Goal: Task Accomplishment & Management: Manage account settings

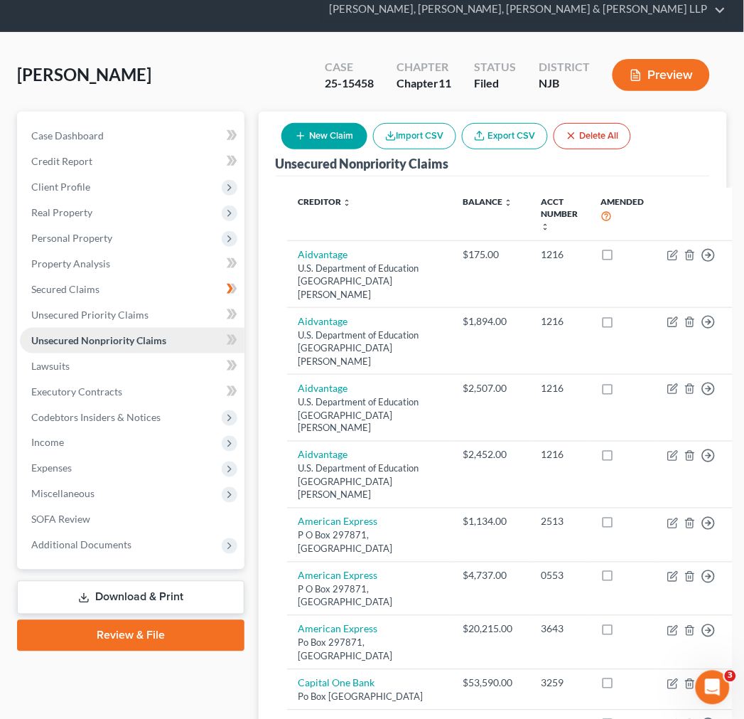
scroll to position [79, 0]
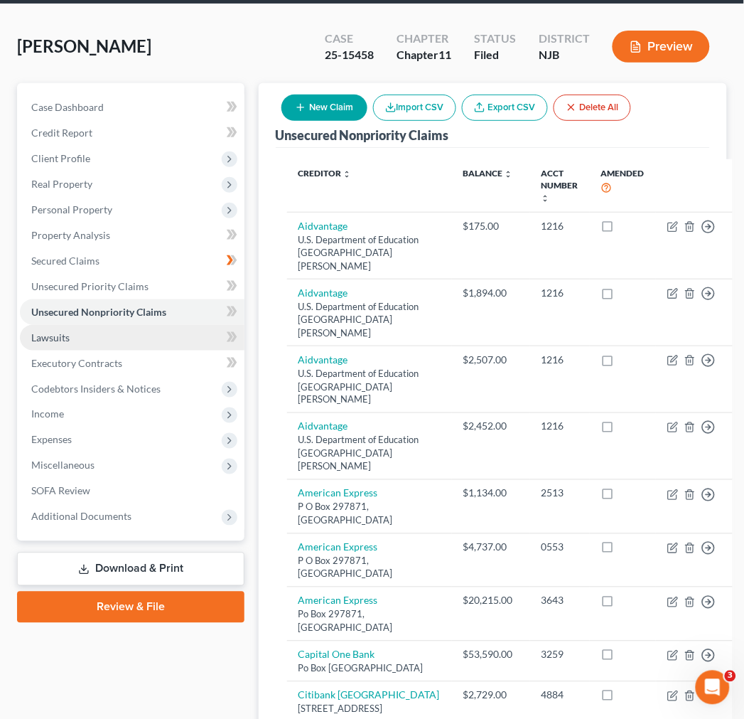
click at [161, 325] on link "Lawsuits" at bounding box center [132, 338] width 225 height 26
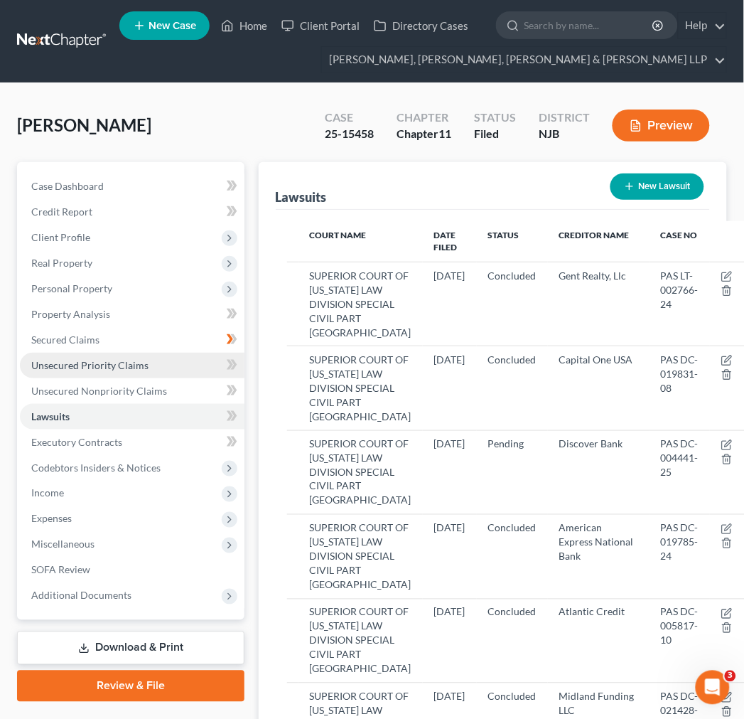
click at [144, 368] on span "Unsecured Priority Claims" at bounding box center [89, 365] width 117 height 12
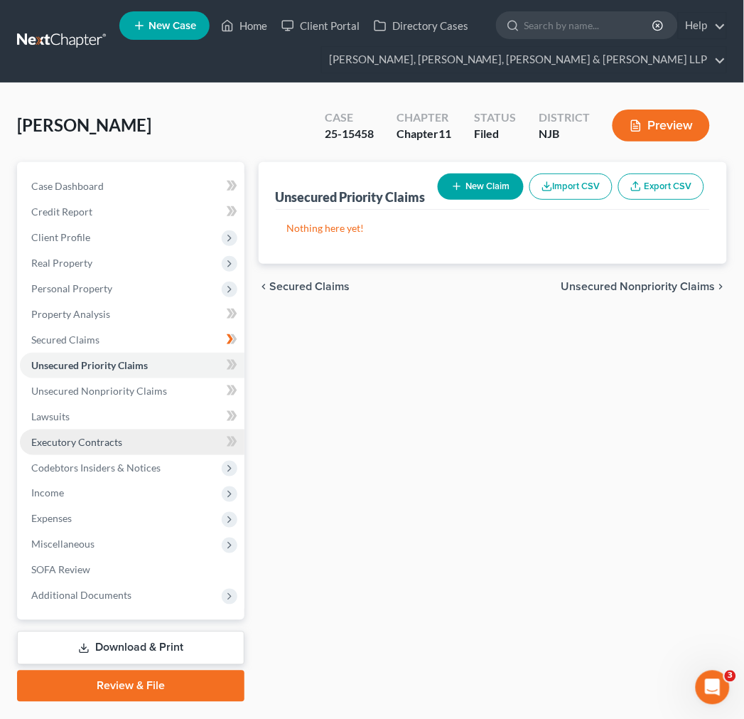
click at [158, 429] on link "Executory Contracts" at bounding box center [132, 442] width 225 height 26
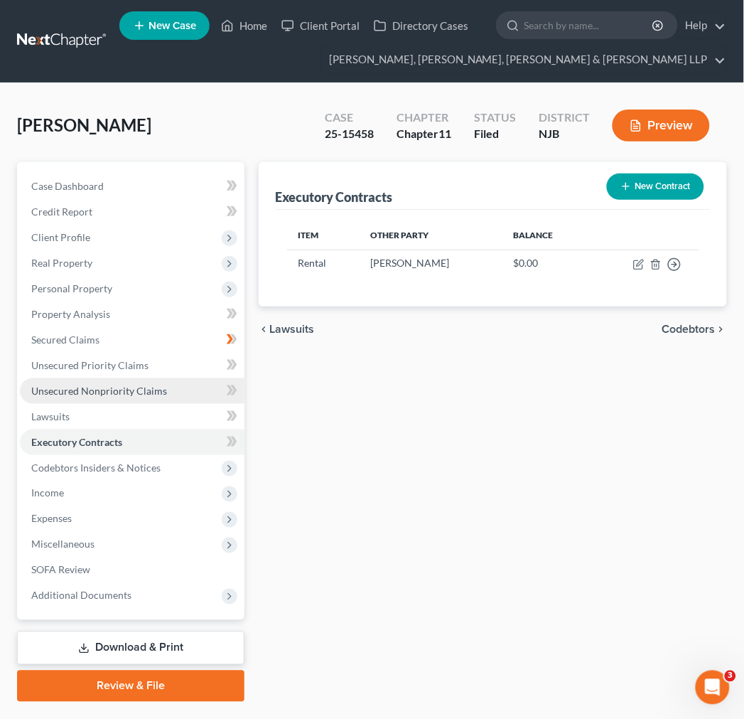
click at [139, 395] on span "Unsecured Nonpriority Claims" at bounding box center [99, 390] width 136 height 12
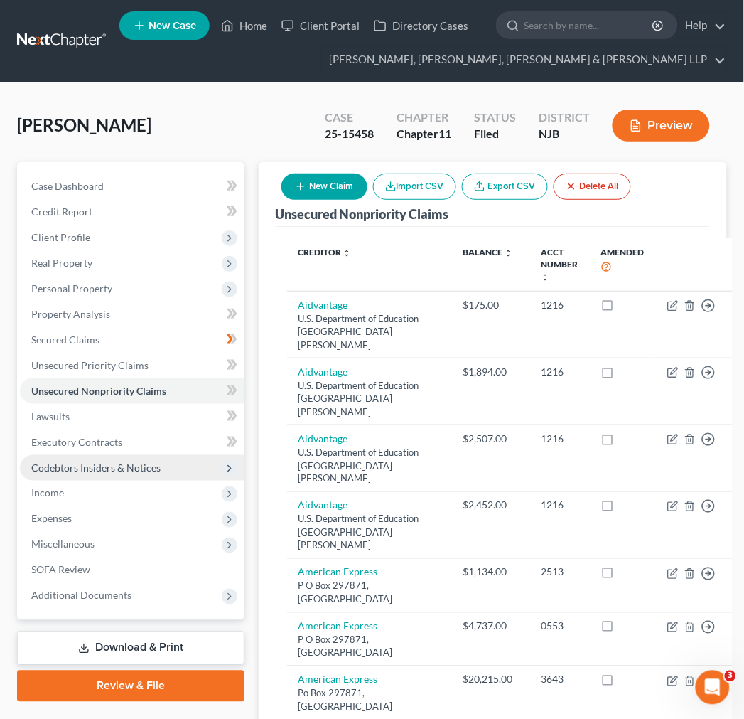
click at [122, 470] on span "Codebtors Insiders & Notices" at bounding box center [95, 467] width 129 height 12
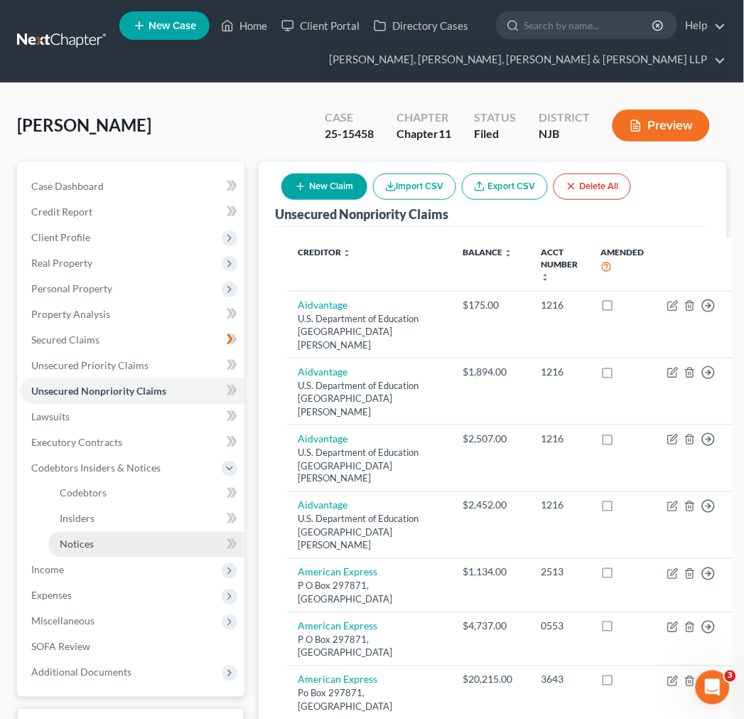
click at [161, 535] on link "Notices" at bounding box center [146, 545] width 196 height 26
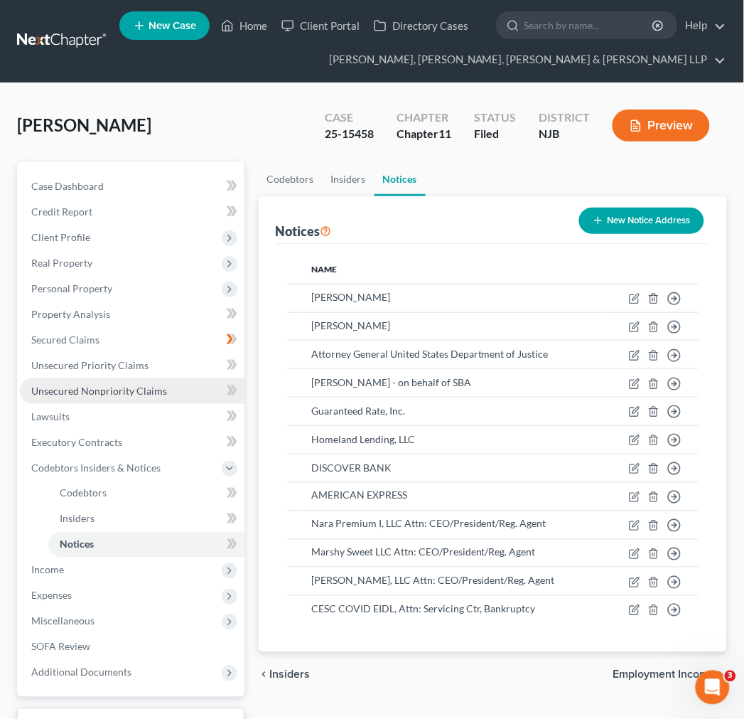
click at [124, 379] on link "Unsecured Nonpriority Claims" at bounding box center [132, 391] width 225 height 26
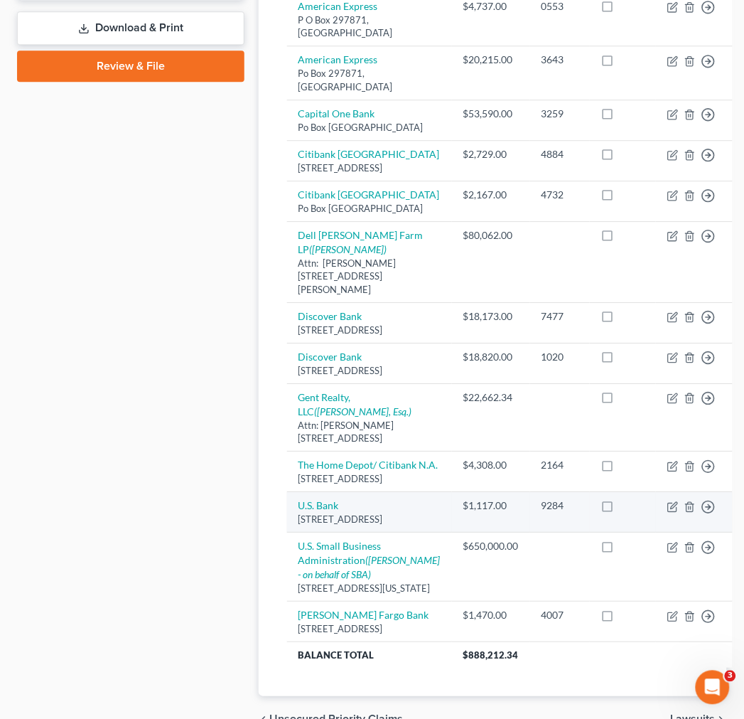
scroll to position [584, 0]
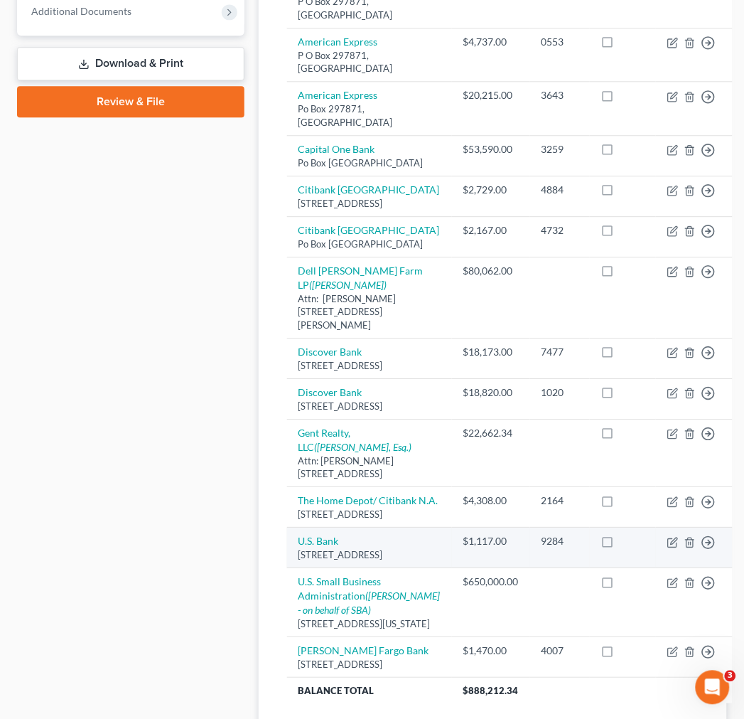
click at [530, 338] on td at bounding box center [560, 297] width 60 height 81
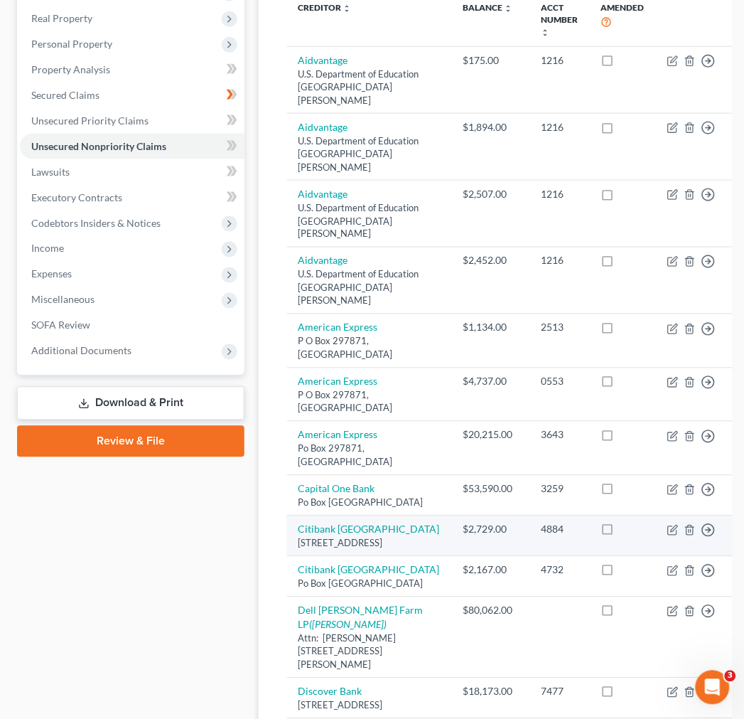
scroll to position [268, 0]
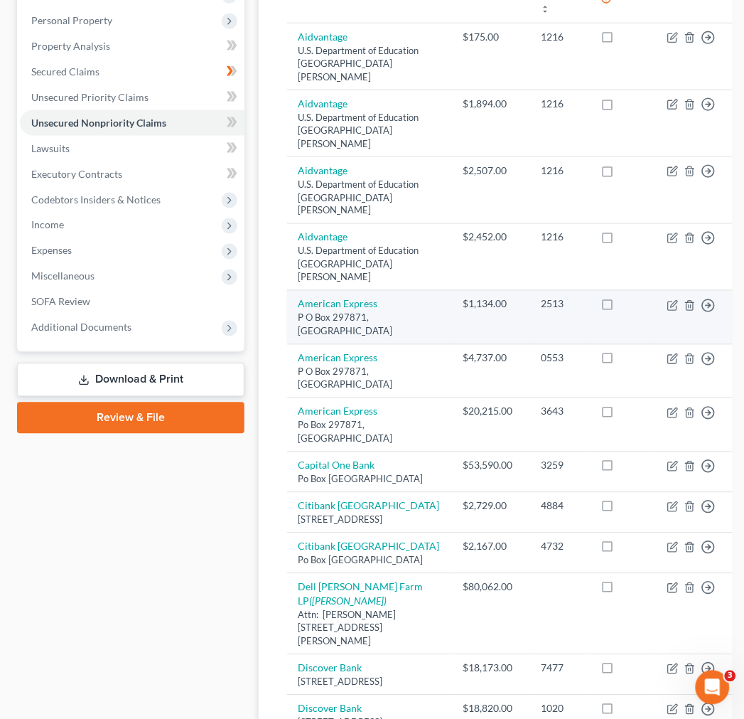
click at [542, 311] on div "2513" at bounding box center [560, 304] width 37 height 14
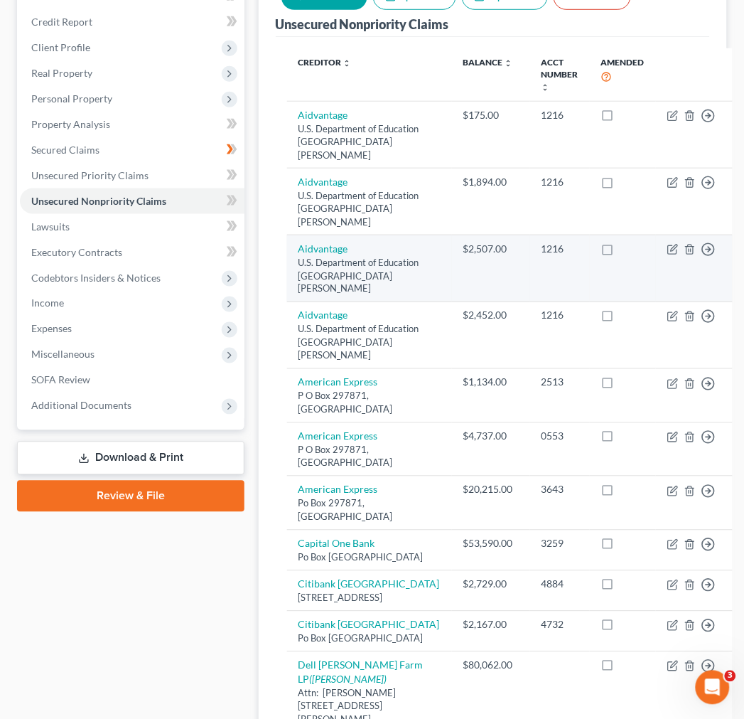
scroll to position [189, 0]
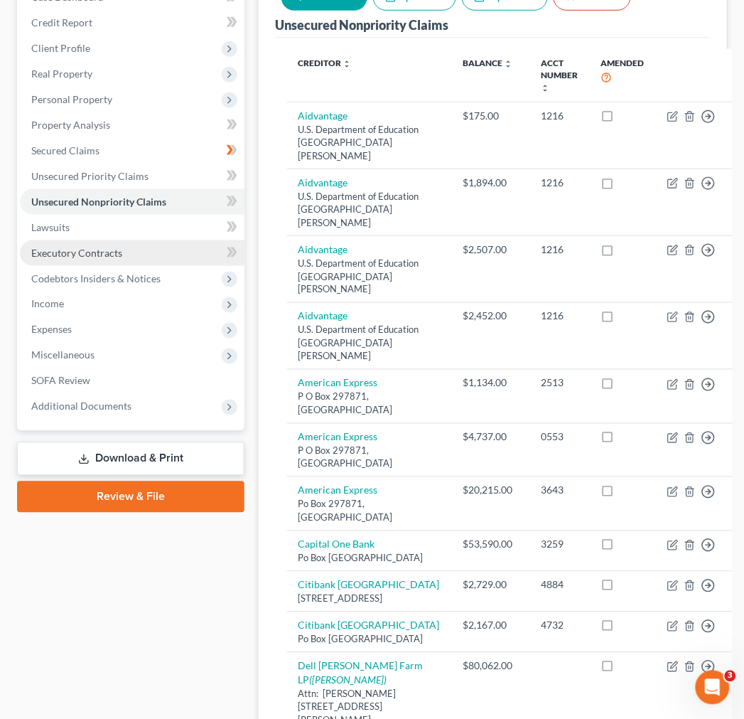
click at [83, 260] on link "Executory Contracts" at bounding box center [132, 253] width 225 height 26
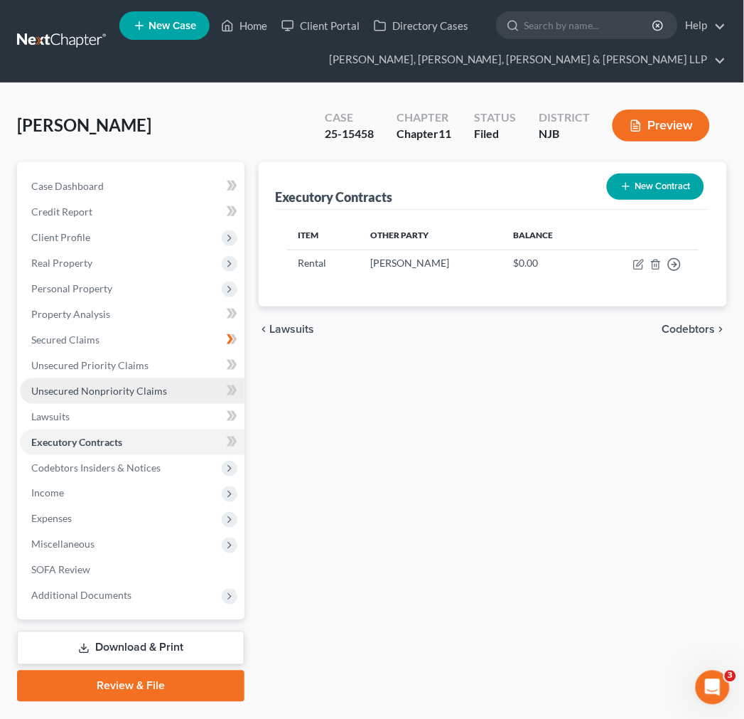
click at [126, 379] on link "Unsecured Nonpriority Claims" at bounding box center [132, 391] width 225 height 26
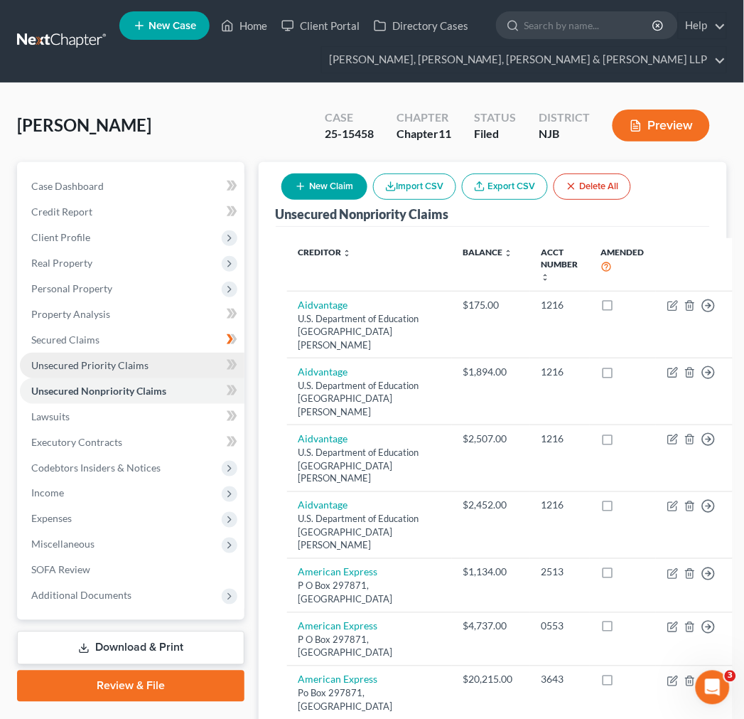
click at [126, 363] on span "Unsecured Priority Claims" at bounding box center [89, 365] width 117 height 12
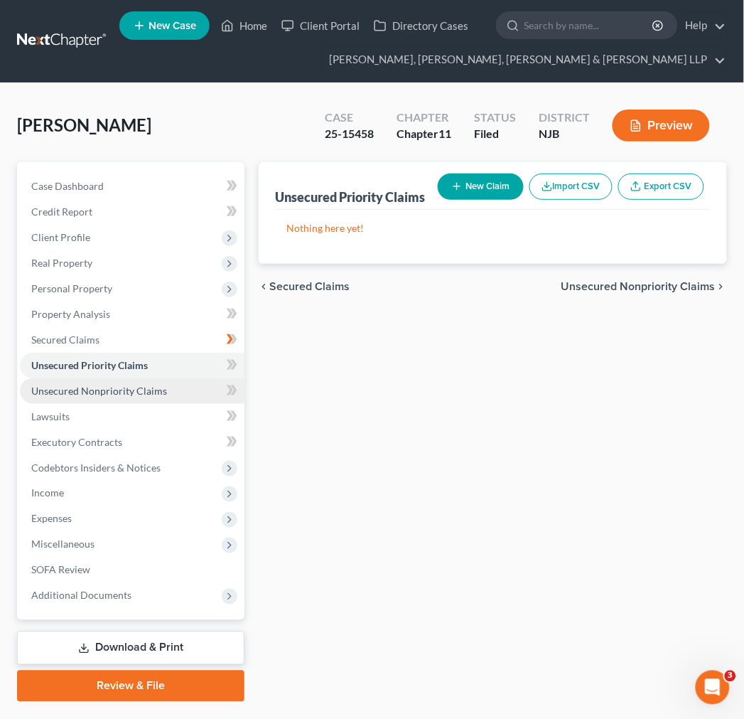
click at [128, 386] on span "Unsecured Nonpriority Claims" at bounding box center [99, 390] width 136 height 12
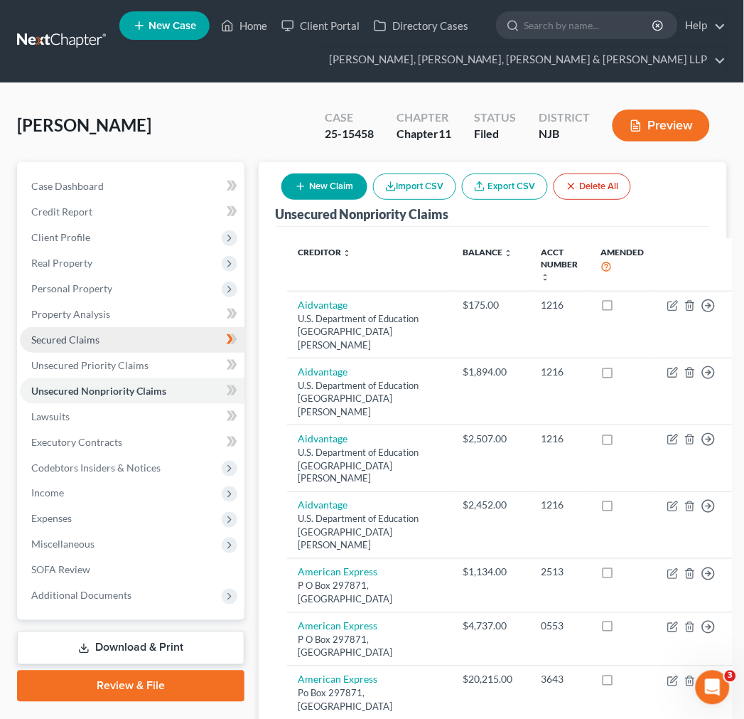
click at [105, 330] on link "Secured Claims" at bounding box center [132, 340] width 225 height 26
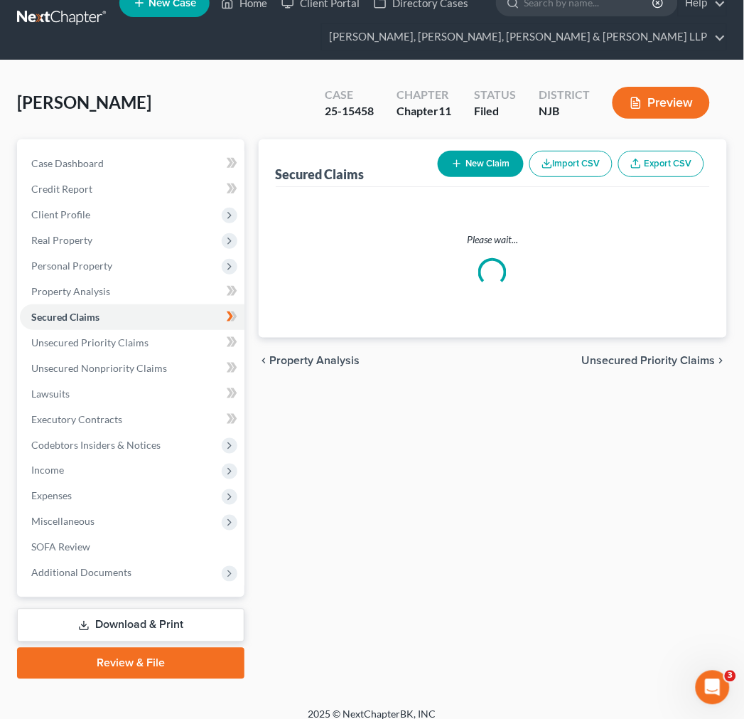
scroll to position [36, 0]
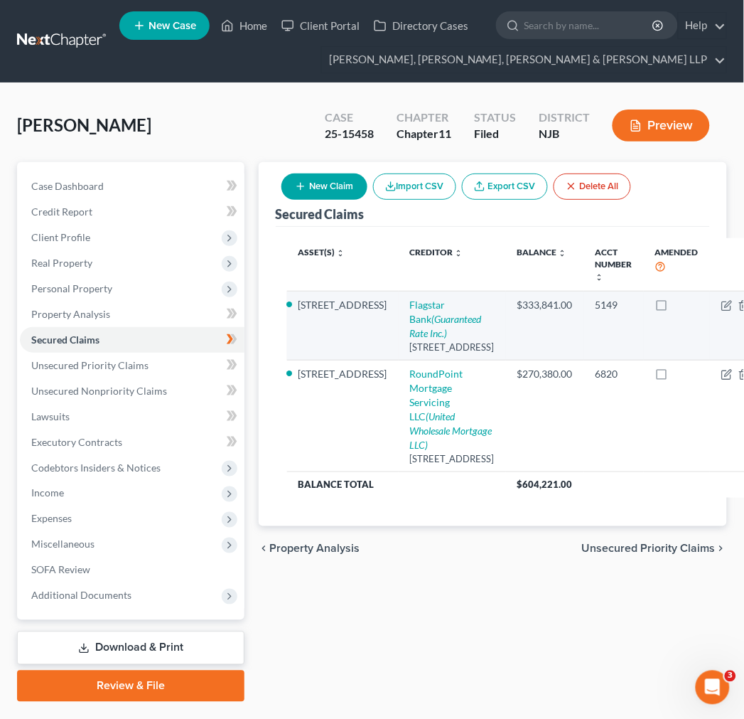
click at [584, 355] on td "5149" at bounding box center [614, 325] width 60 height 69
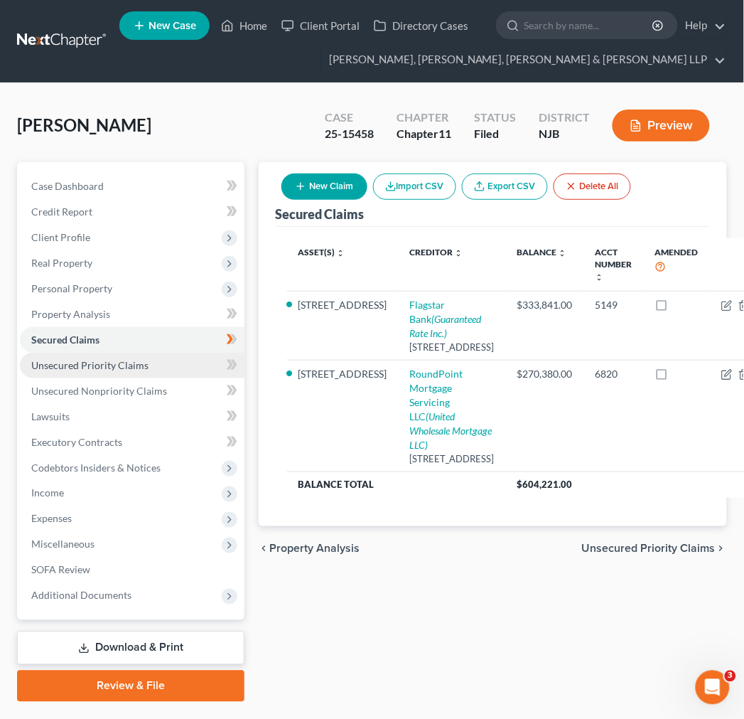
click at [157, 358] on link "Unsecured Priority Claims" at bounding box center [132, 366] width 225 height 26
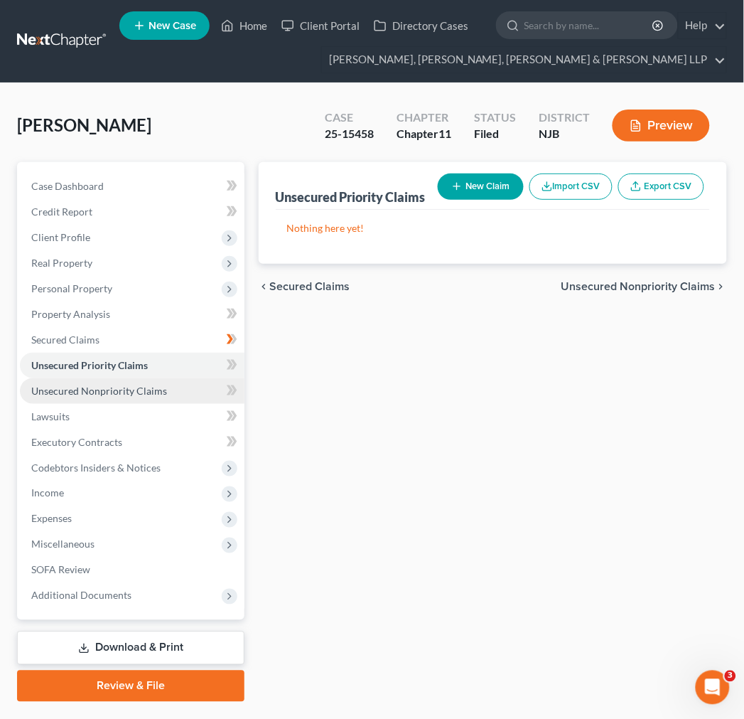
click at [154, 384] on span "Unsecured Nonpriority Claims" at bounding box center [99, 390] width 136 height 12
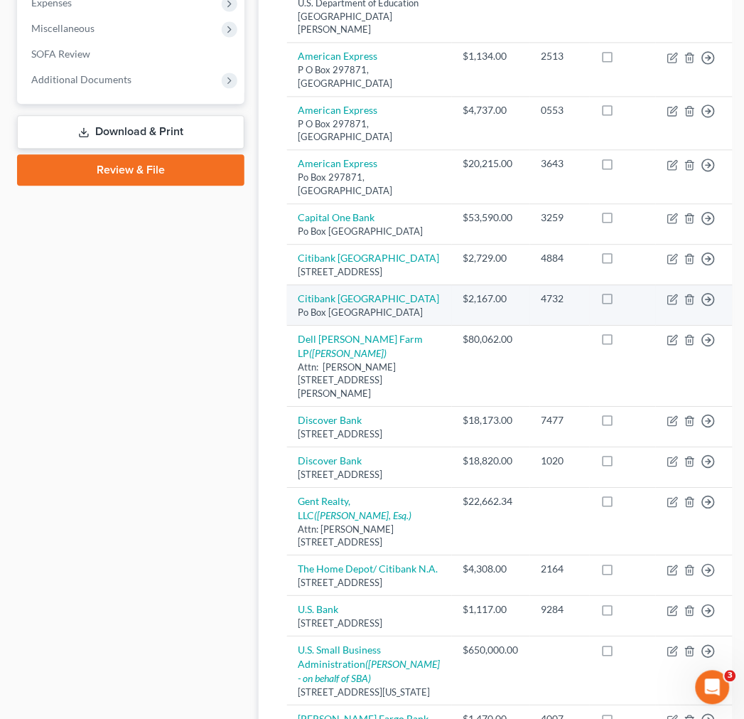
scroll to position [158, 0]
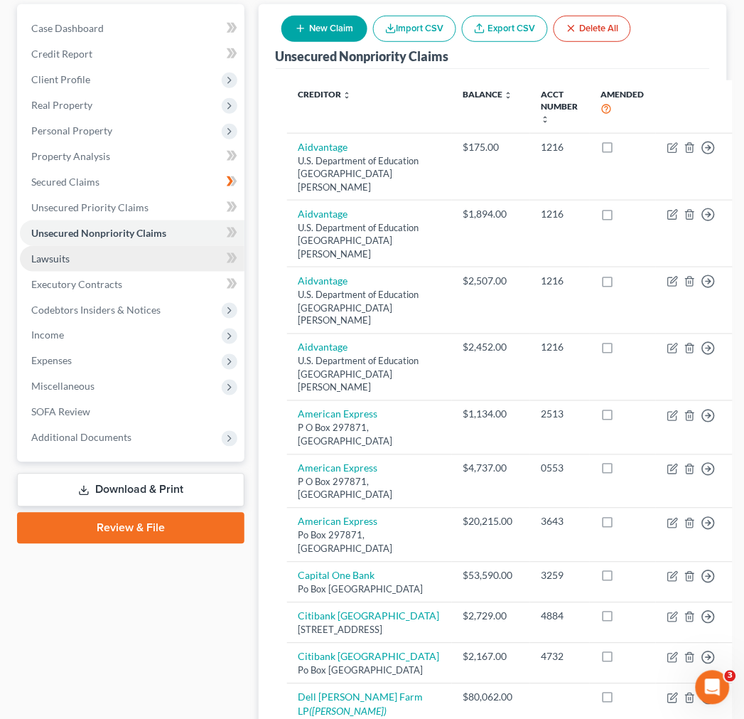
click at [138, 260] on link "Lawsuits" at bounding box center [132, 259] width 225 height 26
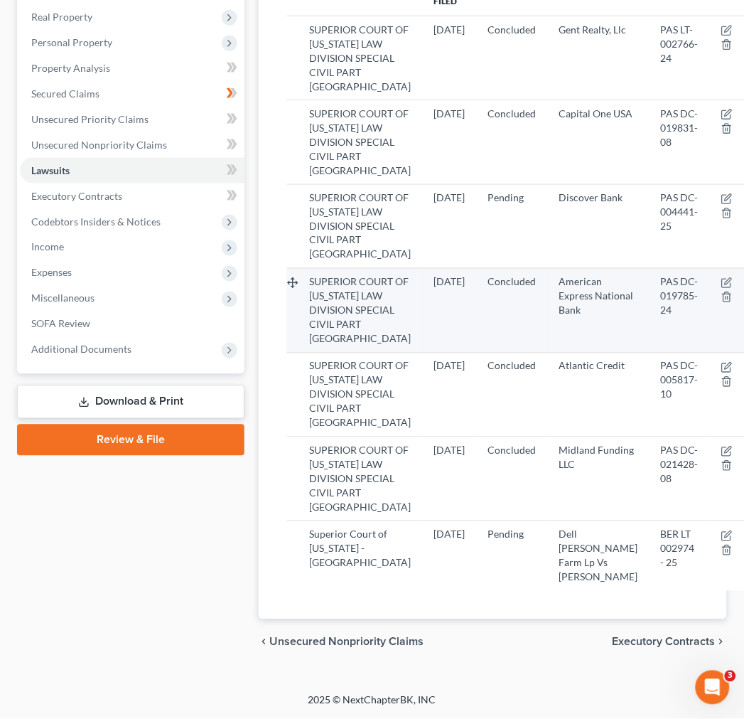
scroll to position [473, 0]
click at [721, 277] on icon "button" at bounding box center [726, 282] width 11 height 11
select select "33"
select select "2"
select select "4"
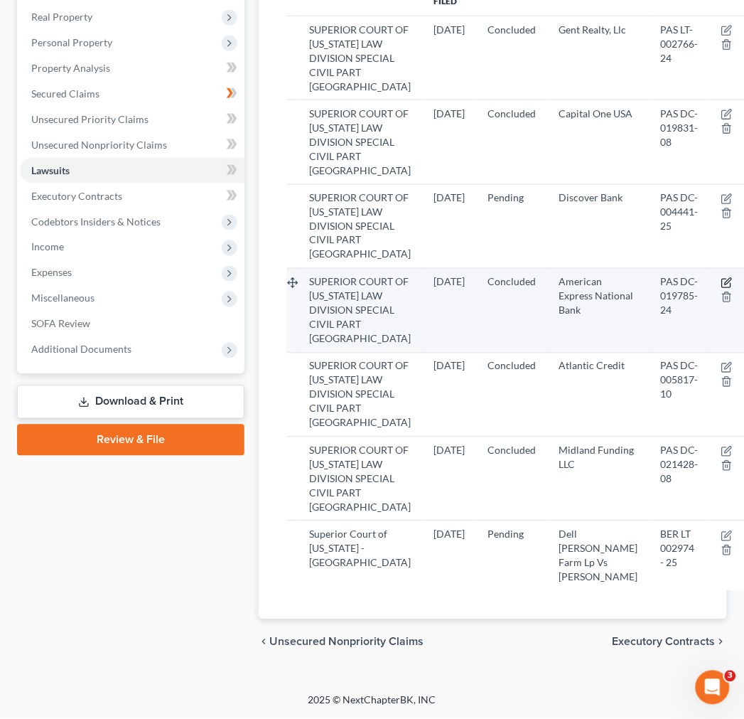
select select "45"
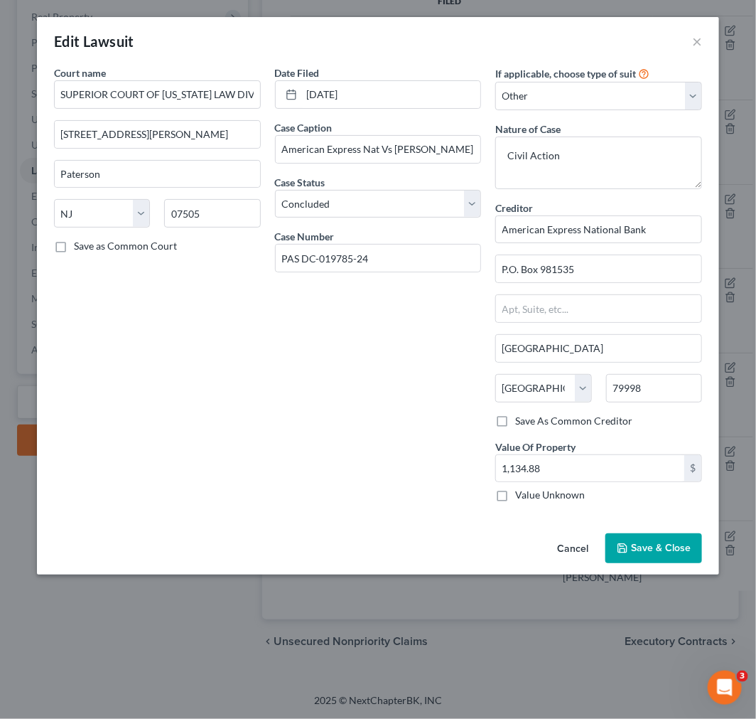
drag, startPoint x: 339, startPoint y: 377, endPoint x: 578, endPoint y: 205, distance: 294.7
click at [339, 377] on div "Date Filed 12/13/2024 Case Caption American Express Nat Vs Zakkour Anwar Case S…" at bounding box center [378, 289] width 221 height 448
click at [701, 36] on button "×" at bounding box center [697, 41] width 10 height 17
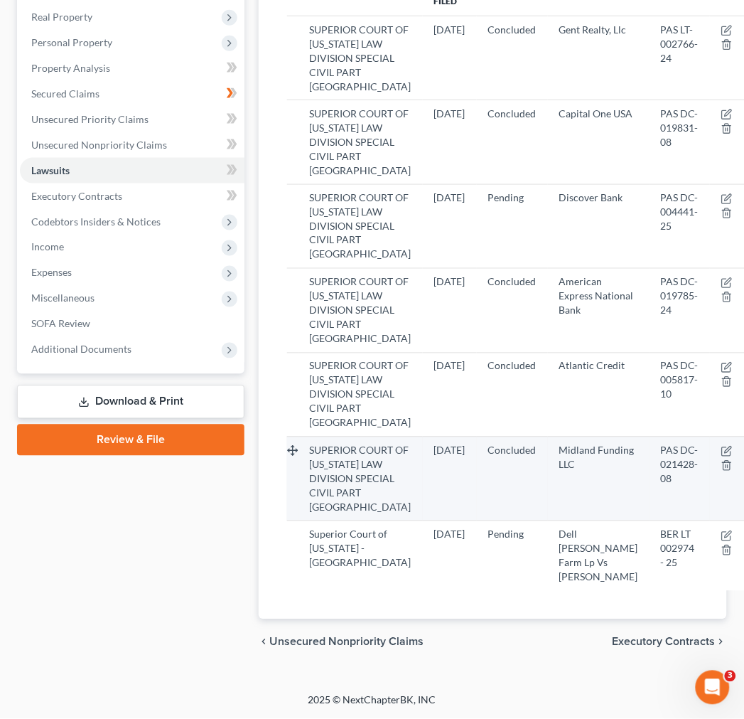
scroll to position [442, 0]
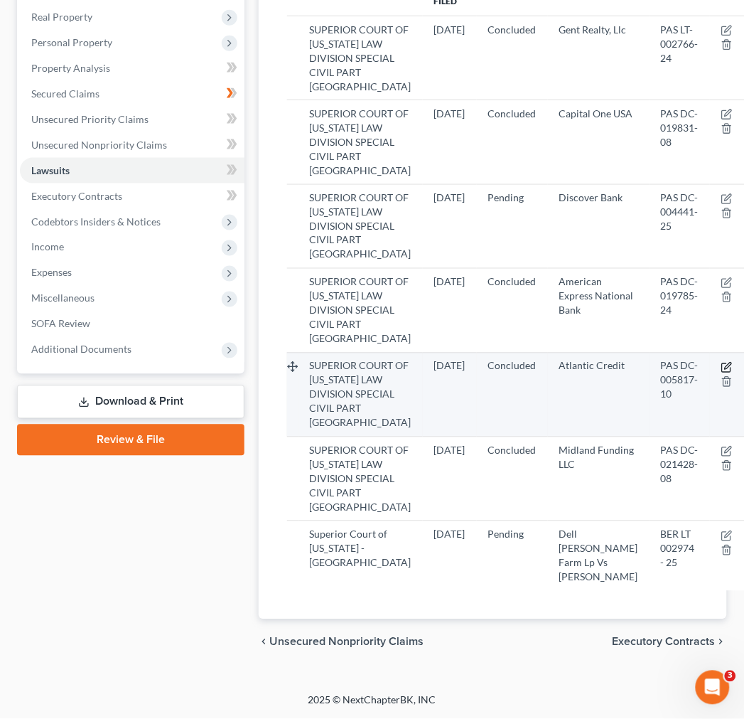
click at [721, 373] on icon "button" at bounding box center [726, 367] width 11 height 11
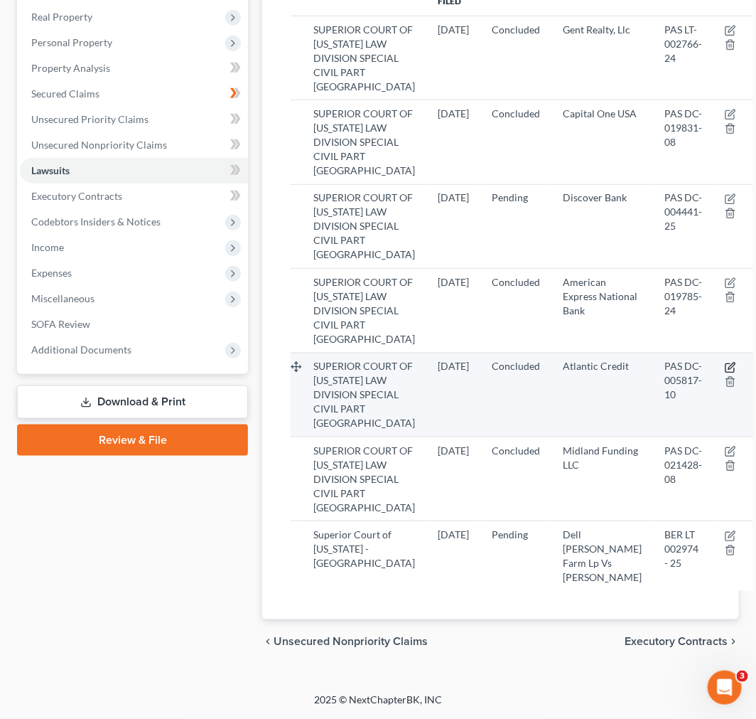
select select "33"
select select "2"
select select "4"
select select "28"
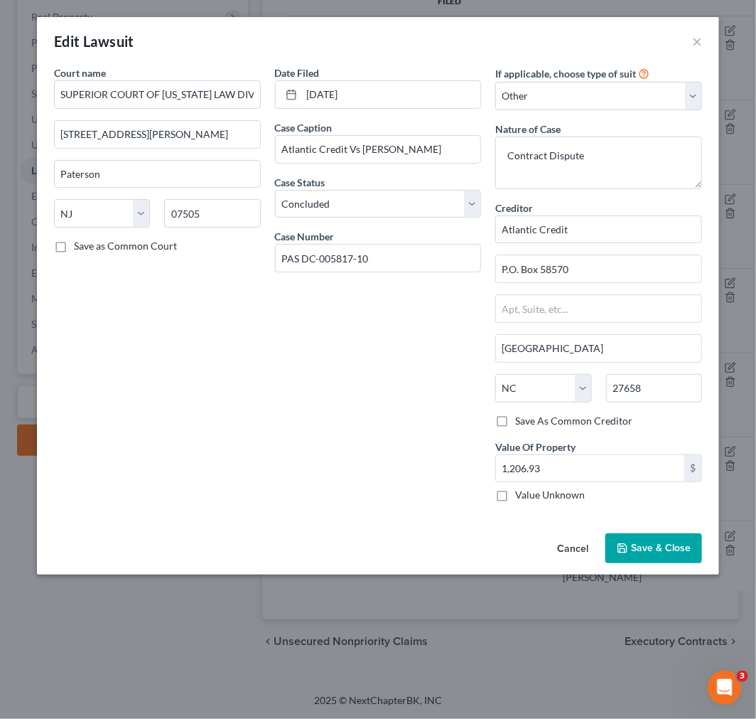
click at [222, 350] on div "Court name * SUPERIOR COURT OF NEW JERSEY LAW DIVISION SPECIAL CIVIL PART PASSA…" at bounding box center [157, 289] width 221 height 448
click at [701, 36] on button "×" at bounding box center [697, 41] width 10 height 17
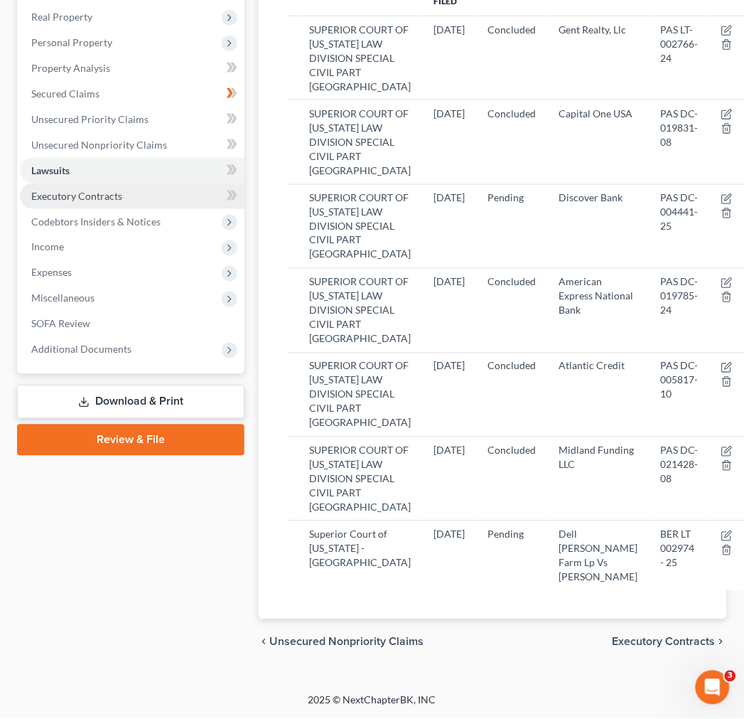
click at [110, 190] on span "Executory Contracts" at bounding box center [76, 196] width 91 height 12
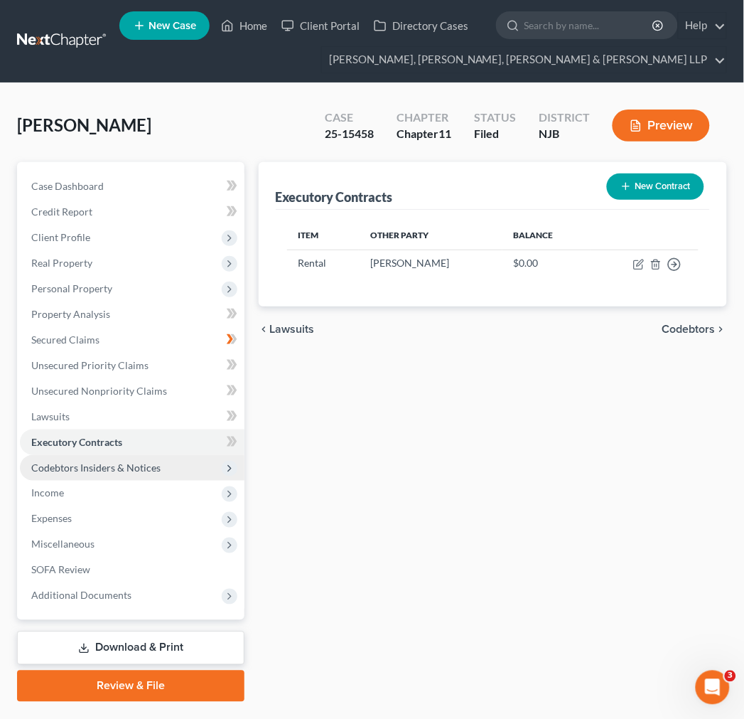
click at [127, 463] on span "Codebtors Insiders & Notices" at bounding box center [95, 467] width 129 height 12
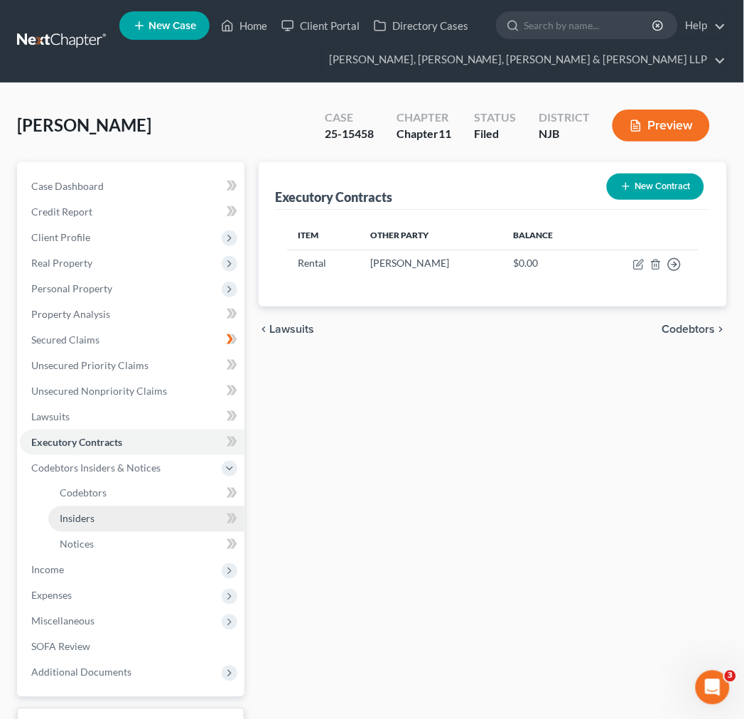
click at [132, 512] on link "Insiders" at bounding box center [146, 519] width 196 height 26
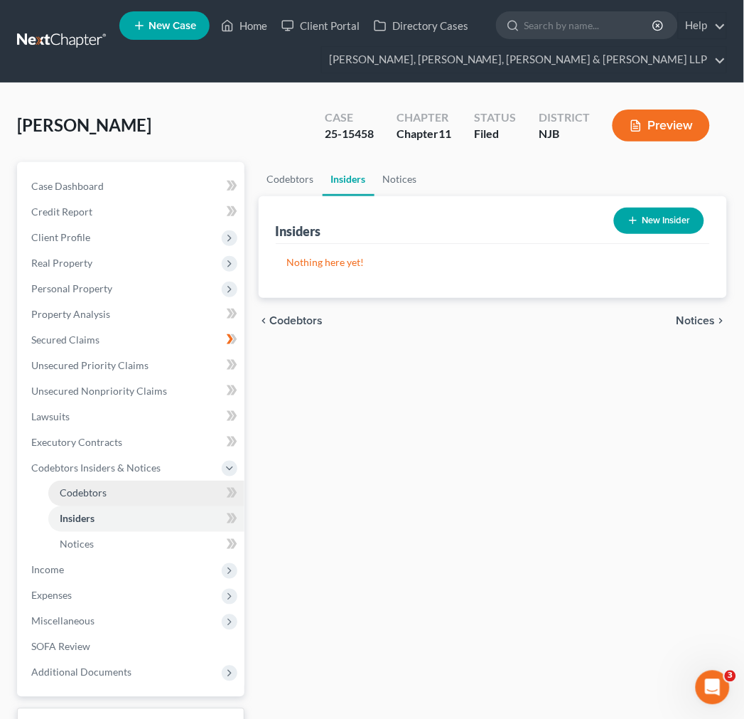
click at [129, 496] on link "Codebtors" at bounding box center [146, 493] width 196 height 26
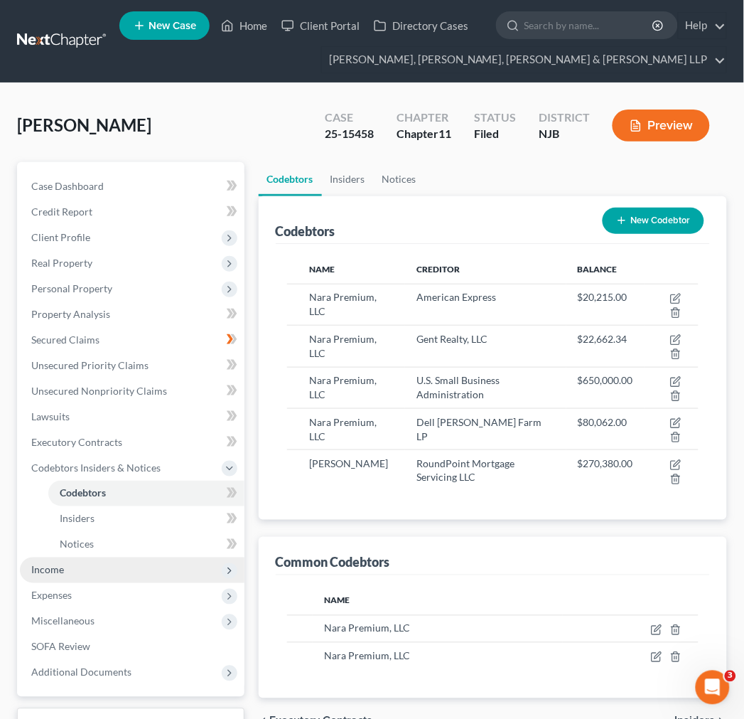
click at [144, 570] on span "Income" at bounding box center [132, 570] width 225 height 26
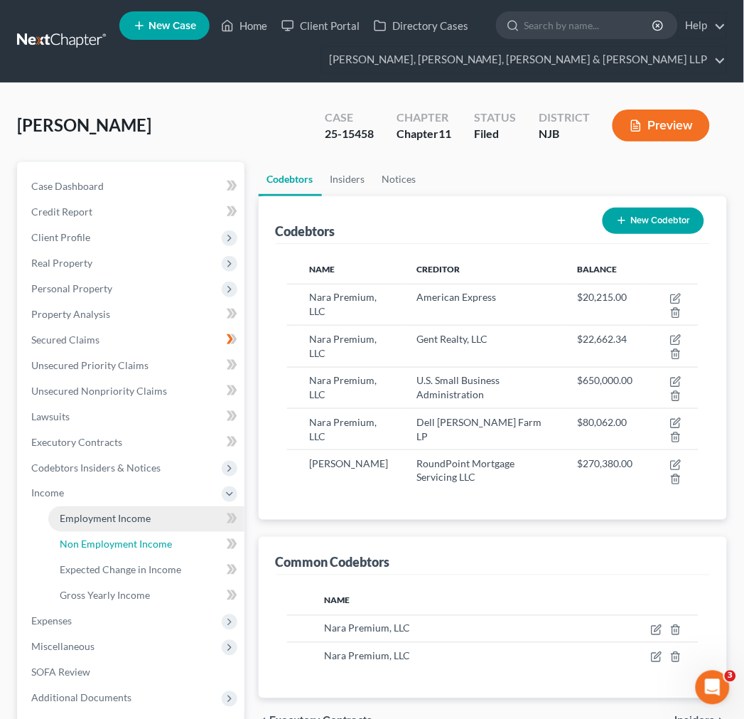
click at [144, 538] on span "Non Employment Income" at bounding box center [116, 544] width 112 height 12
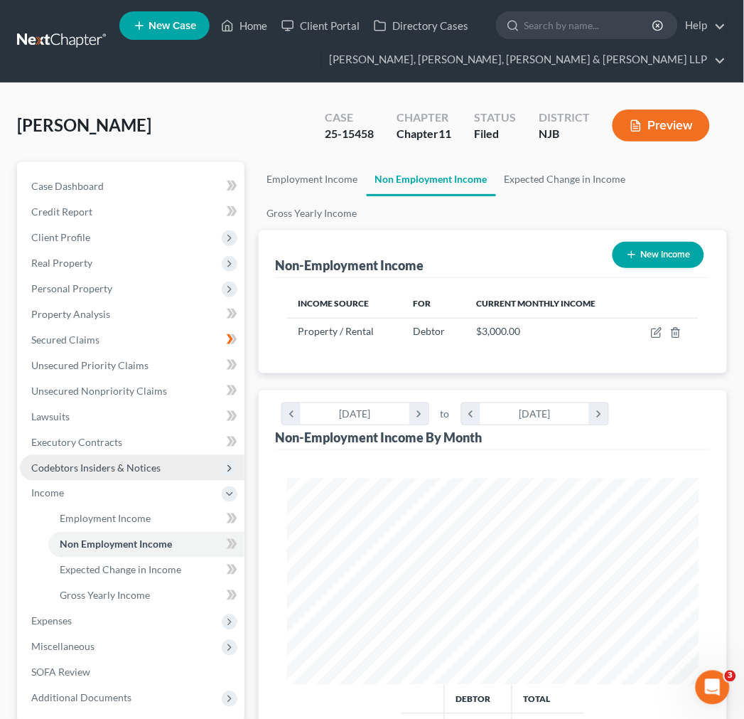
scroll to position [206, 441]
click at [131, 466] on span "Codebtors Insiders & Notices" at bounding box center [95, 467] width 129 height 12
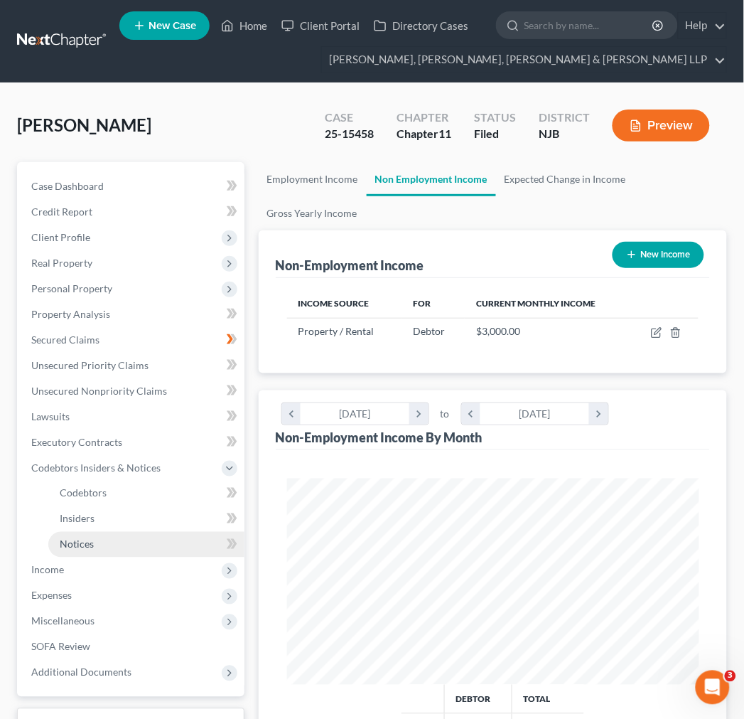
click at [118, 547] on link "Notices" at bounding box center [146, 545] width 196 height 26
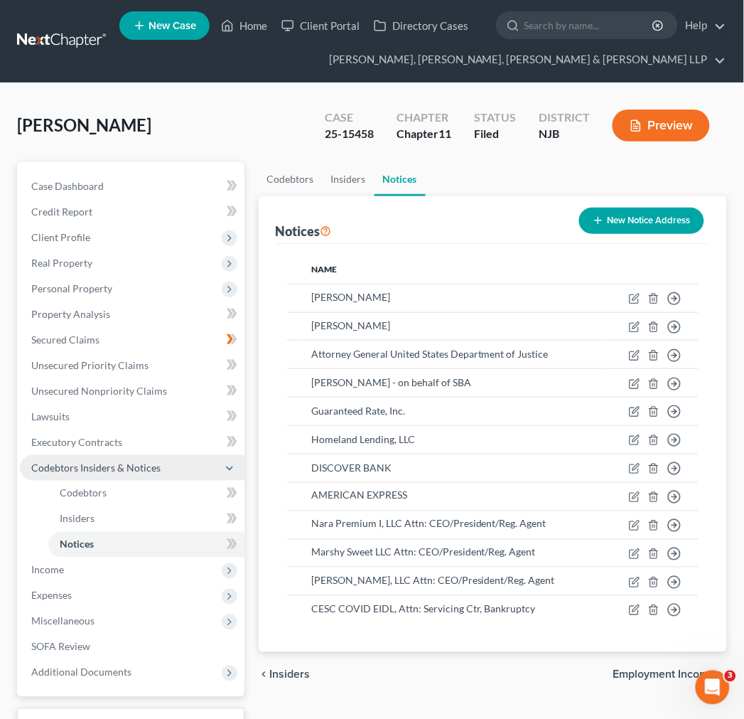
click at [122, 471] on span "Codebtors Insiders & Notices" at bounding box center [95, 467] width 129 height 12
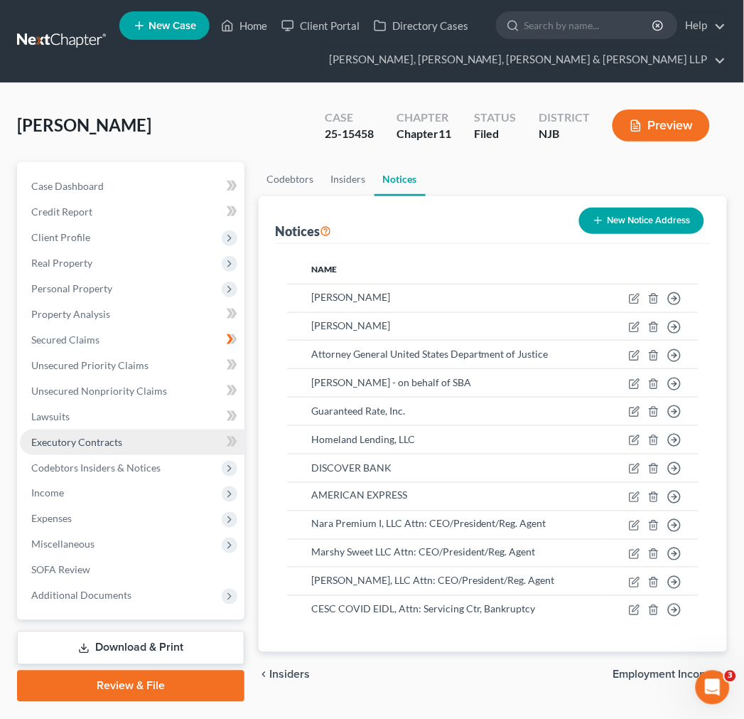
click at [125, 446] on link "Executory Contracts" at bounding box center [132, 442] width 225 height 26
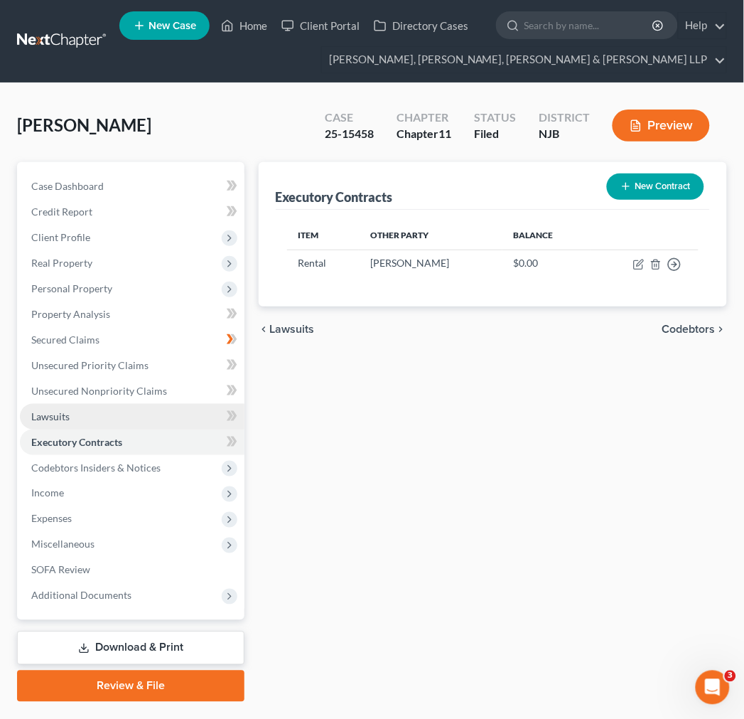
click at [130, 427] on link "Lawsuits" at bounding box center [132, 417] width 225 height 26
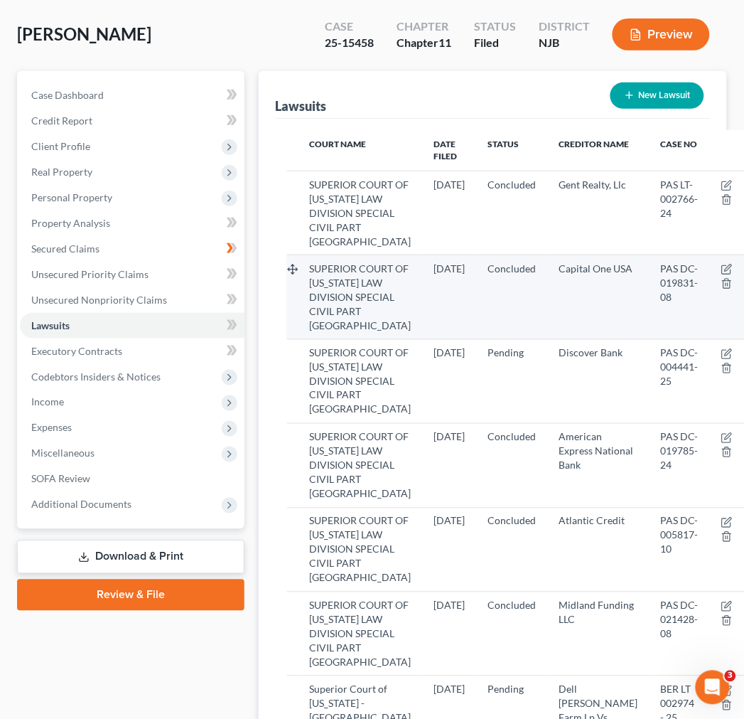
scroll to position [79, 0]
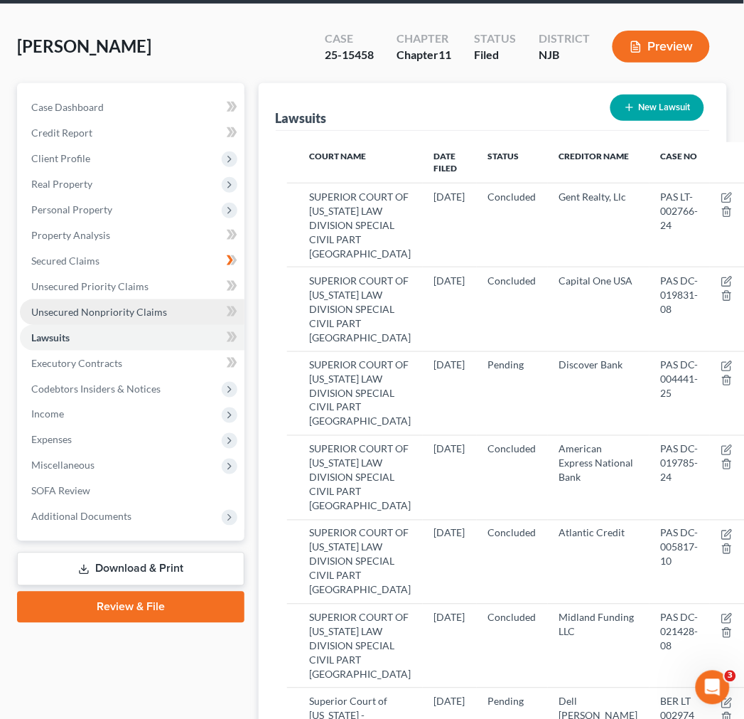
click at [109, 318] on link "Unsecured Nonpriority Claims" at bounding box center [132, 312] width 225 height 26
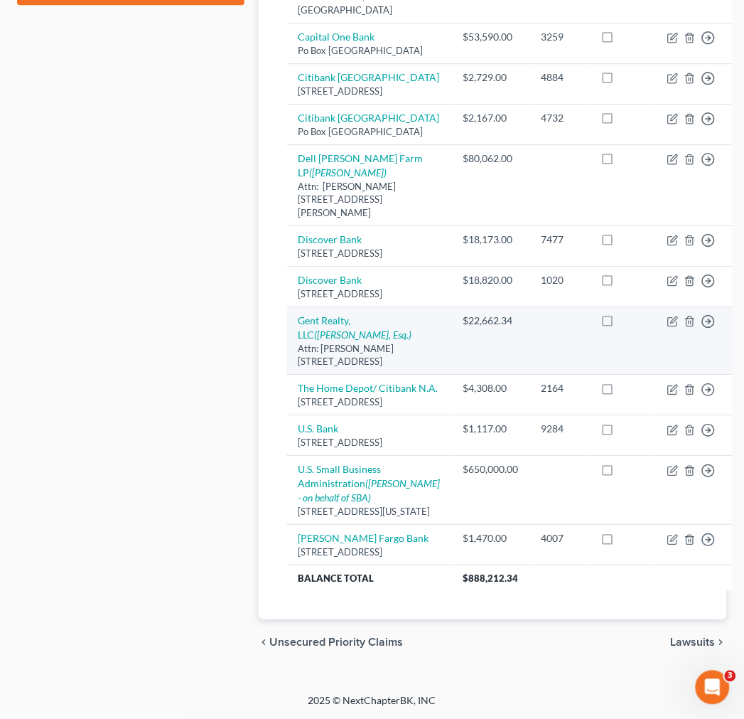
scroll to position [900, 0]
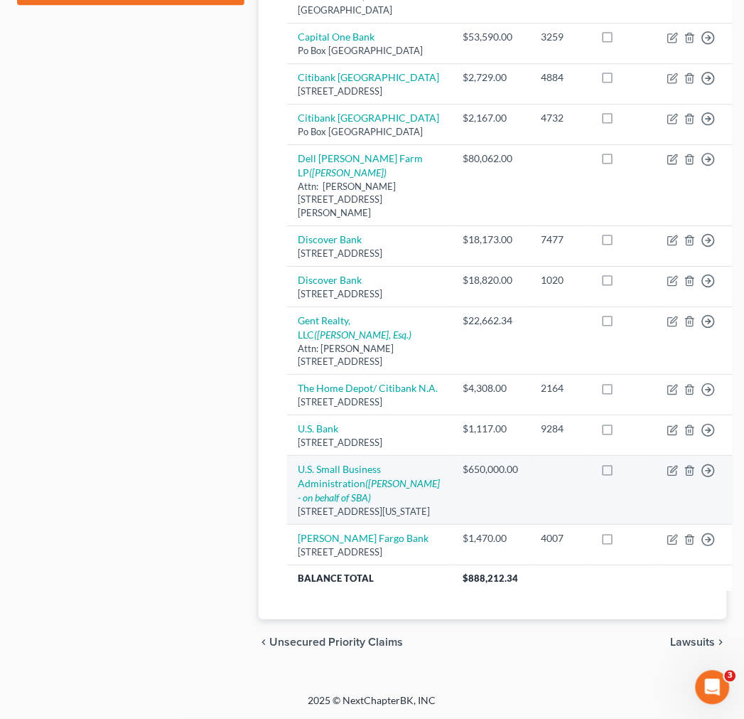
click at [373, 456] on td "U.S. Small Business Administration (Eamonn OHagan - on behalf of SBA) 409 3rd S…" at bounding box center [369, 490] width 165 height 69
click at [355, 463] on link "U.S. Small Business Administration (Eamonn OHagan - on behalf of SBA)" at bounding box center [369, 483] width 142 height 41
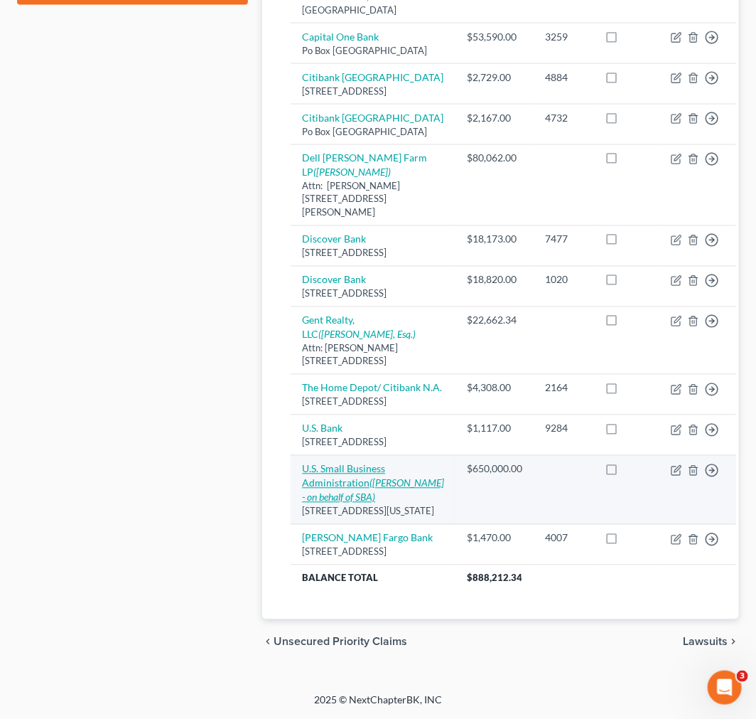
select select "8"
select select "14"
select select "3"
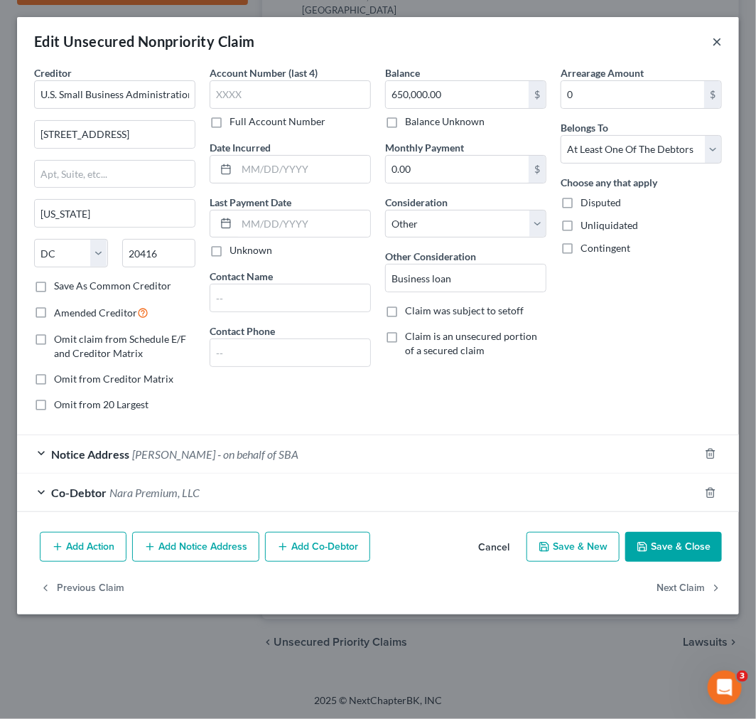
click at [714, 43] on button "×" at bounding box center [717, 41] width 10 height 17
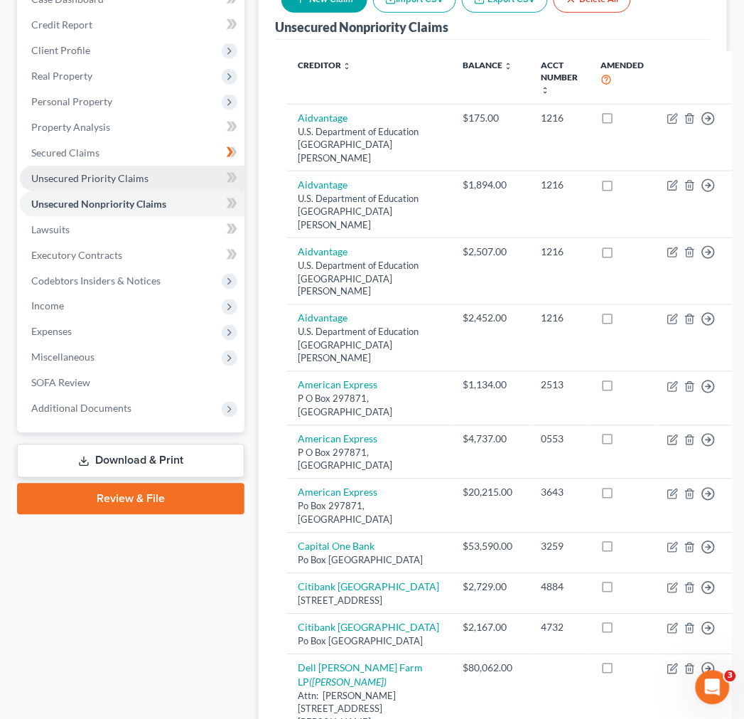
scroll to position [82, 0]
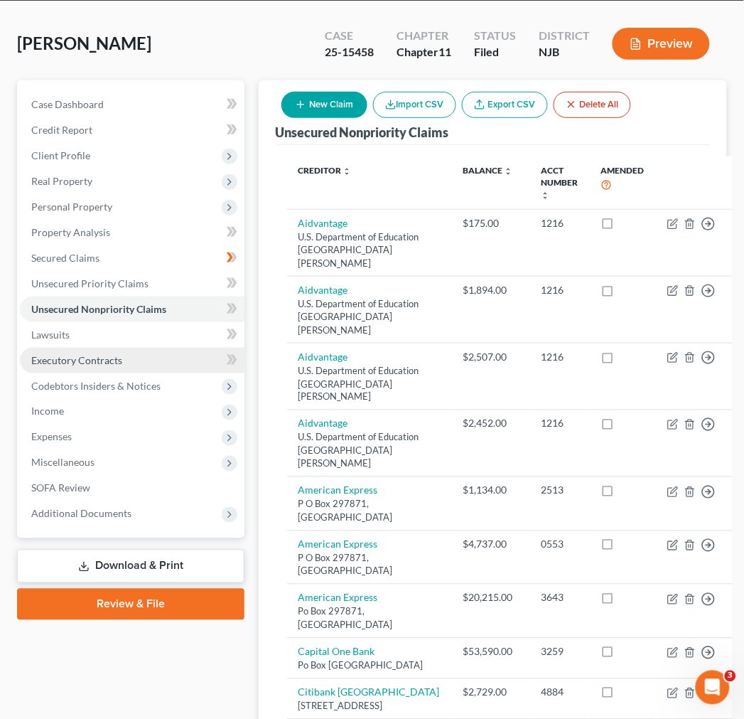
click at [135, 357] on link "Executory Contracts" at bounding box center [132, 361] width 225 height 26
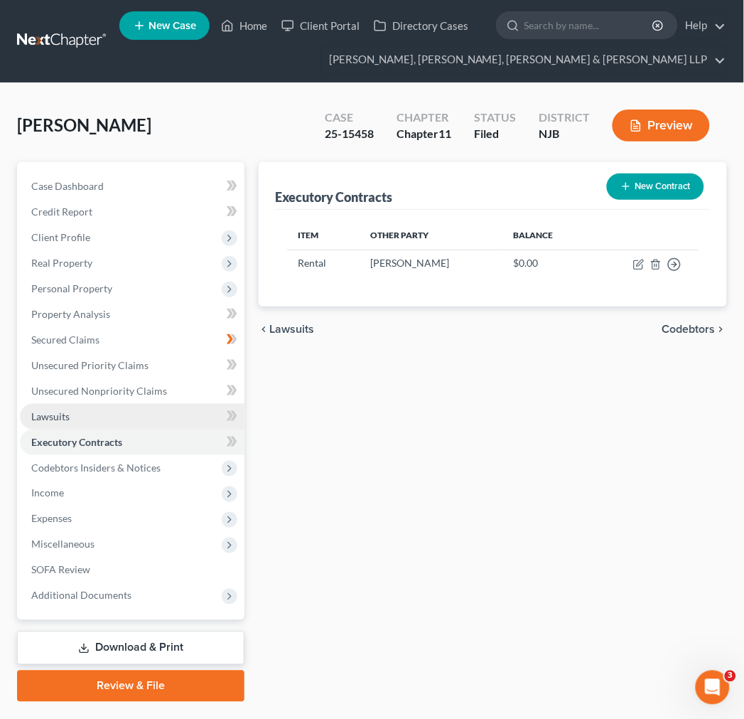
click at [95, 411] on link "Lawsuits" at bounding box center [132, 417] width 225 height 26
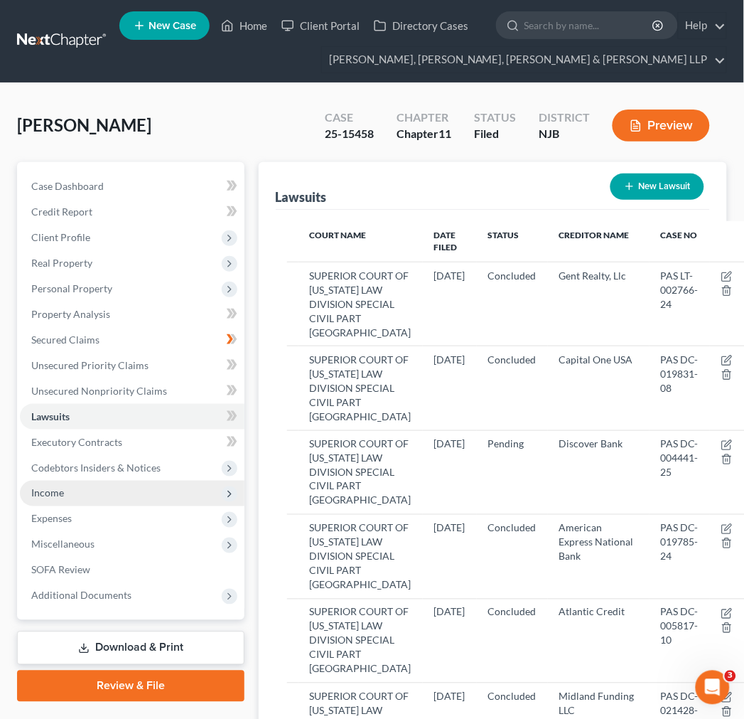
click at [104, 498] on span "Income" at bounding box center [132, 493] width 225 height 26
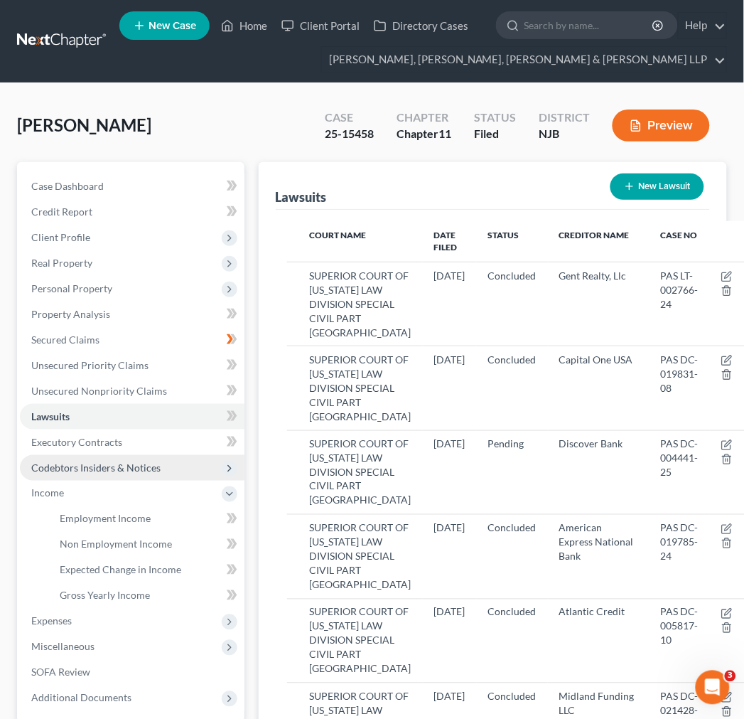
click at [110, 464] on span "Codebtors Insiders & Notices" at bounding box center [95, 467] width 129 height 12
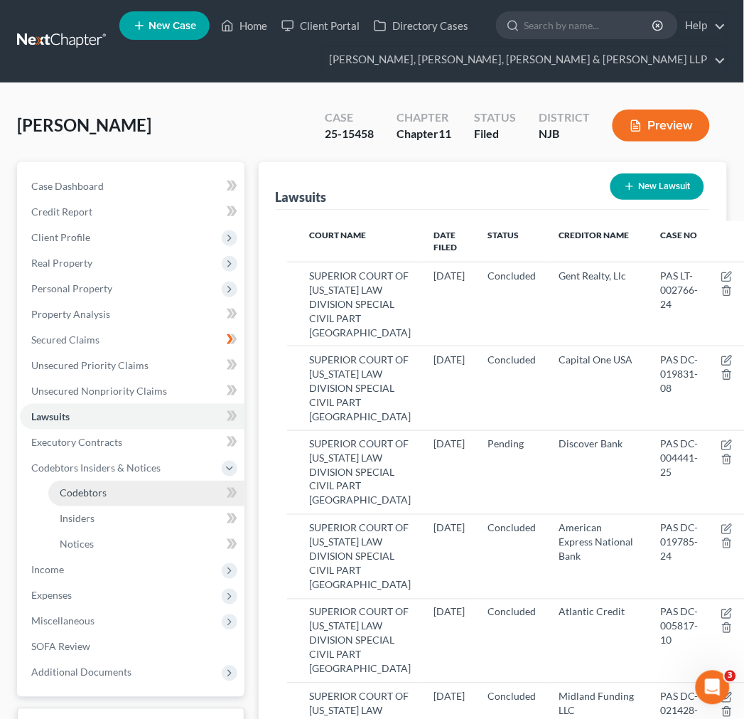
click at [154, 497] on link "Codebtors" at bounding box center [146, 493] width 196 height 26
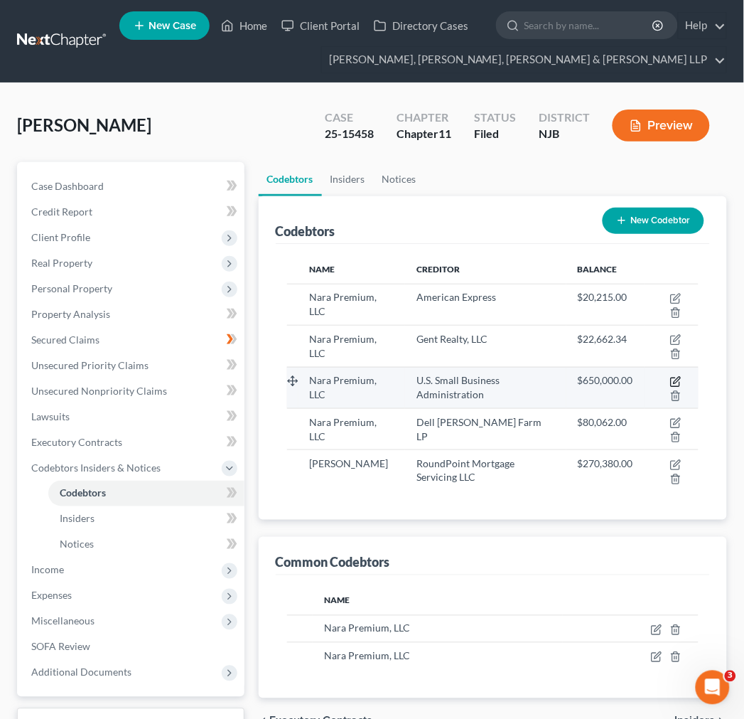
click at [674, 378] on icon "button" at bounding box center [675, 381] width 11 height 11
select select "33"
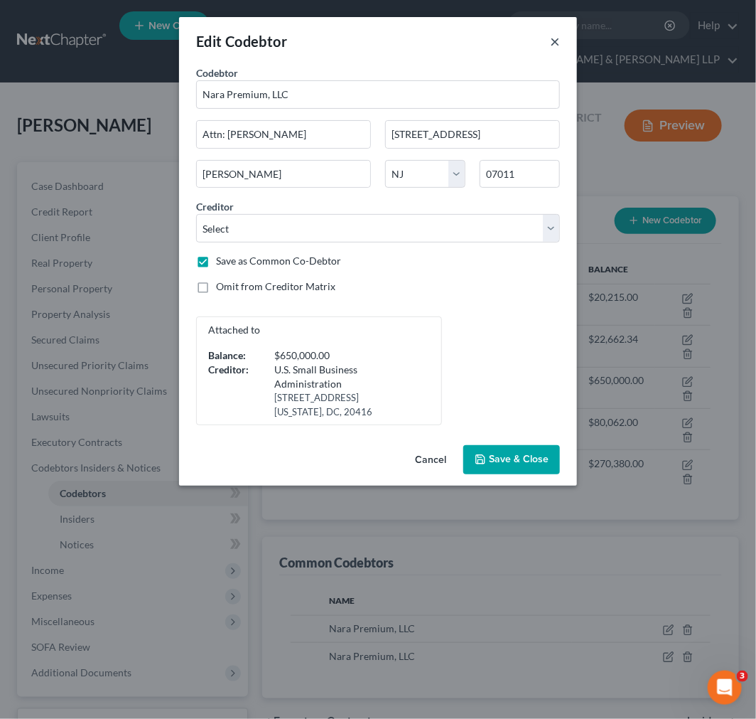
click at [556, 33] on button "×" at bounding box center [555, 41] width 10 height 17
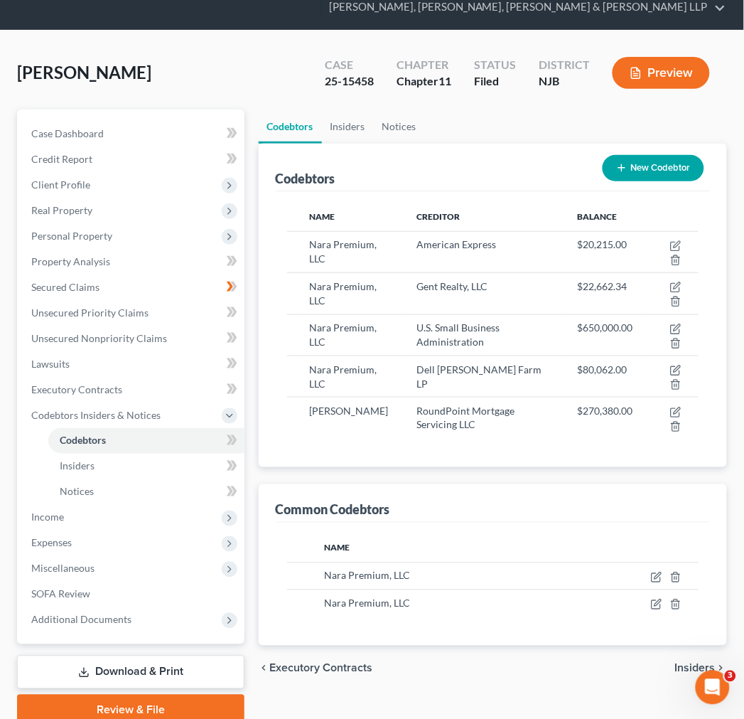
scroll to position [79, 0]
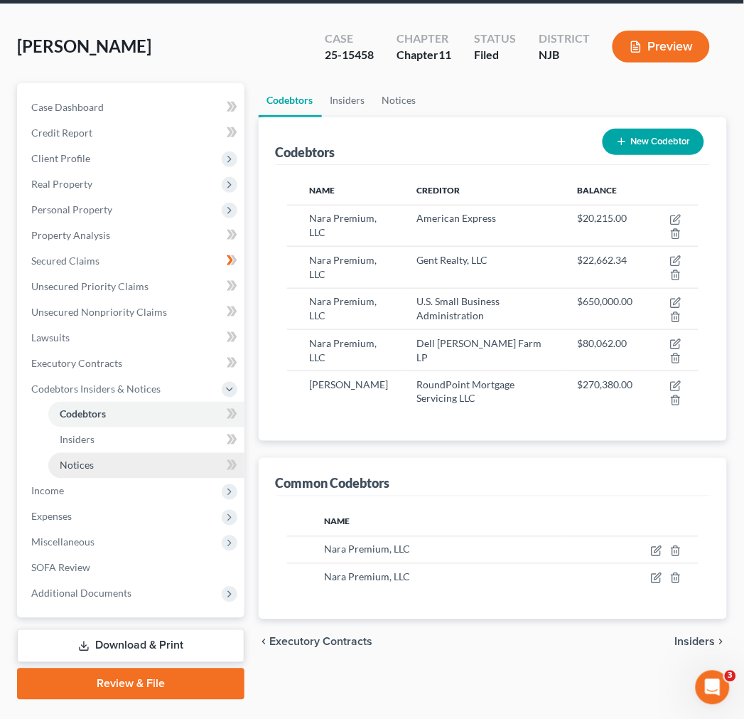
click at [127, 461] on link "Notices" at bounding box center [146, 466] width 196 height 26
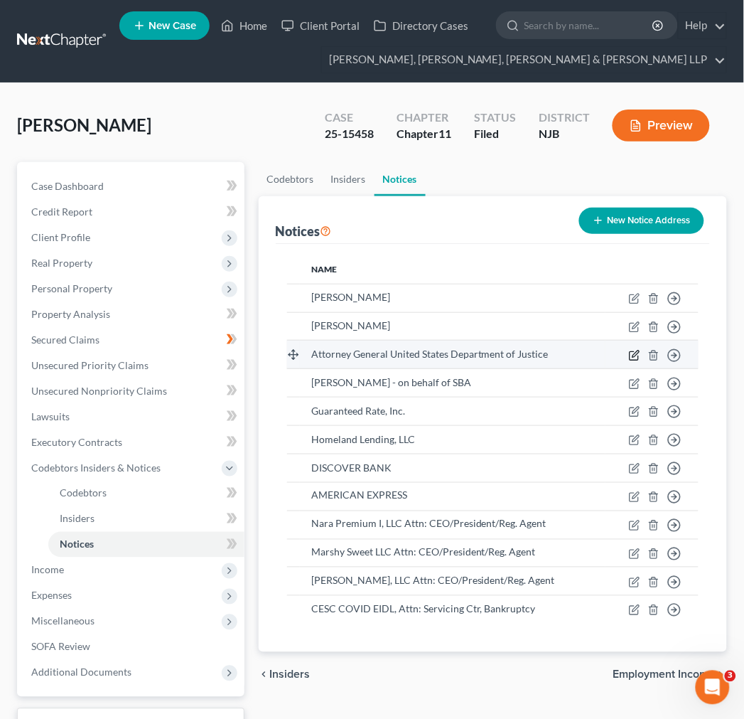
click at [637, 356] on icon "button" at bounding box center [634, 355] width 11 height 11
select select "8"
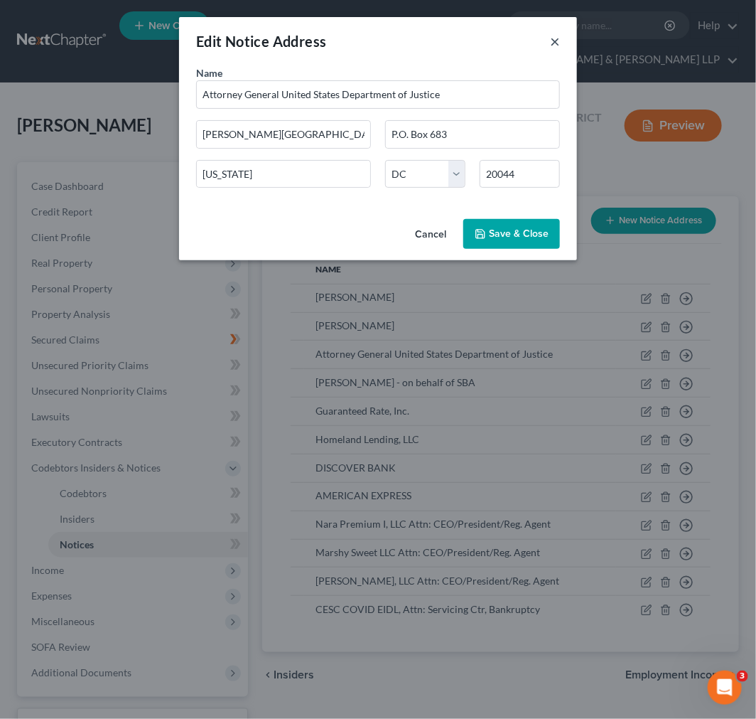
click at [555, 36] on button "×" at bounding box center [555, 41] width 10 height 17
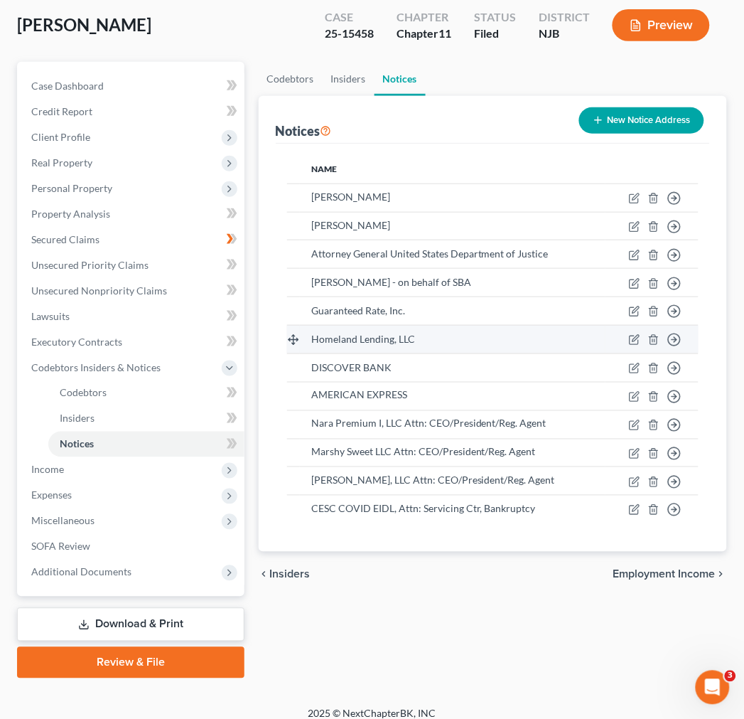
scroll to position [112, 0]
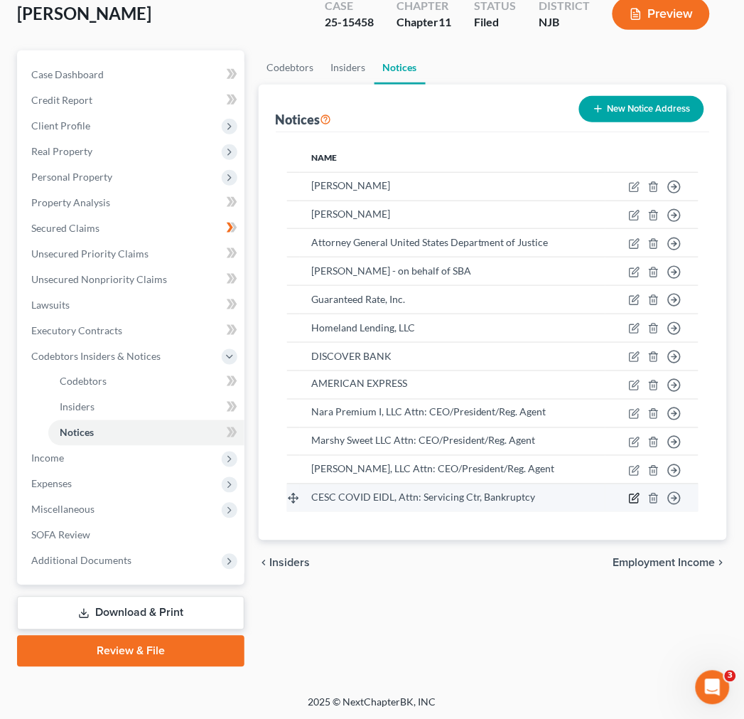
click at [634, 494] on icon "button" at bounding box center [636, 497] width 6 height 6
select select "45"
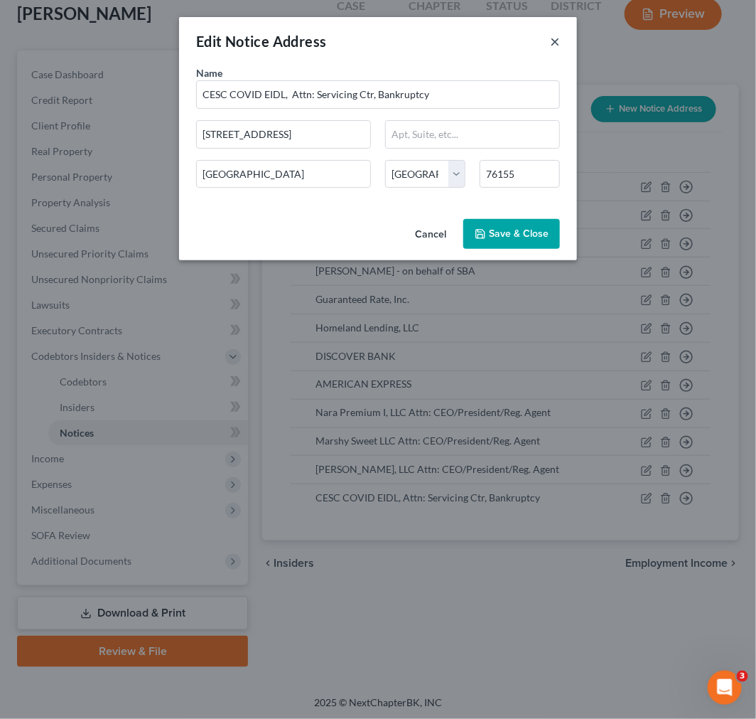
click at [554, 33] on button "×" at bounding box center [555, 41] width 10 height 17
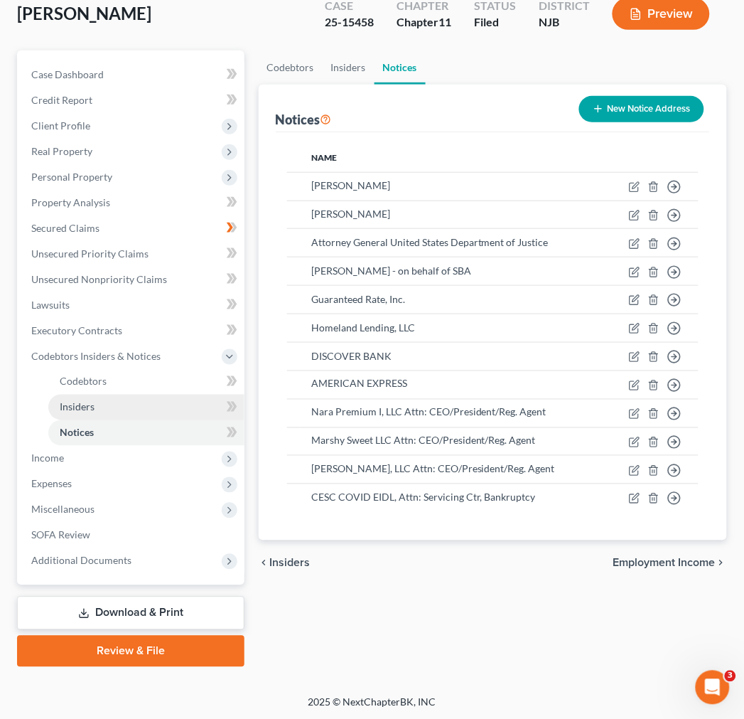
click at [161, 413] on link "Insiders" at bounding box center [146, 407] width 196 height 26
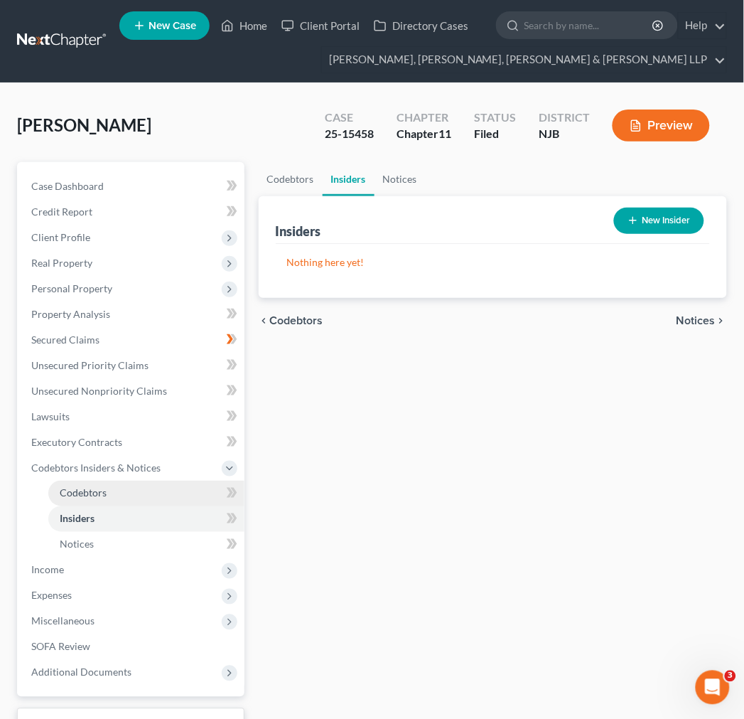
click at [146, 484] on link "Codebtors" at bounding box center [146, 493] width 196 height 26
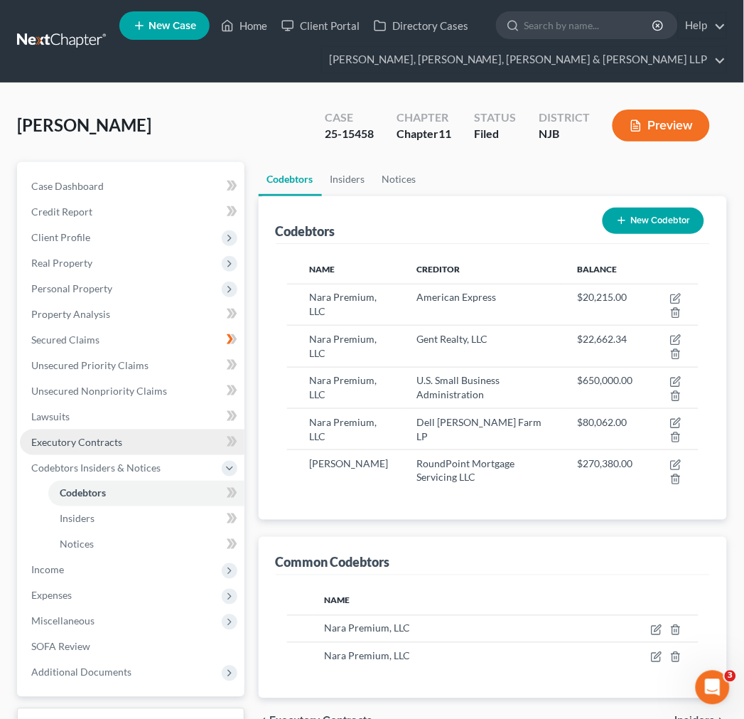
click at [124, 443] on link "Executory Contracts" at bounding box center [132, 442] width 225 height 26
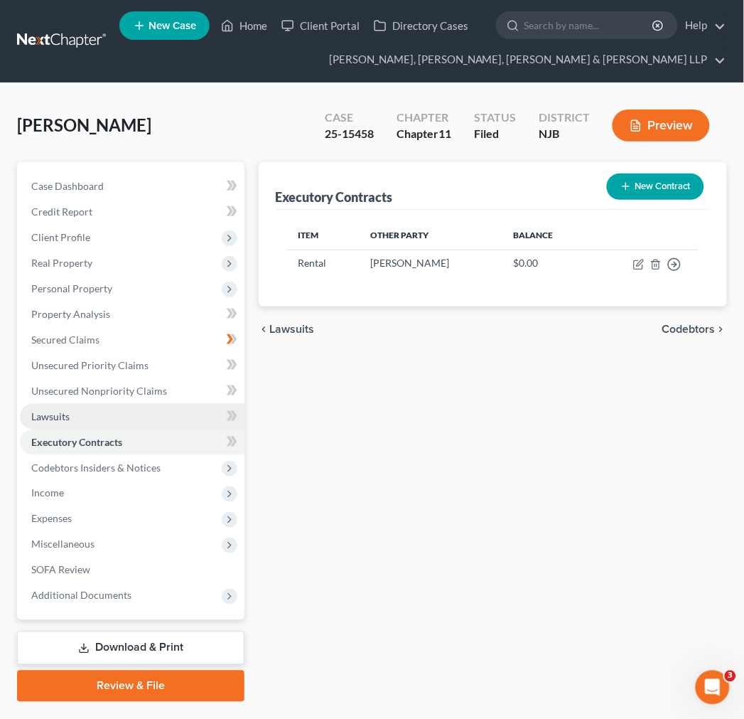
click at [131, 409] on link "Lawsuits" at bounding box center [132, 417] width 225 height 26
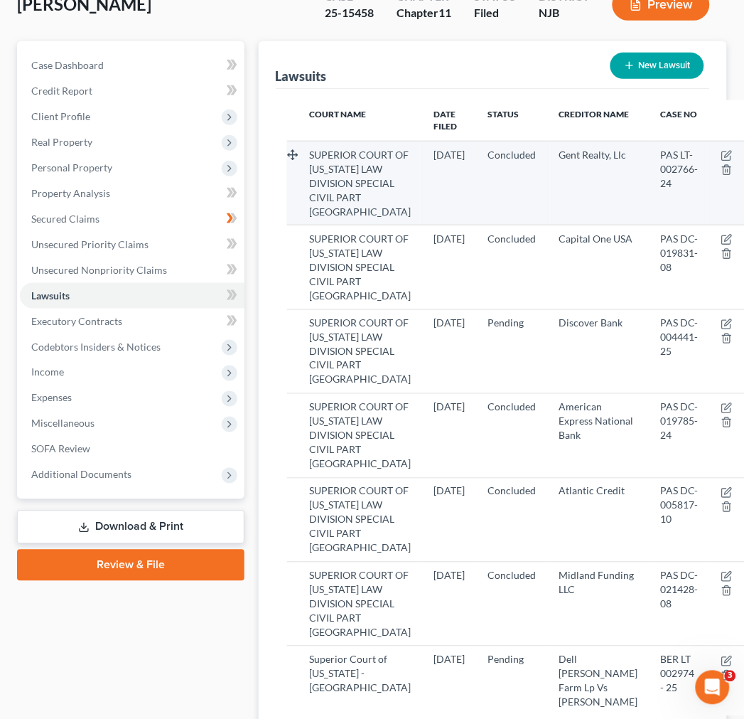
scroll to position [158, 0]
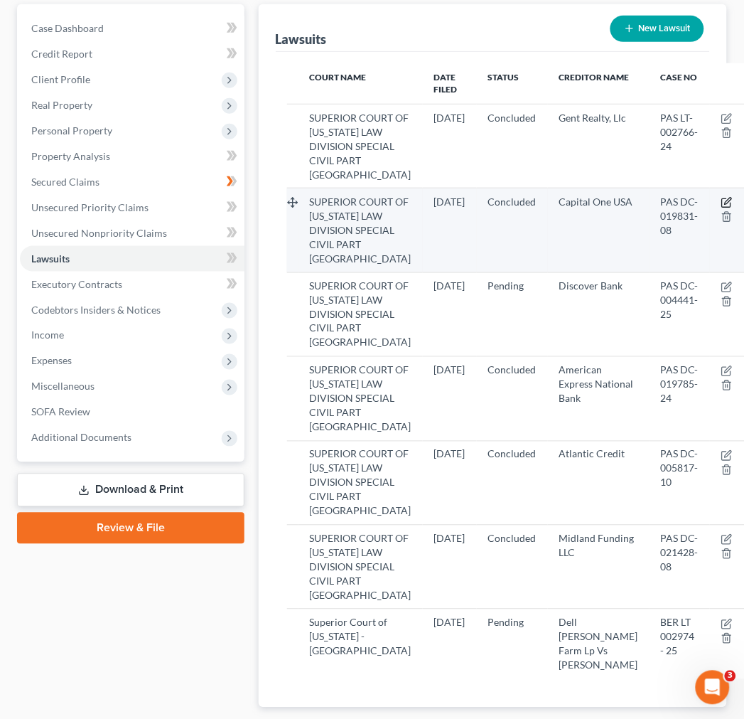
click at [722, 208] on icon "button" at bounding box center [726, 203] width 9 height 9
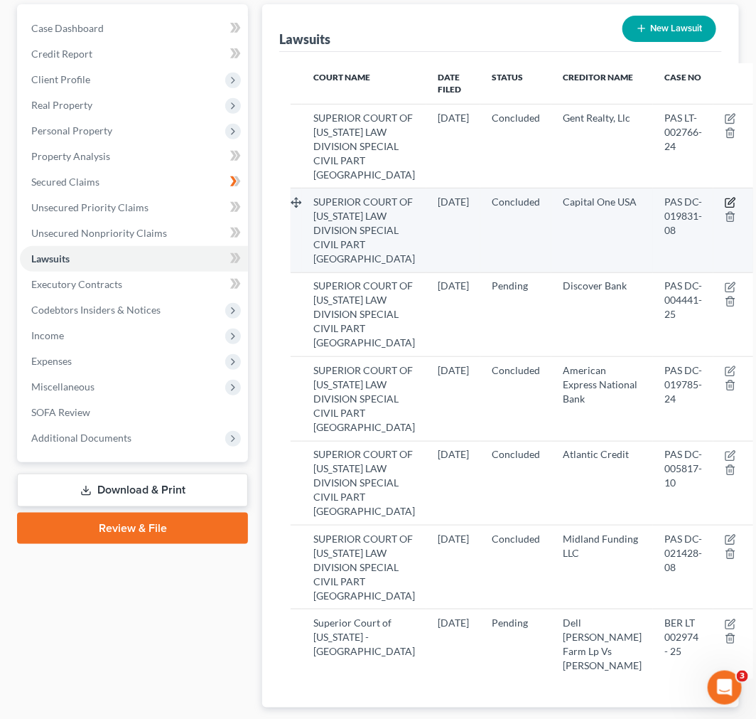
select select "33"
select select "2"
select select "4"
select select "48"
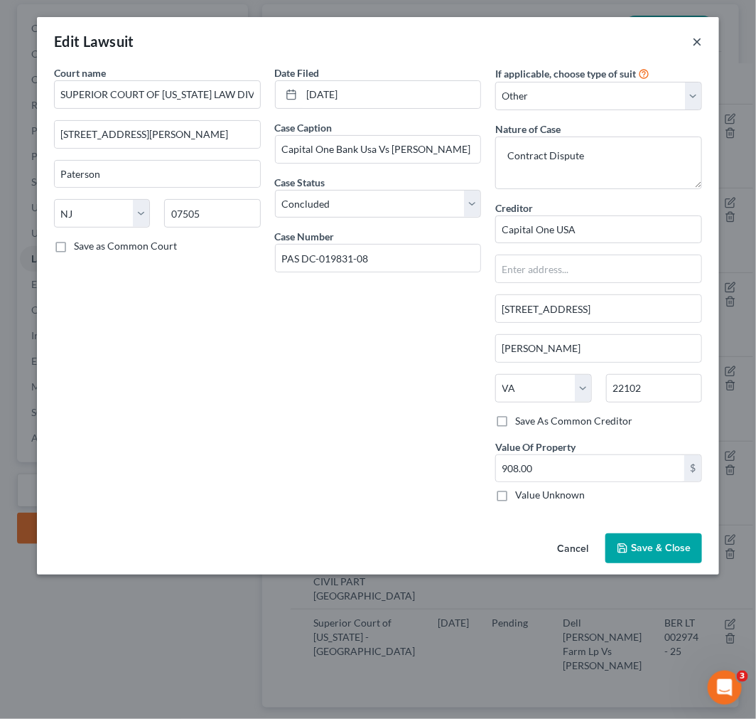
click at [700, 40] on button "×" at bounding box center [697, 41] width 10 height 17
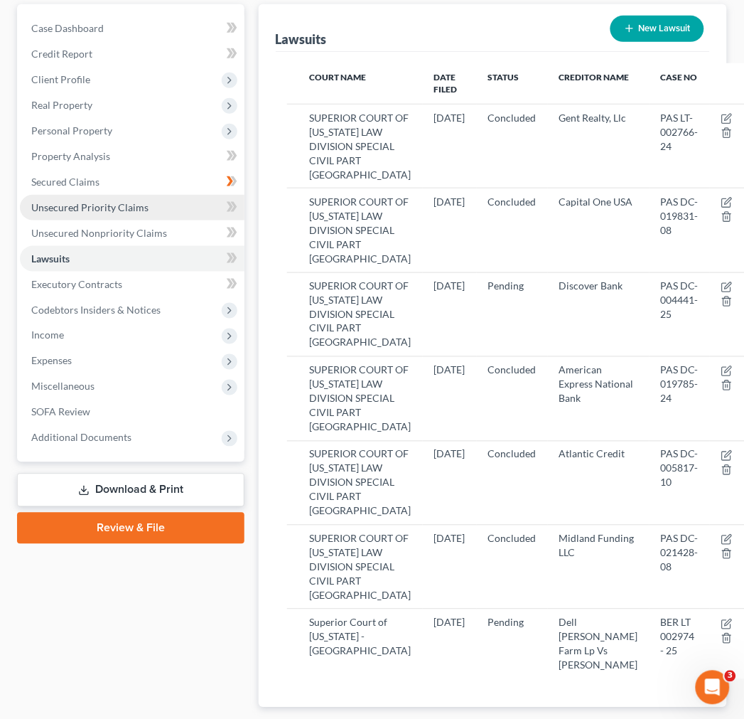
click at [121, 206] on span "Unsecured Priority Claims" at bounding box center [89, 207] width 117 height 12
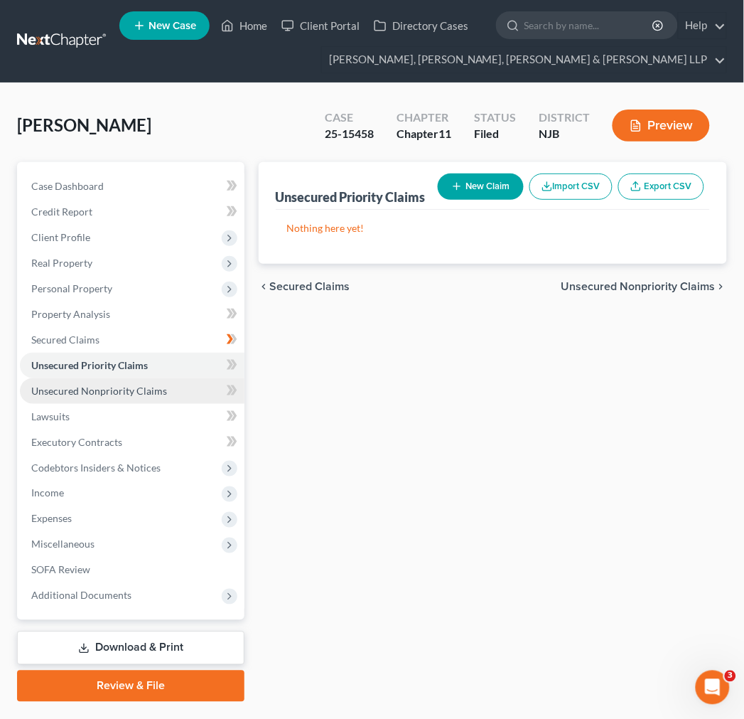
drag, startPoint x: 161, startPoint y: 375, endPoint x: 155, endPoint y: 380, distance: 7.6
click at [158, 377] on ul "Case Dashboard Payments Invoices Payments Payments Credit Report Client Profile" at bounding box center [132, 390] width 225 height 435
click at [155, 380] on link "Unsecured Nonpriority Claims" at bounding box center [132, 391] width 225 height 26
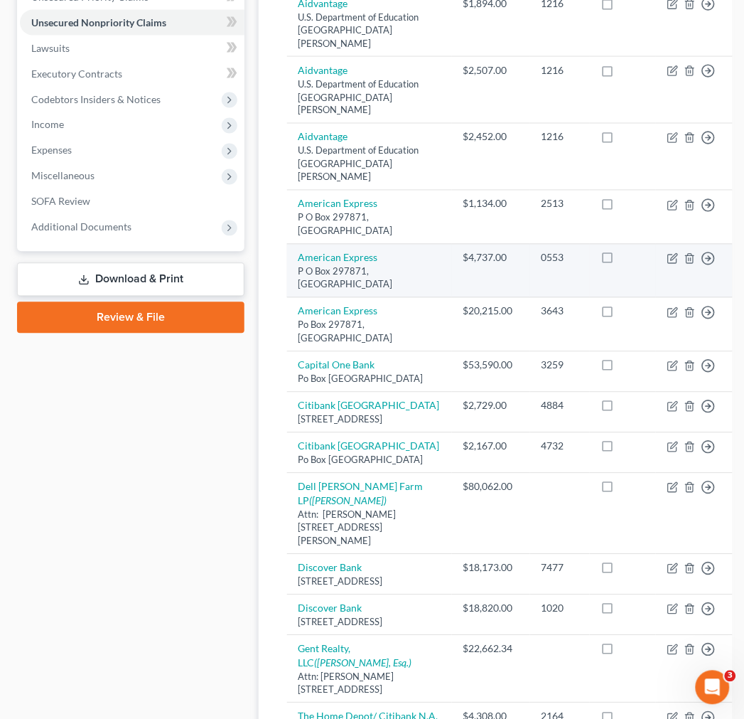
scroll to position [394, 0]
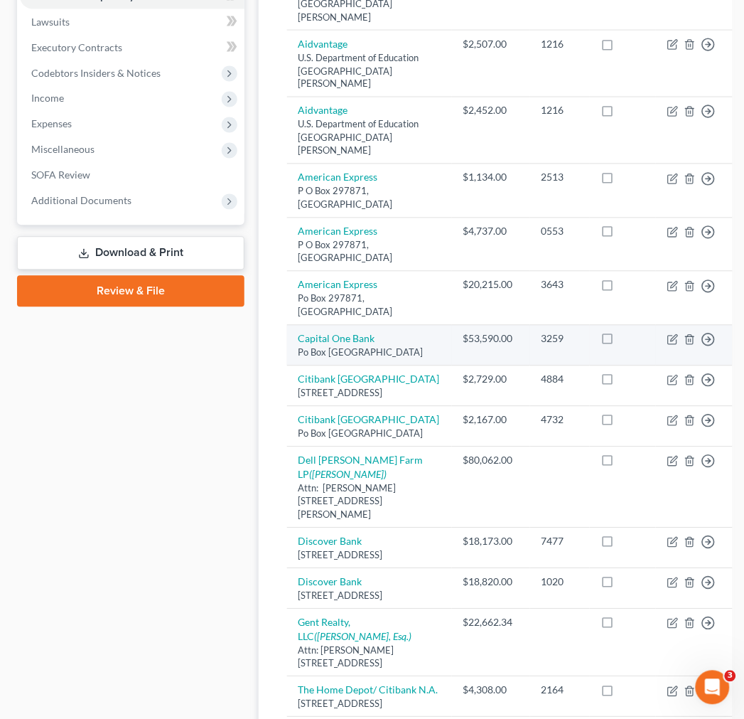
click at [382, 360] on div "Po Box [GEOGRAPHIC_DATA]" at bounding box center [369, 353] width 142 height 14
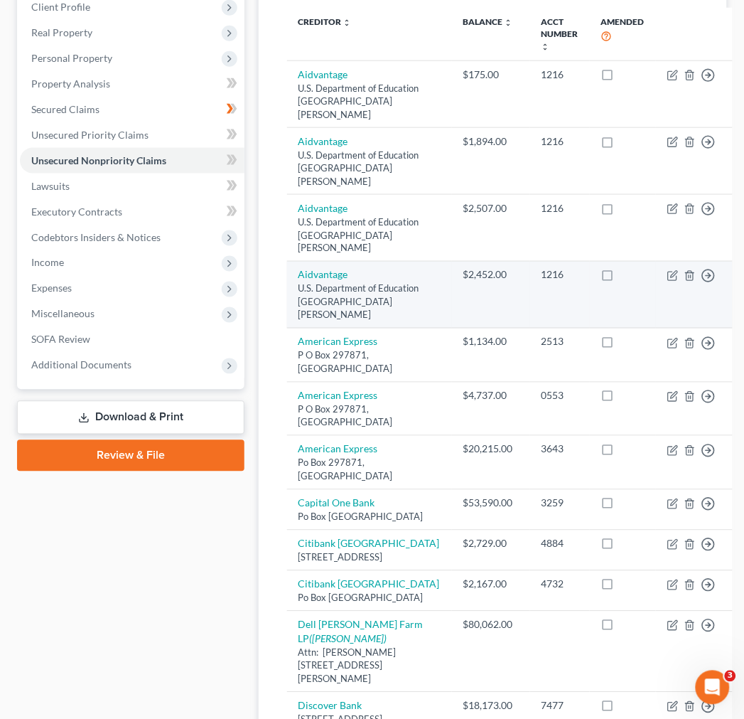
scroll to position [237, 0]
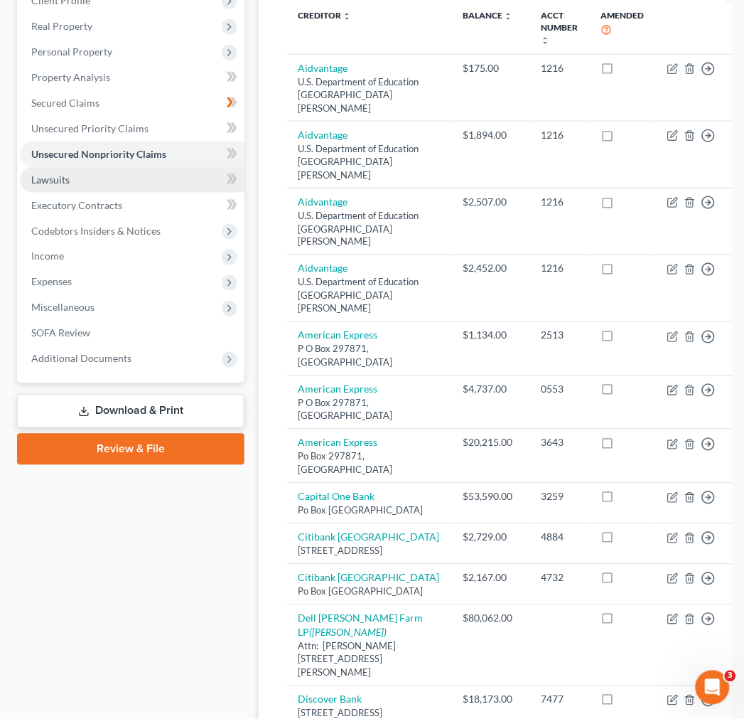
click at [146, 189] on link "Lawsuits" at bounding box center [132, 180] width 225 height 26
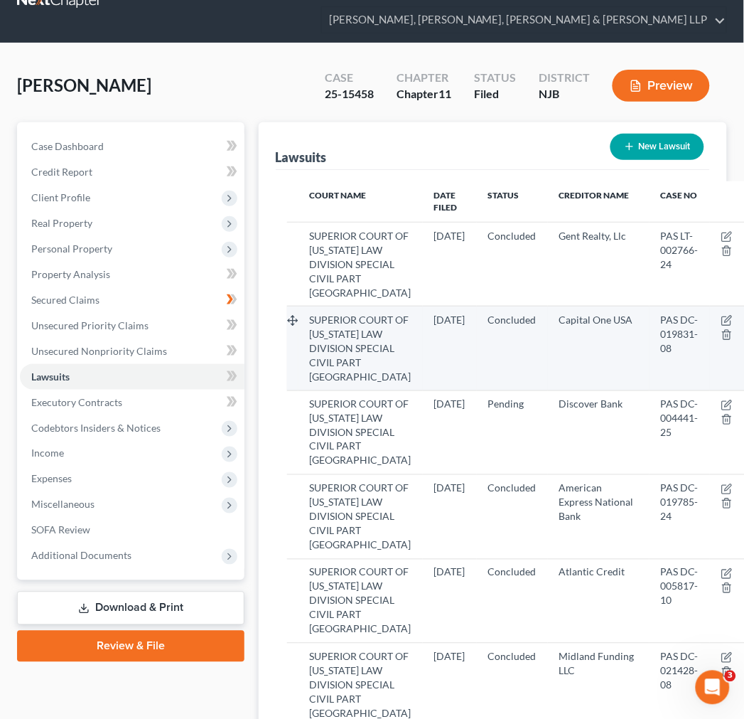
scroll to position [79, 0]
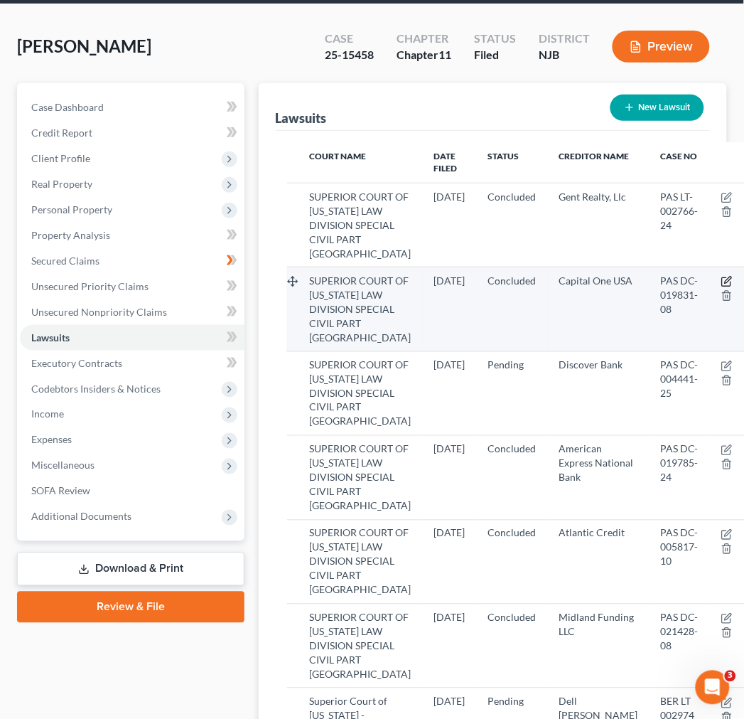
click at [721, 287] on icon "button" at bounding box center [726, 281] width 11 height 11
select select "33"
select select "2"
select select "4"
select select "48"
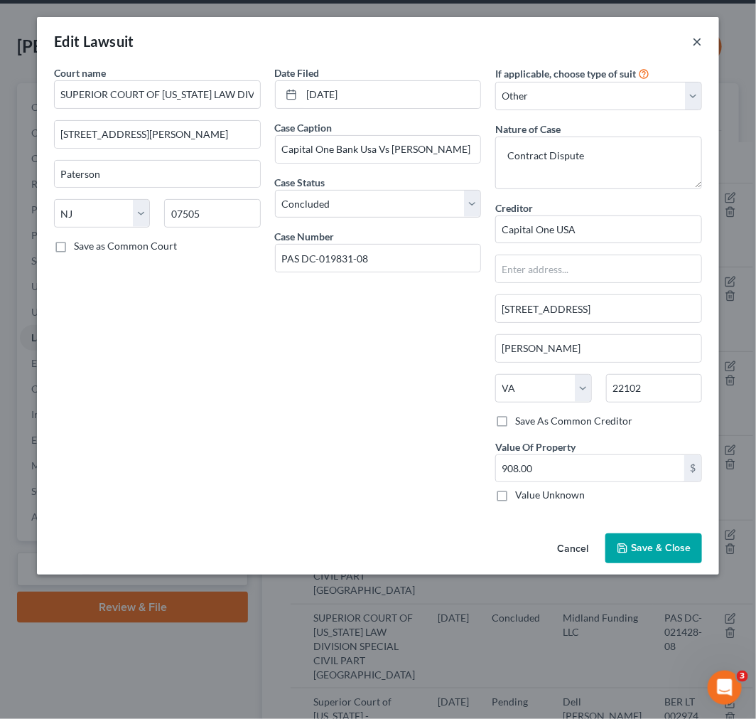
click at [697, 37] on button "×" at bounding box center [697, 41] width 10 height 17
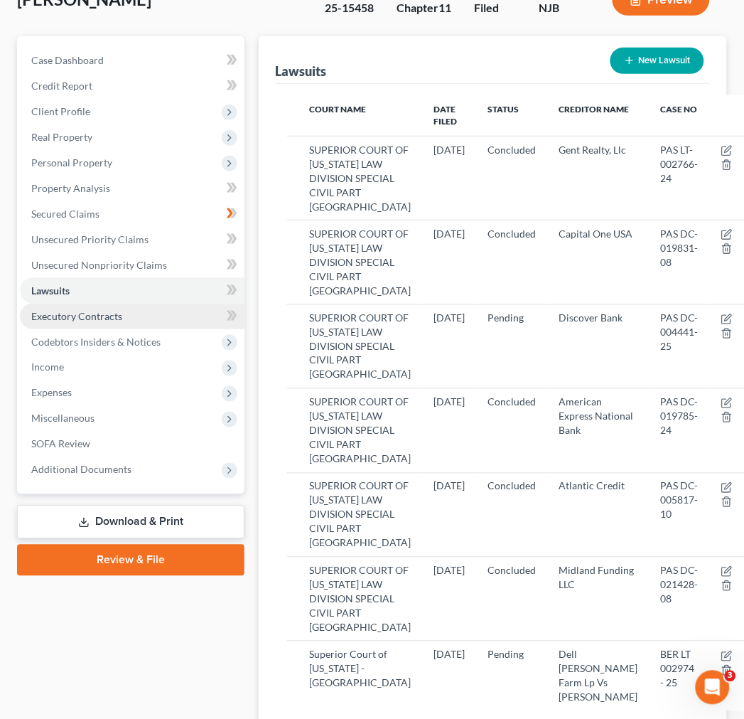
click at [132, 315] on link "Executory Contracts" at bounding box center [132, 316] width 225 height 26
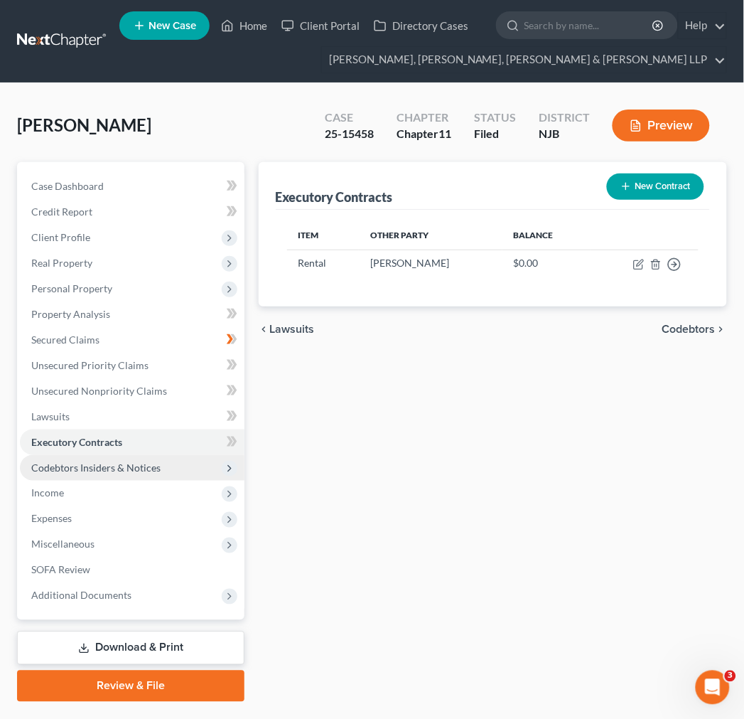
click at [117, 470] on span "Codebtors Insiders & Notices" at bounding box center [95, 467] width 129 height 12
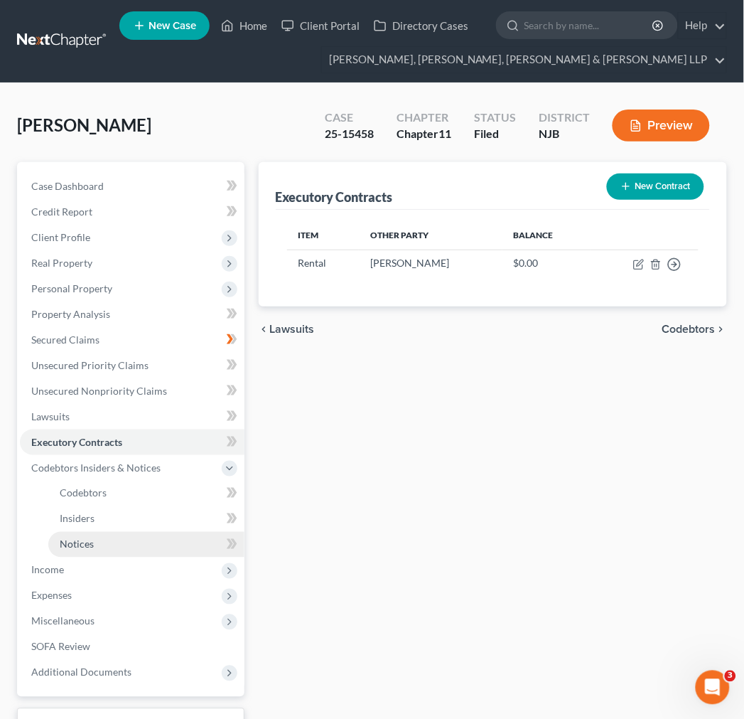
click at [119, 537] on link "Notices" at bounding box center [146, 545] width 196 height 26
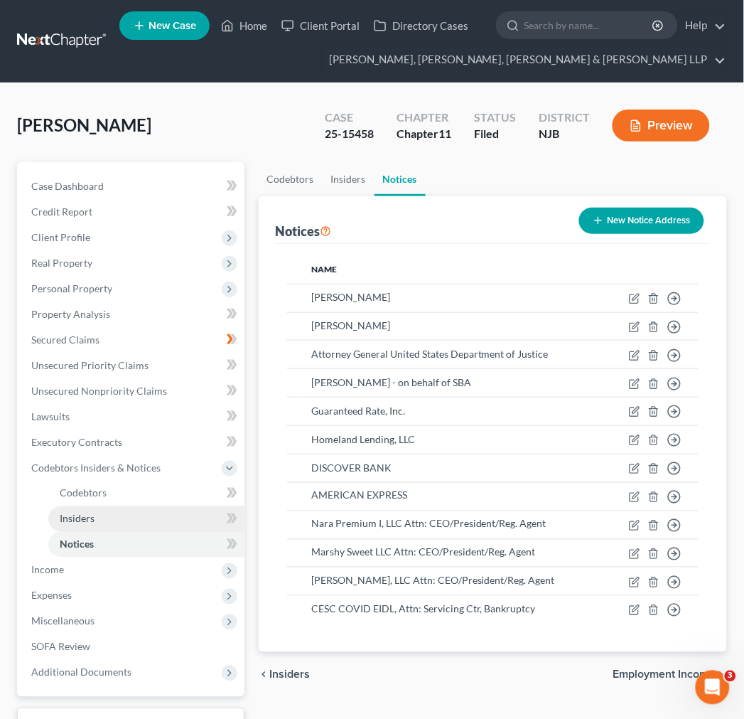
click at [139, 521] on link "Insiders" at bounding box center [146, 519] width 196 height 26
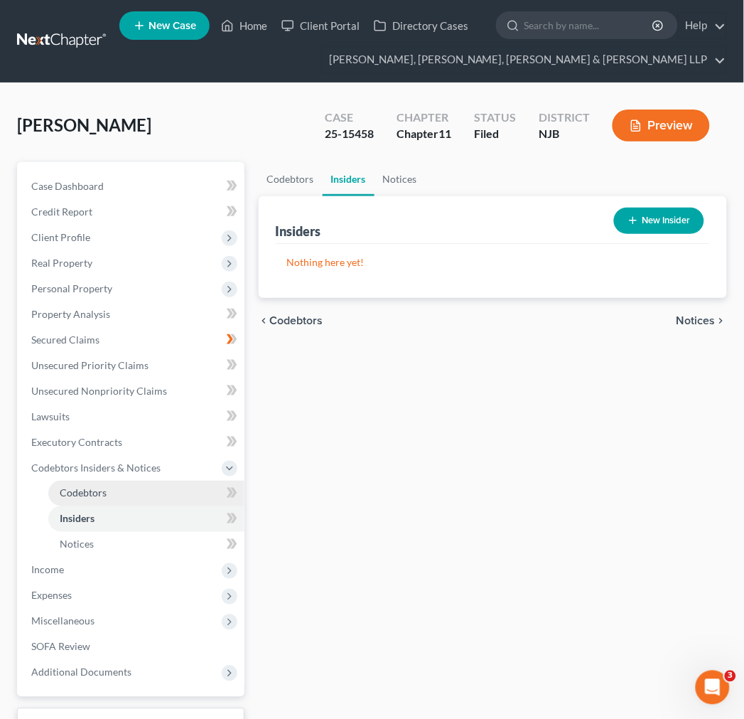
click at [139, 500] on link "Codebtors" at bounding box center [146, 493] width 196 height 26
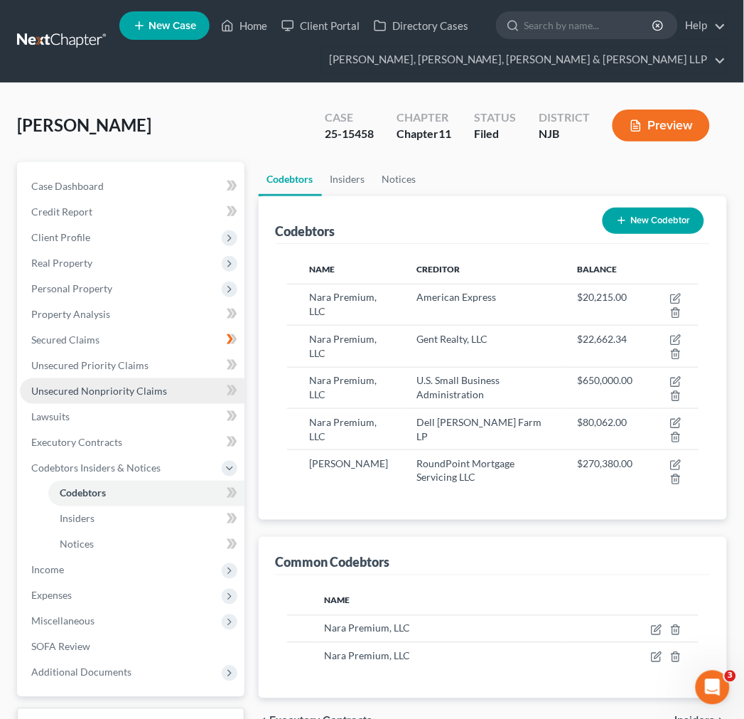
click at [139, 394] on span "Unsecured Nonpriority Claims" at bounding box center [99, 390] width 136 height 12
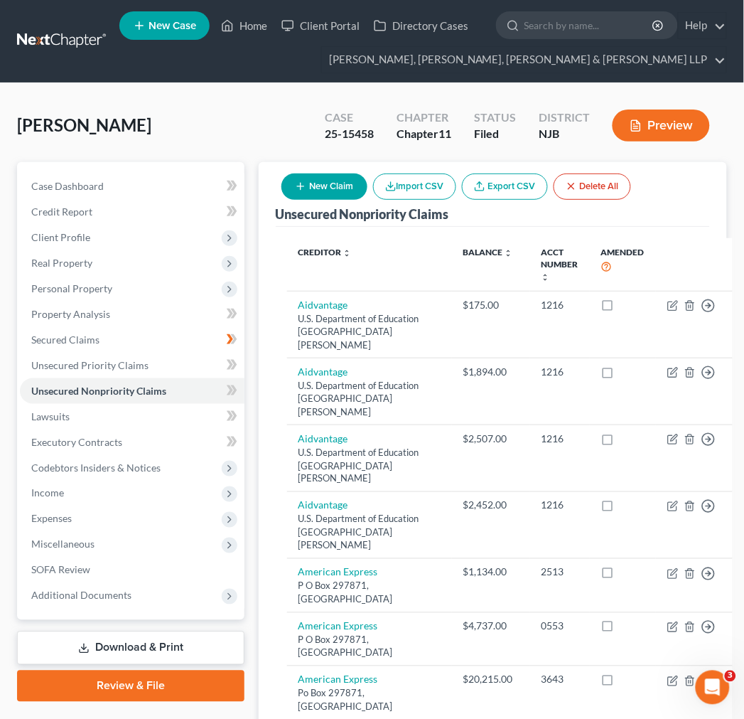
drag, startPoint x: 452, startPoint y: 221, endPoint x: 468, endPoint y: 213, distance: 17.5
click at [453, 220] on div "Unsecured Nonpriority Claims New Claim Import CSV Export CSV Delete All" at bounding box center [493, 194] width 434 height 65
drag, startPoint x: 468, startPoint y: 212, endPoint x: 254, endPoint y: 214, distance: 213.2
copy div "Unsecured Nonpriority Claims New Claim Import CSV Export CSV Delete All"
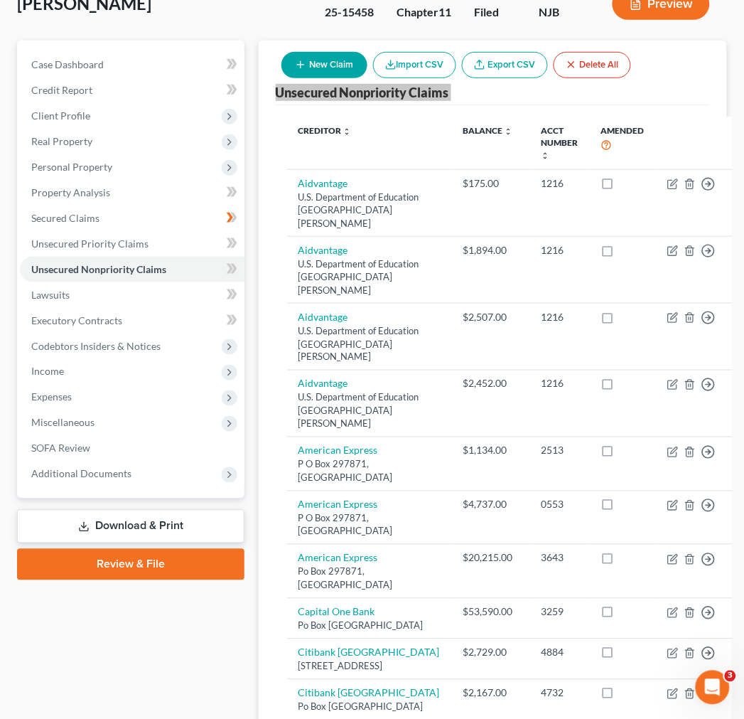
scroll to position [79, 0]
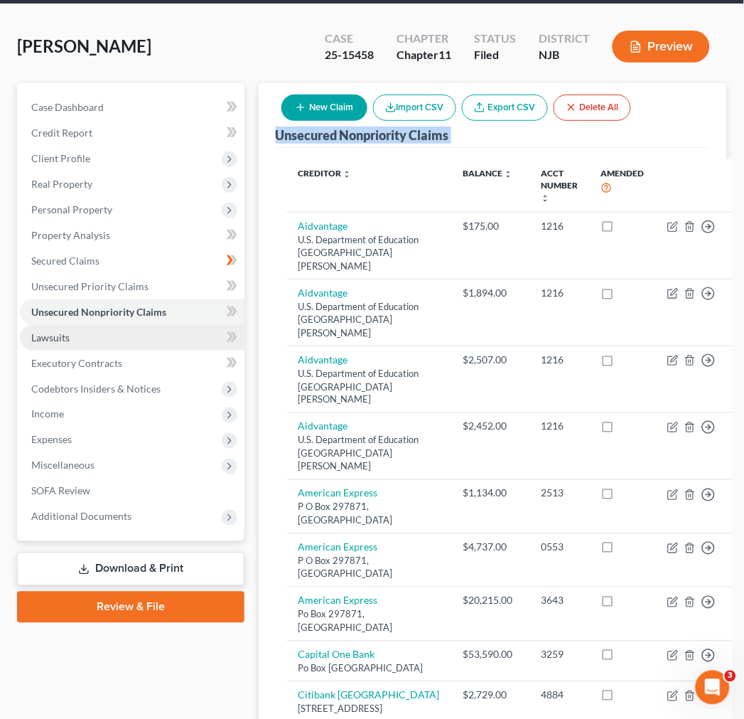
click at [169, 337] on link "Lawsuits" at bounding box center [132, 338] width 225 height 26
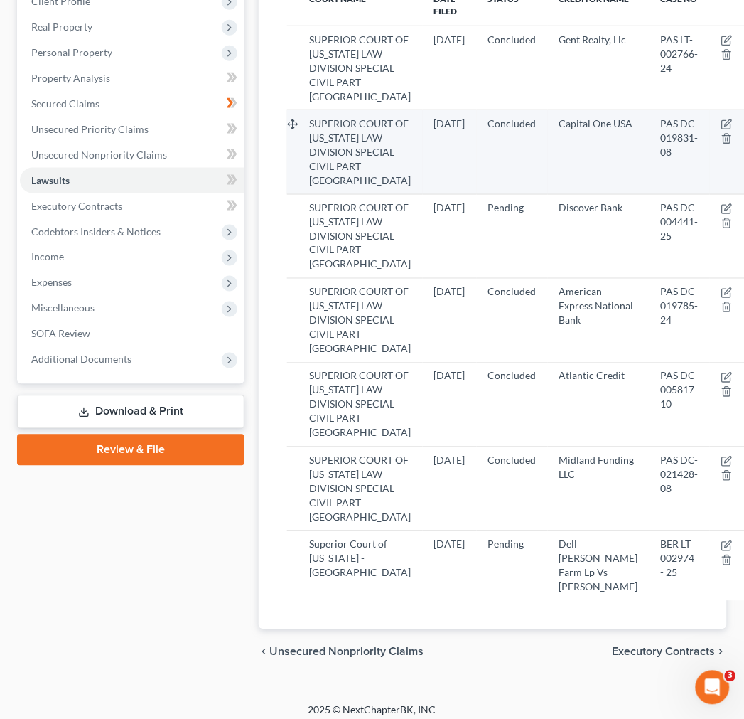
scroll to position [237, 0]
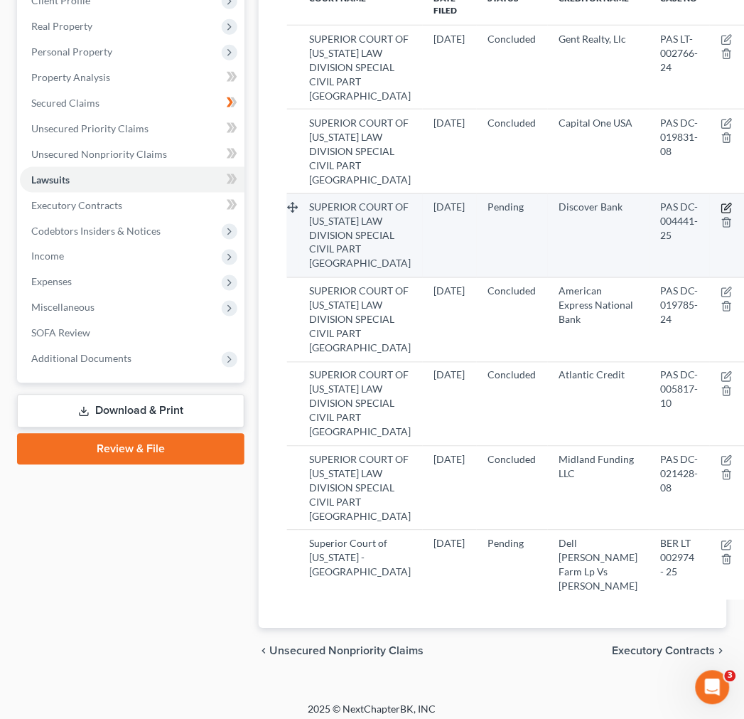
click at [725, 210] on icon "button" at bounding box center [728, 206] width 6 height 6
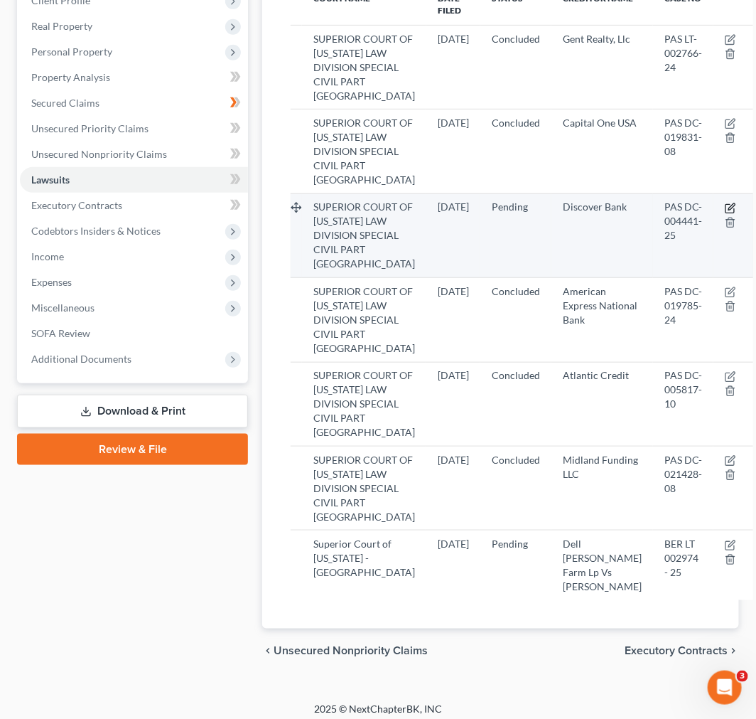
select select "33"
select select "0"
select select "4"
select select "46"
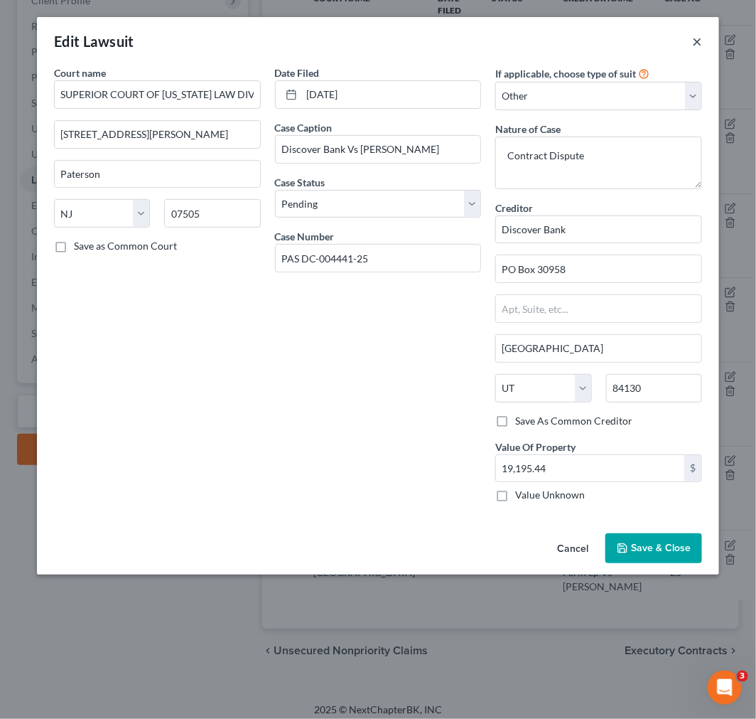
click at [699, 37] on button "×" at bounding box center [697, 41] width 10 height 17
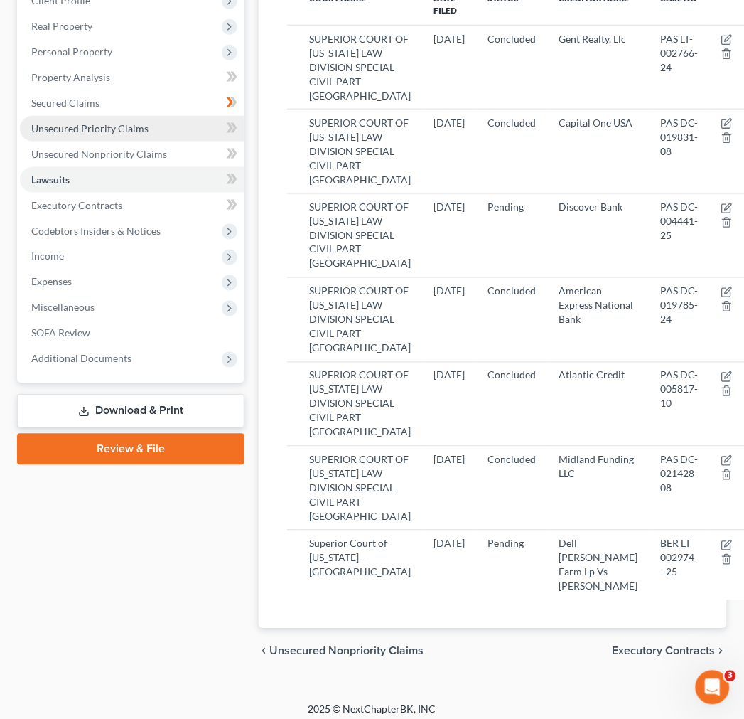
click at [131, 136] on link "Unsecured Priority Claims" at bounding box center [132, 129] width 225 height 26
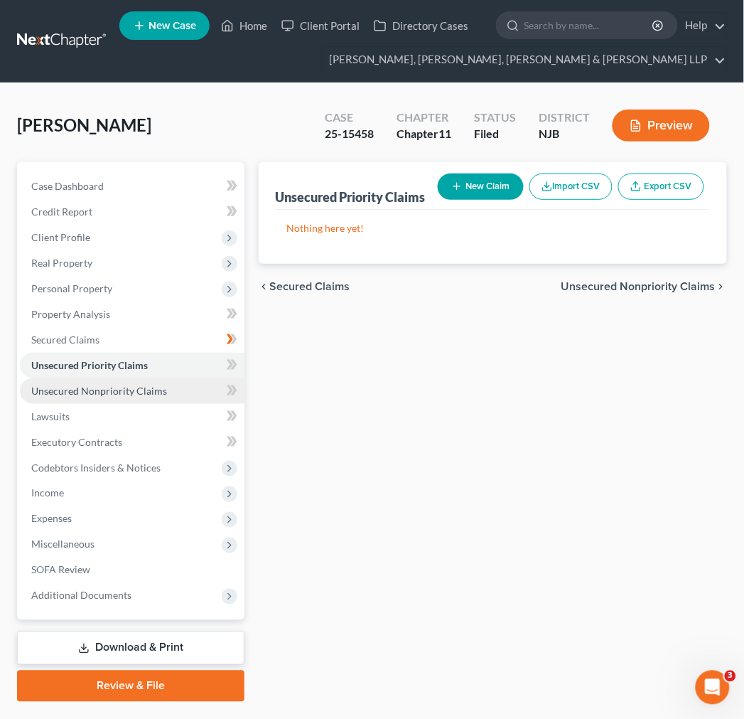
click at [116, 387] on span "Unsecured Nonpriority Claims" at bounding box center [99, 390] width 136 height 12
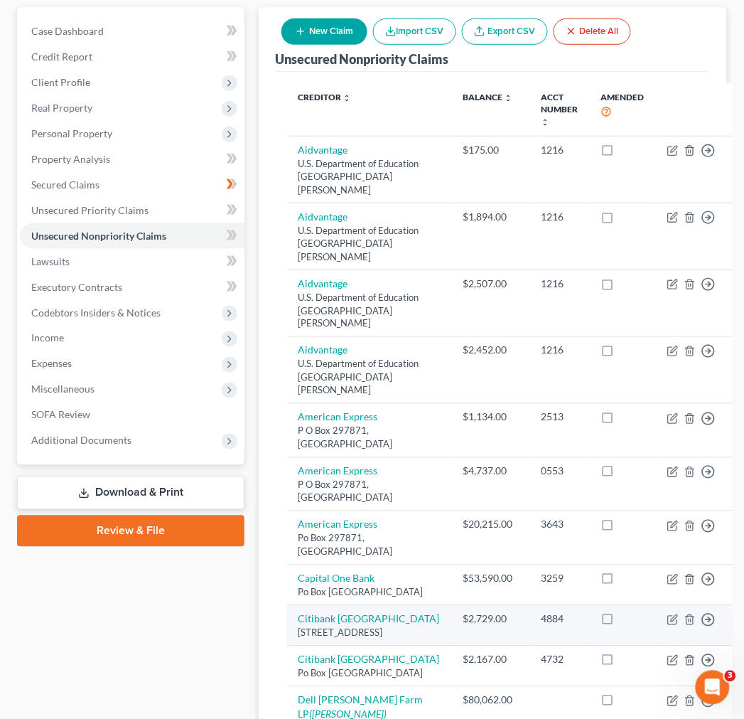
scroll to position [110, 0]
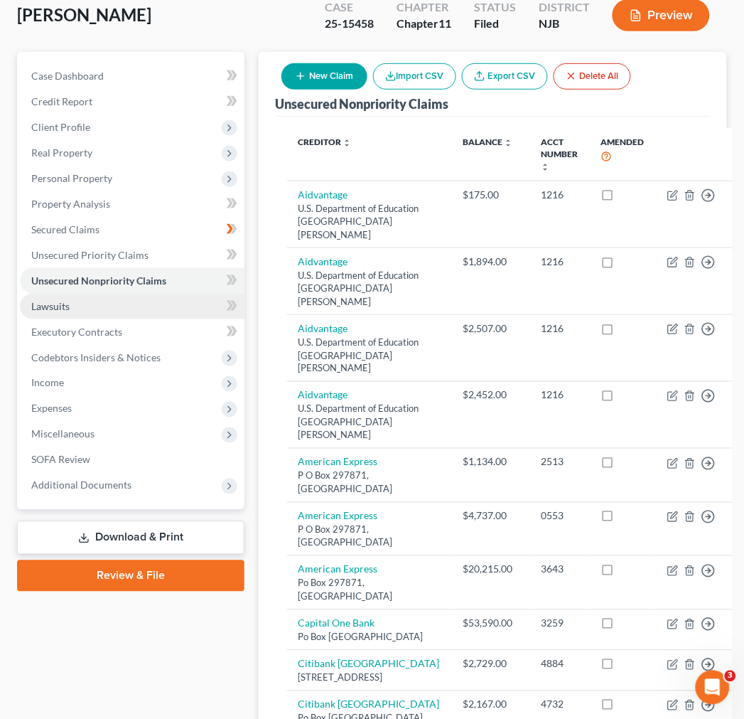
click at [156, 296] on link "Lawsuits" at bounding box center [132, 307] width 225 height 26
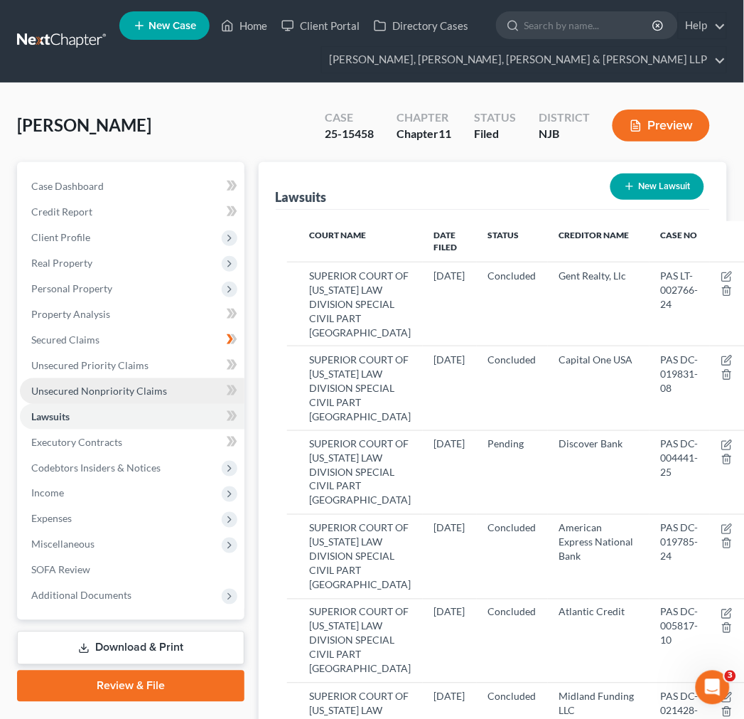
click at [136, 385] on span "Unsecured Nonpriority Claims" at bounding box center [99, 390] width 136 height 12
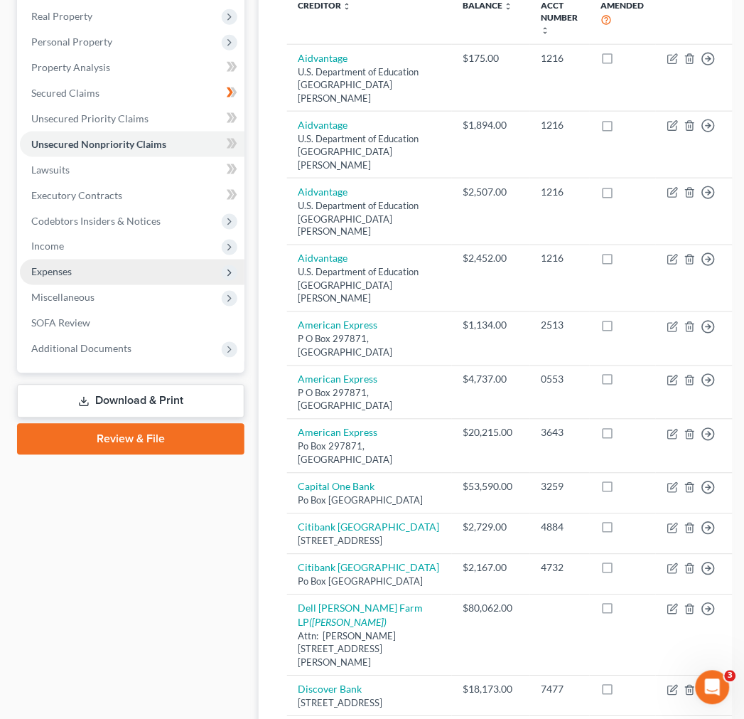
scroll to position [237, 0]
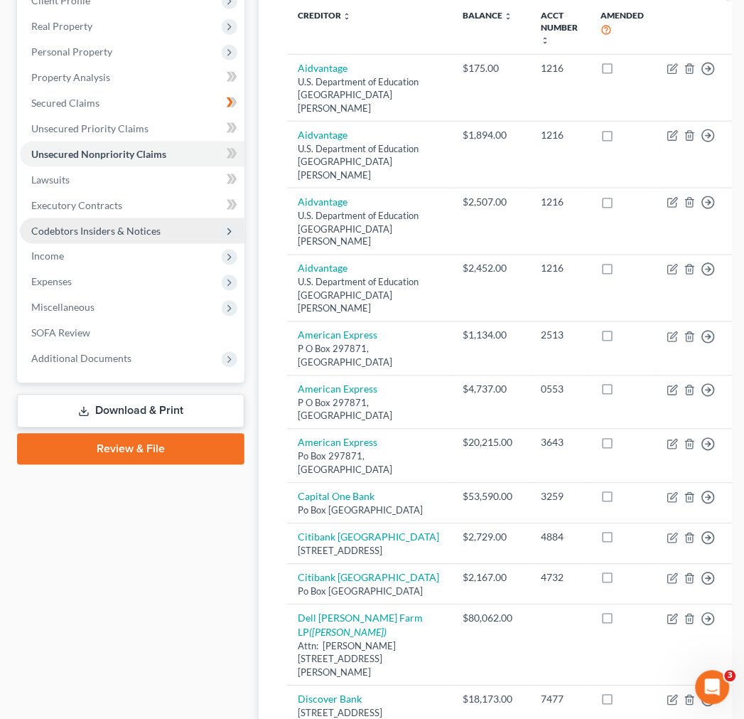
click at [154, 227] on span "Codebtors Insiders & Notices" at bounding box center [95, 231] width 129 height 12
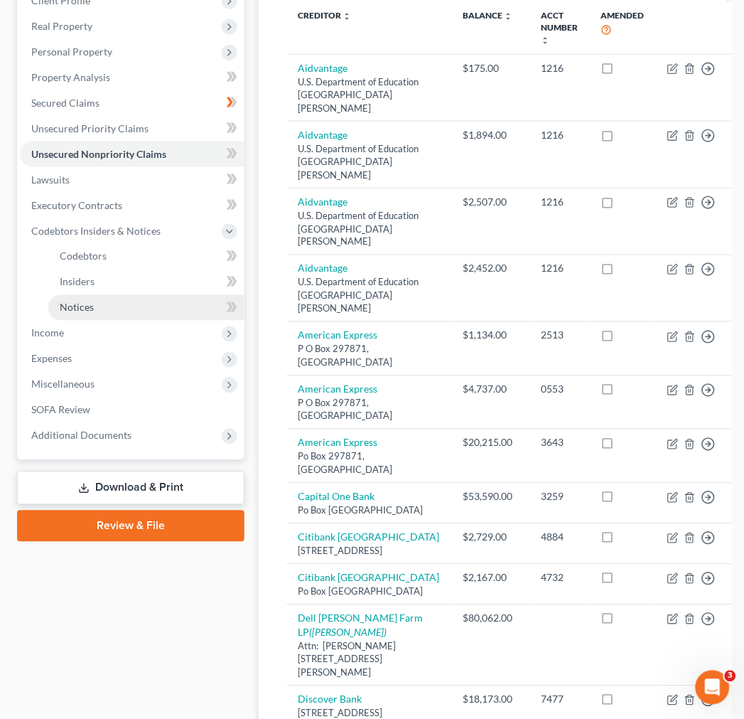
click at [97, 301] on link "Notices" at bounding box center [146, 308] width 196 height 26
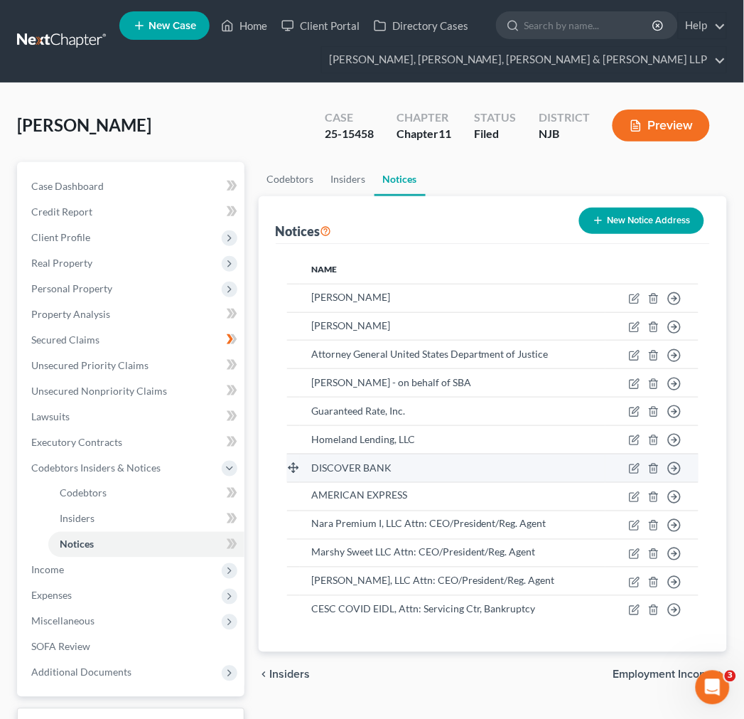
click at [375, 461] on span "DISCOVER BANK" at bounding box center [351, 467] width 80 height 12
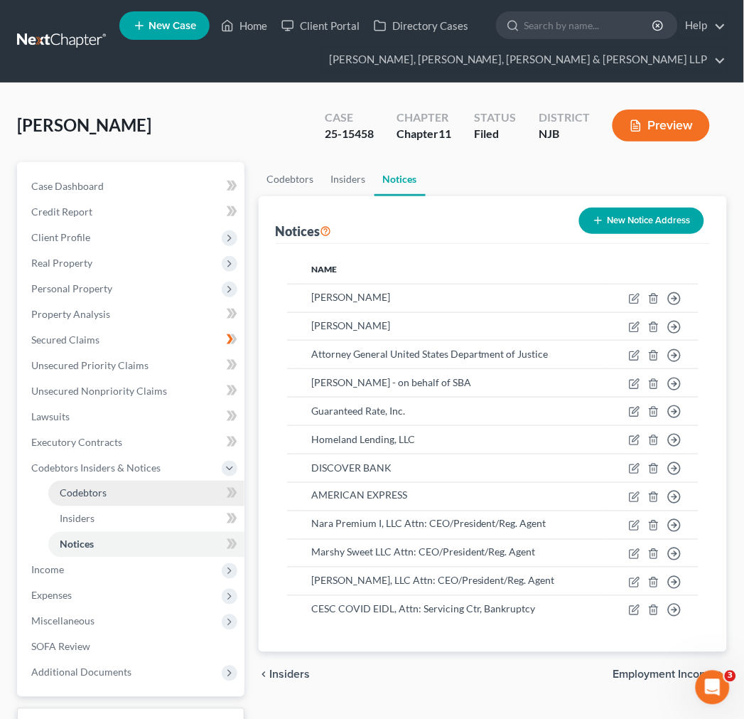
click at [159, 502] on link "Codebtors" at bounding box center [146, 493] width 196 height 26
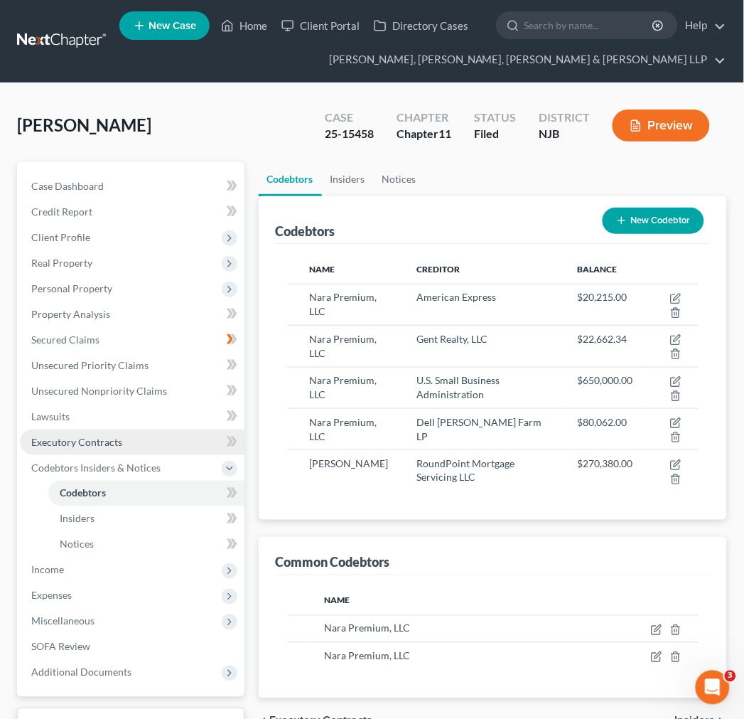
click at [149, 438] on link "Executory Contracts" at bounding box center [132, 442] width 225 height 26
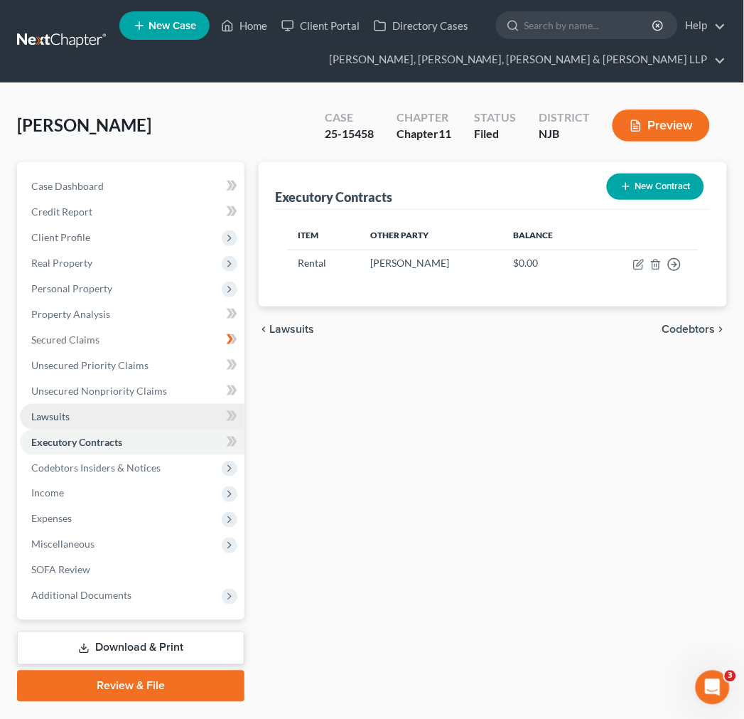
click at [149, 416] on link "Lawsuits" at bounding box center [132, 417] width 225 height 26
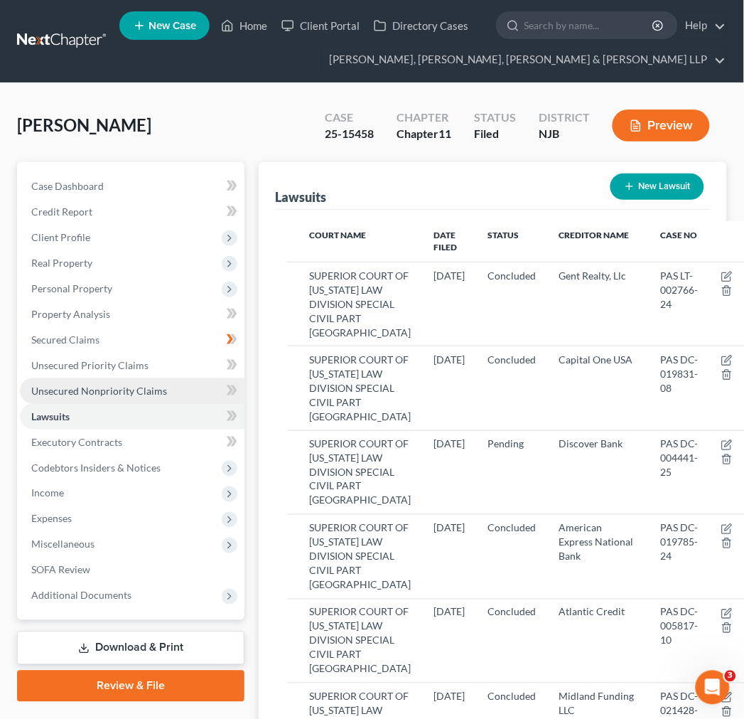
click at [151, 385] on span "Unsecured Nonpriority Claims" at bounding box center [99, 390] width 136 height 12
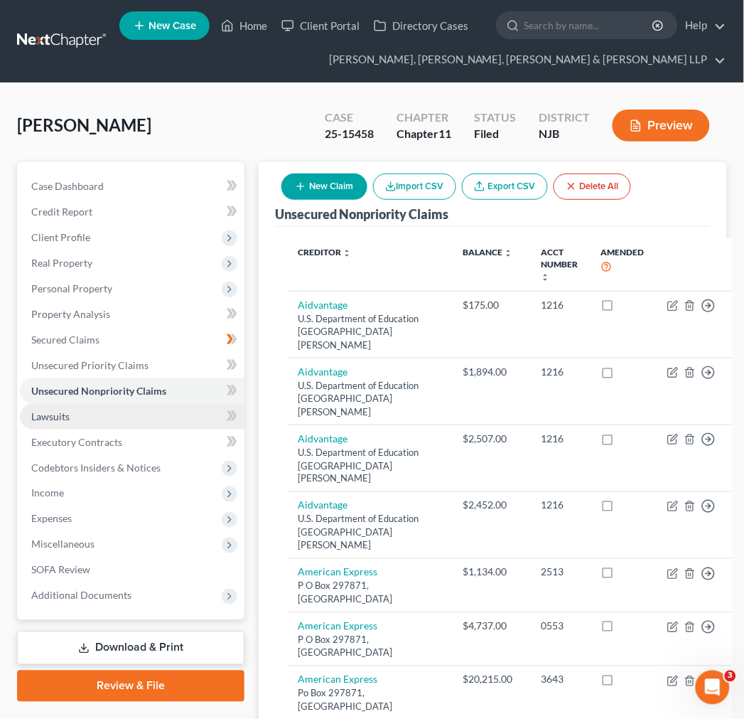
click at [136, 405] on link "Lawsuits" at bounding box center [132, 417] width 225 height 26
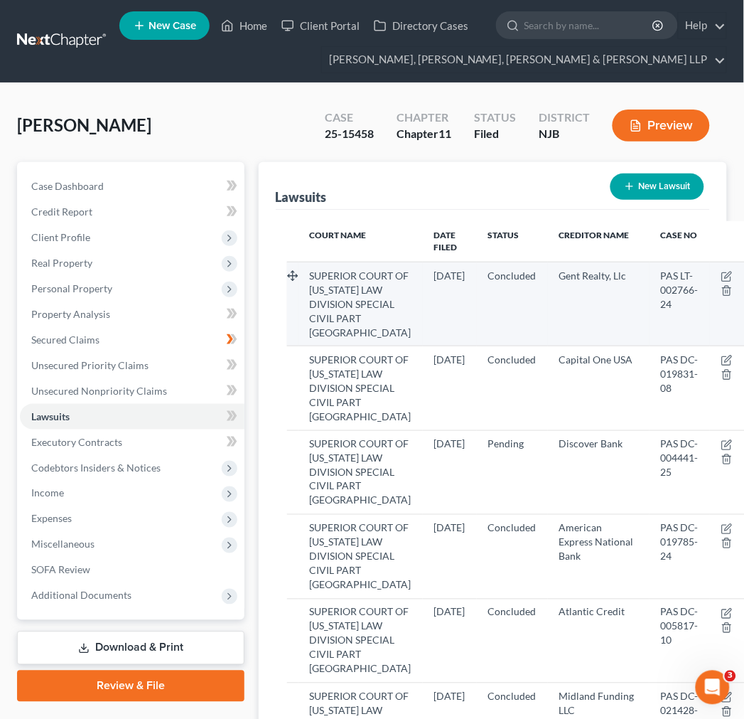
click at [710, 272] on td at bounding box center [730, 304] width 40 height 84
click at [721, 273] on icon "button" at bounding box center [726, 276] width 11 height 11
select select "33"
select select "2"
select select "4"
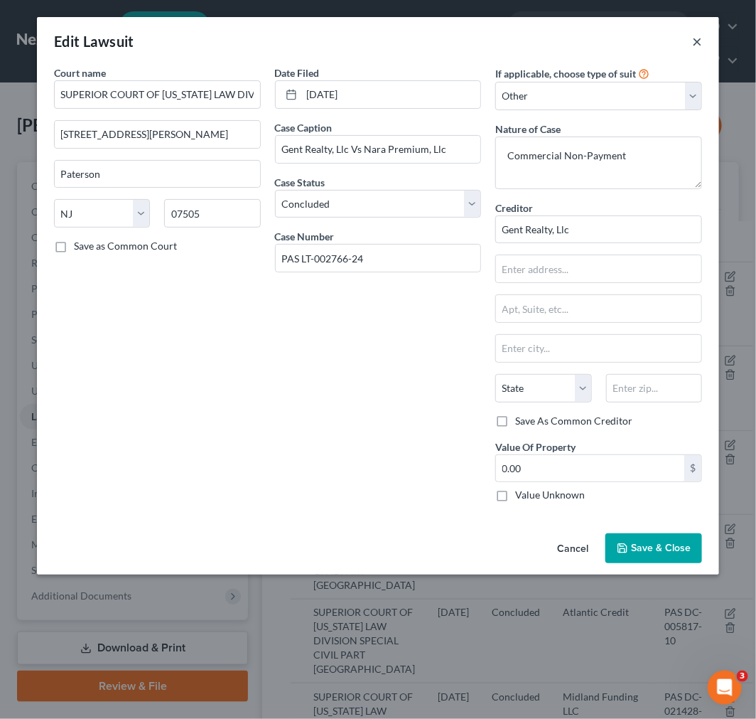
click at [695, 39] on button "×" at bounding box center [697, 41] width 10 height 17
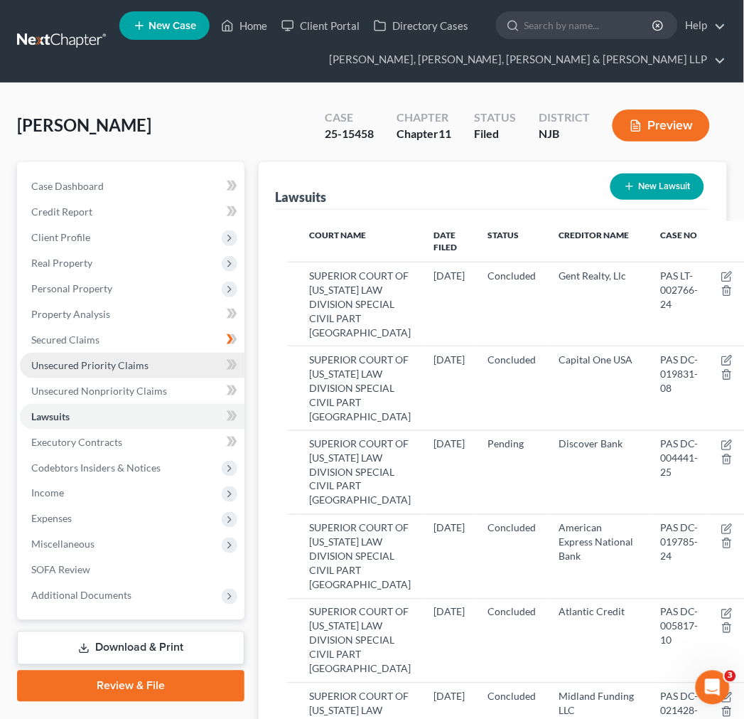
click at [144, 372] on link "Unsecured Priority Claims" at bounding box center [132, 366] width 225 height 26
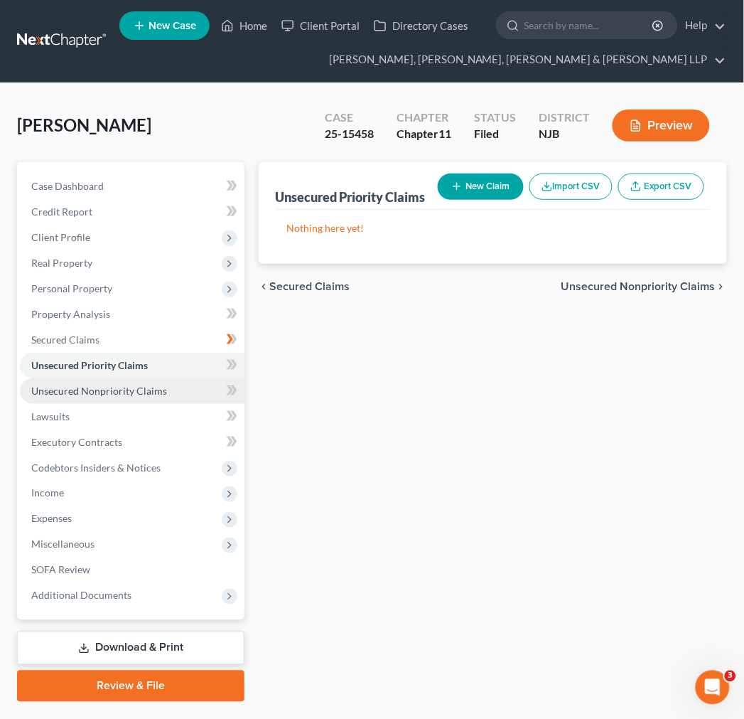
click at [158, 393] on span "Unsecured Nonpriority Claims" at bounding box center [99, 390] width 136 height 12
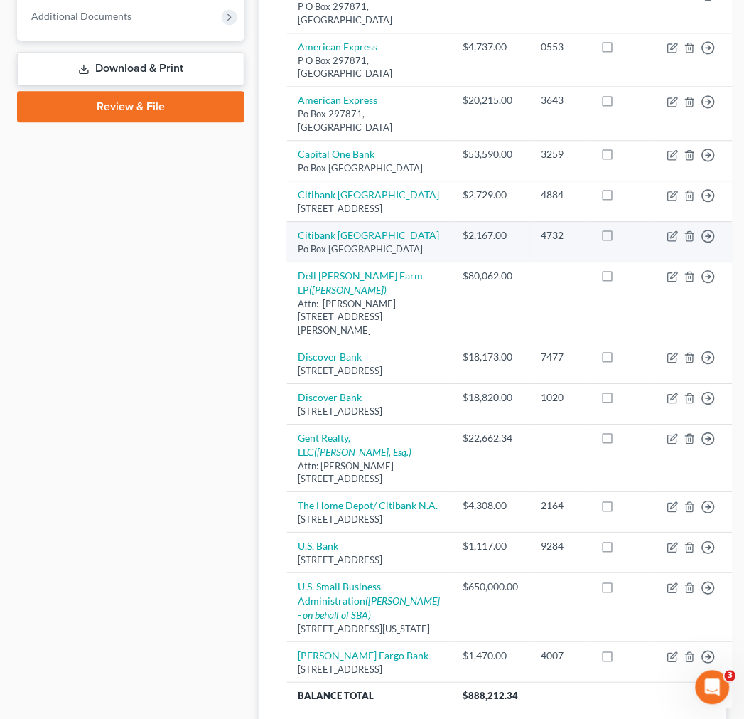
scroll to position [868, 0]
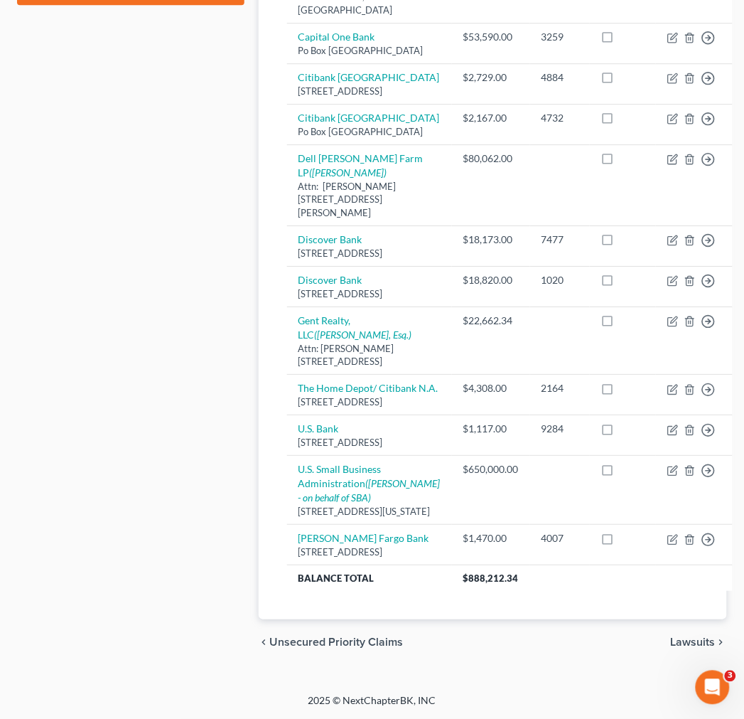
click at [103, 391] on div "Case Dashboard Payments Invoices Payments Payments Credit Report Client Profile" at bounding box center [131, 66] width 242 height 1200
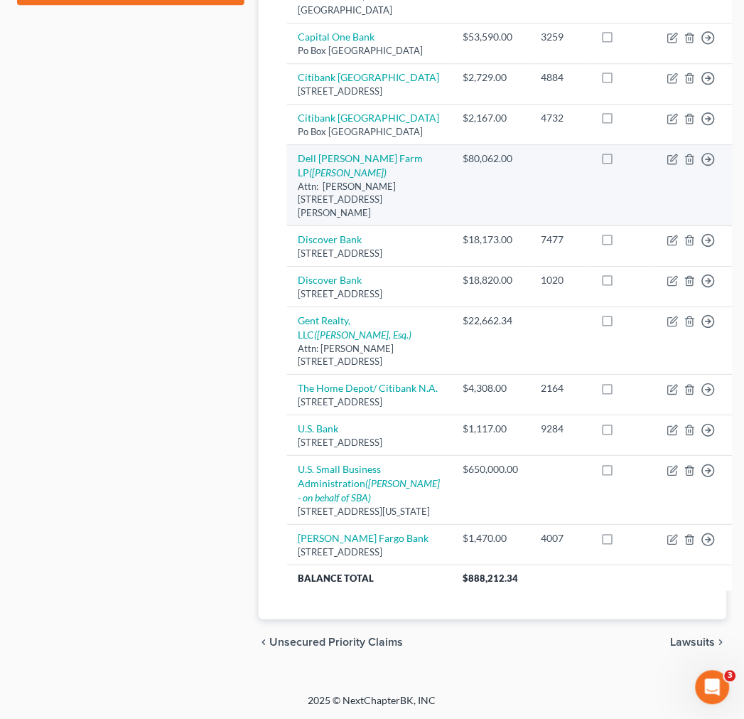
scroll to position [790, 0]
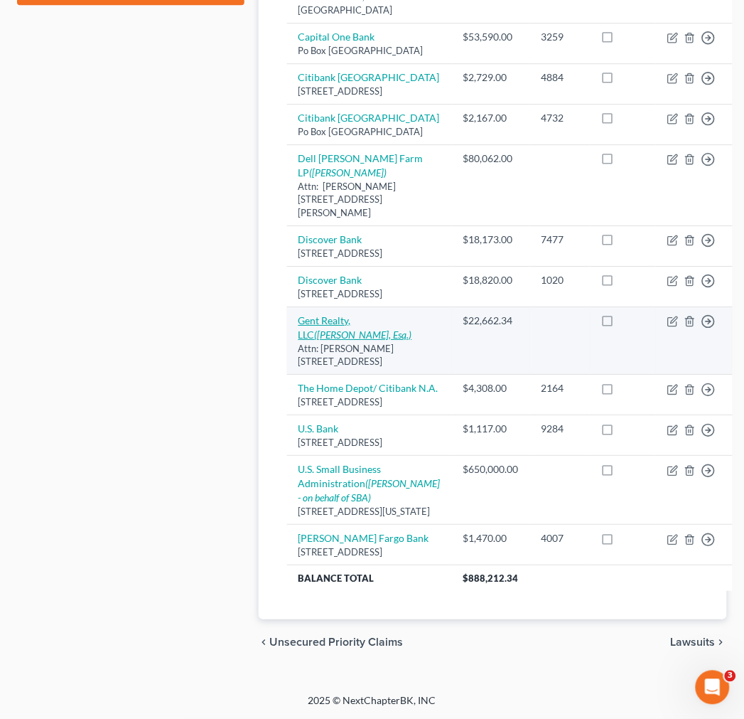
click at [347, 340] on icon "([PERSON_NAME], Esq.)" at bounding box center [363, 334] width 97 height 12
select select "33"
select select "14"
select select "0"
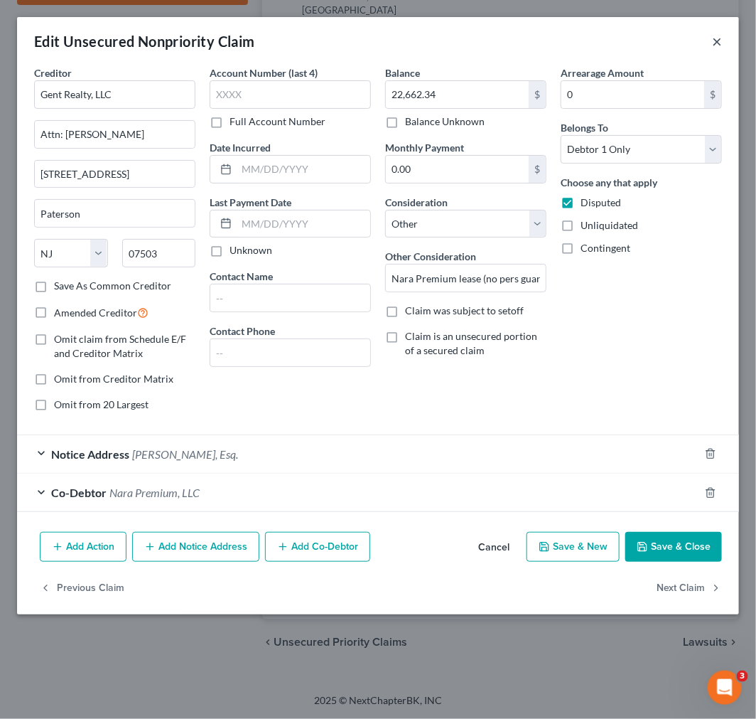
click at [716, 38] on button "×" at bounding box center [717, 41] width 10 height 17
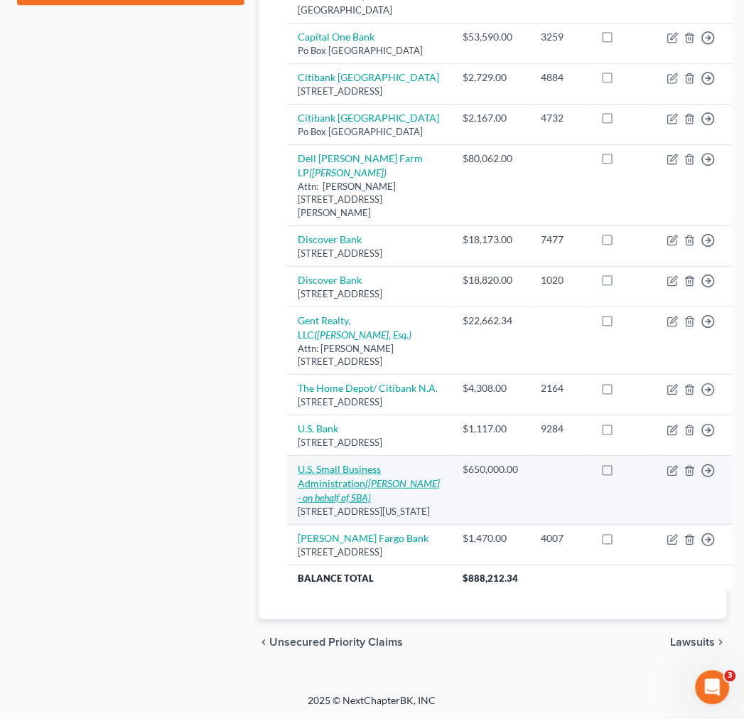
click at [335, 503] on link "U.S. Small Business Administration (Eamonn OHagan - on behalf of SBA)" at bounding box center [369, 483] width 142 height 41
select select "8"
select select "14"
select select "3"
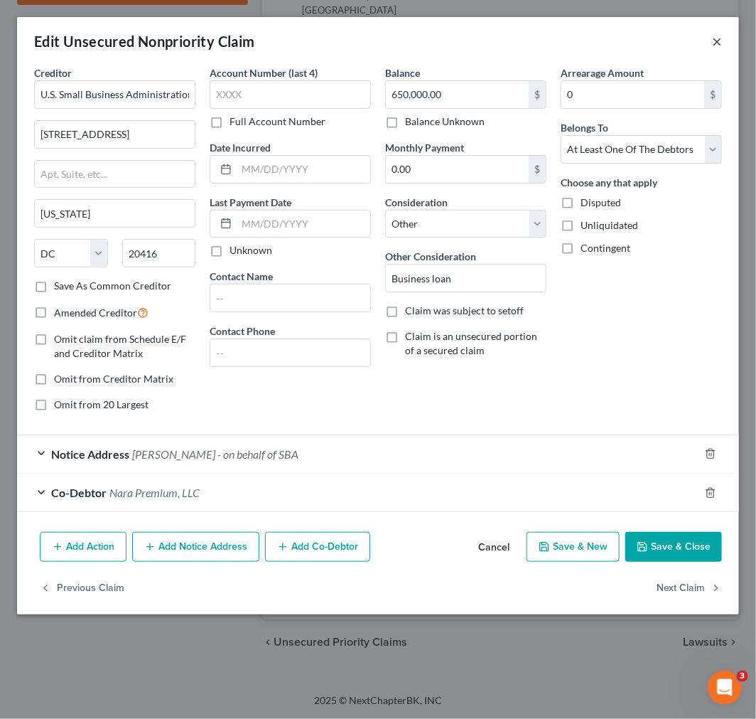
click at [720, 45] on button "×" at bounding box center [717, 41] width 10 height 17
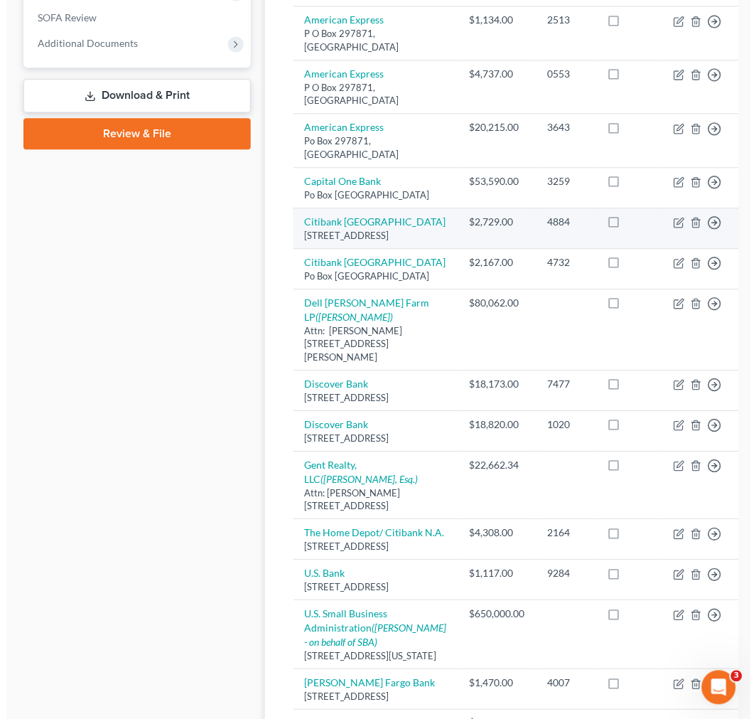
scroll to position [473, 0]
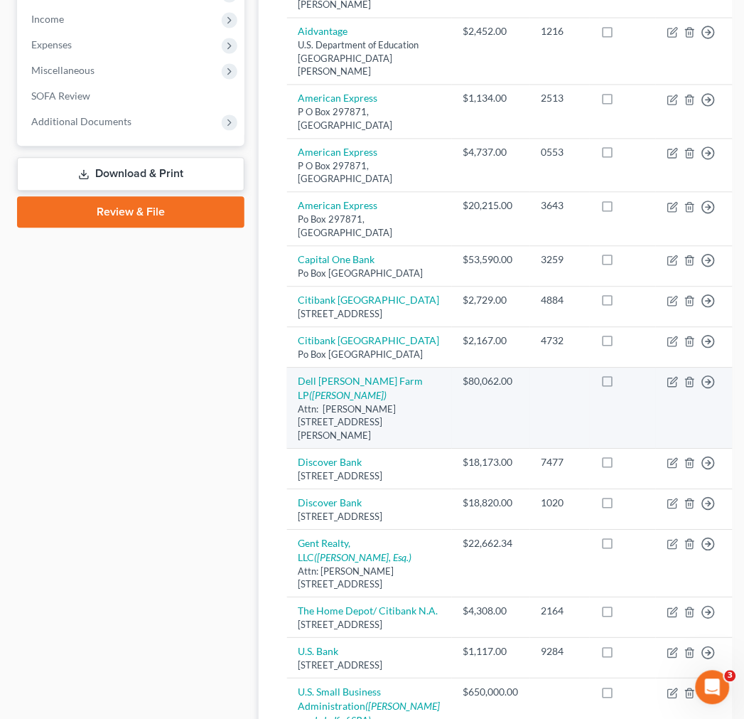
click at [338, 443] on div "Attn: [PERSON_NAME] [STREET_ADDRESS][PERSON_NAME]" at bounding box center [369, 423] width 142 height 40
click at [336, 402] on link "Dell Glen Farm LP (Alan P. Spiniello)" at bounding box center [360, 388] width 125 height 26
select select "33"
select select "14"
select select "0"
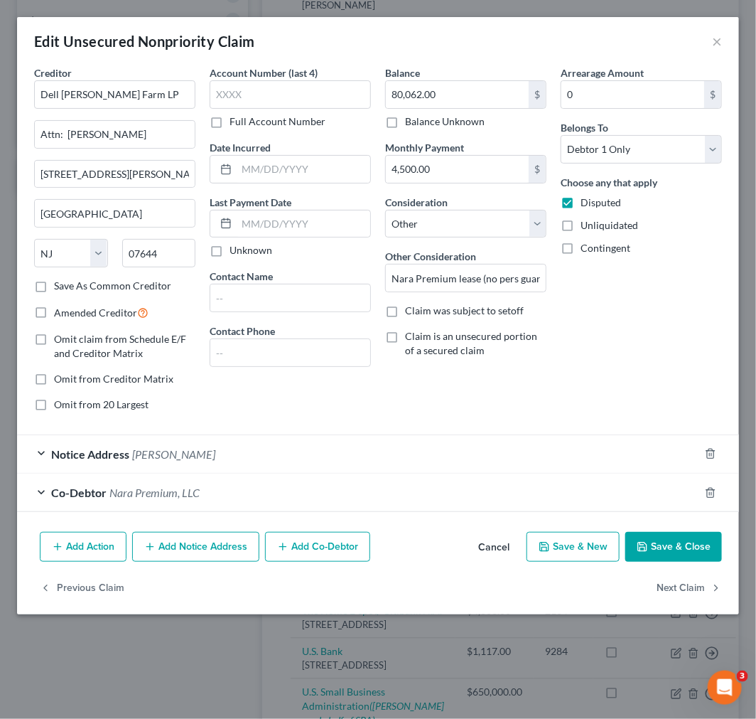
drag, startPoint x: 316, startPoint y: 491, endPoint x: 316, endPoint y: 481, distance: 9.9
click at [316, 490] on div "Co-Debtor Nara Premium, LLC" at bounding box center [358, 492] width 682 height 38
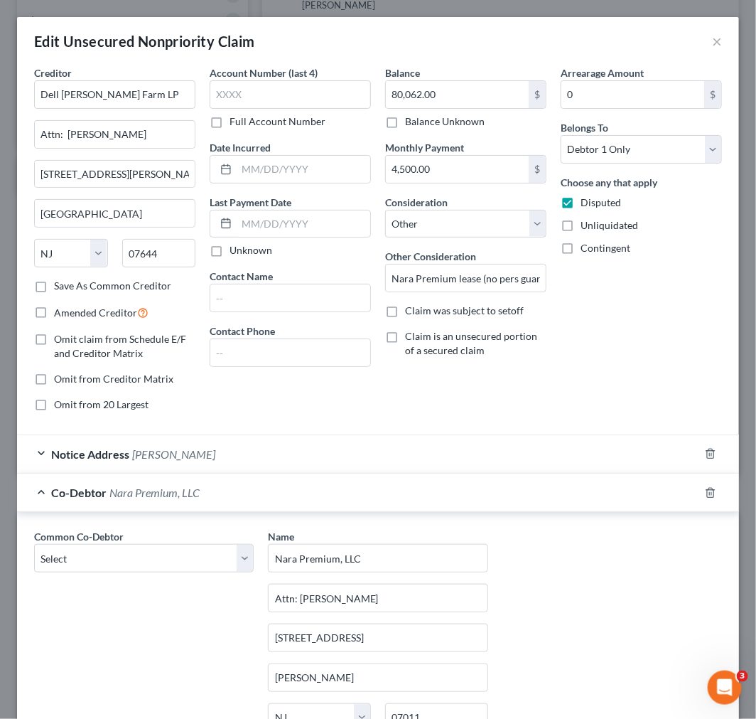
click at [320, 462] on div "Notice Address Alan P. Spiniello" at bounding box center [358, 454] width 682 height 38
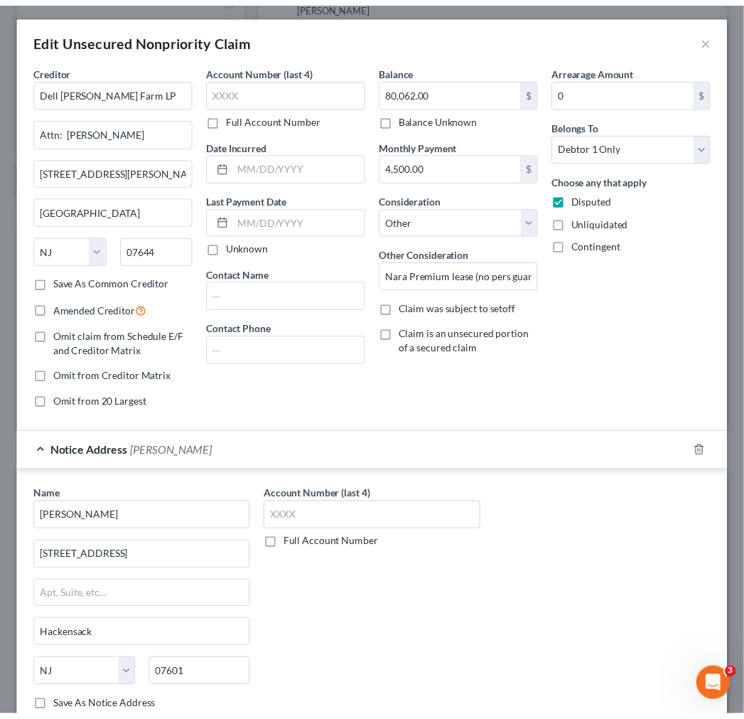
scroll to position [0, 0]
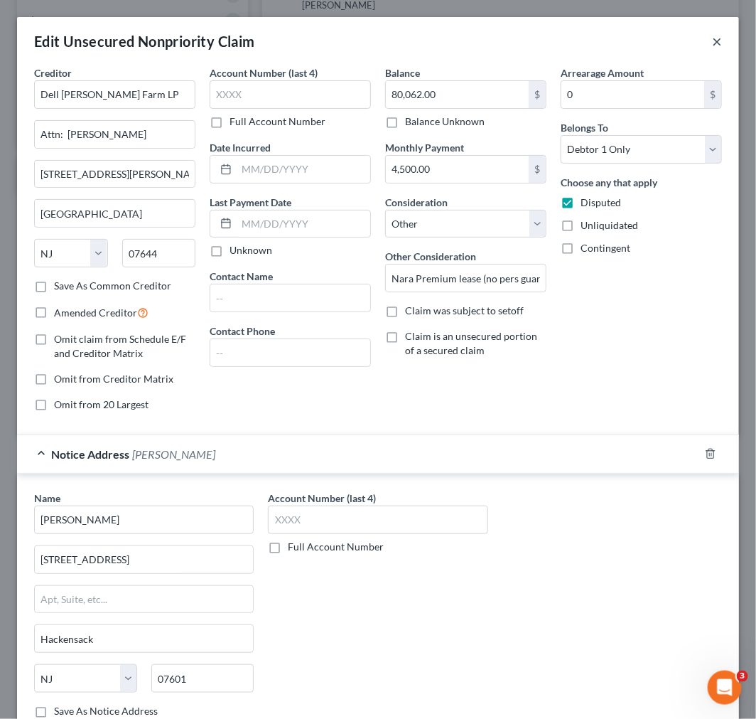
click at [712, 40] on button "×" at bounding box center [717, 41] width 10 height 17
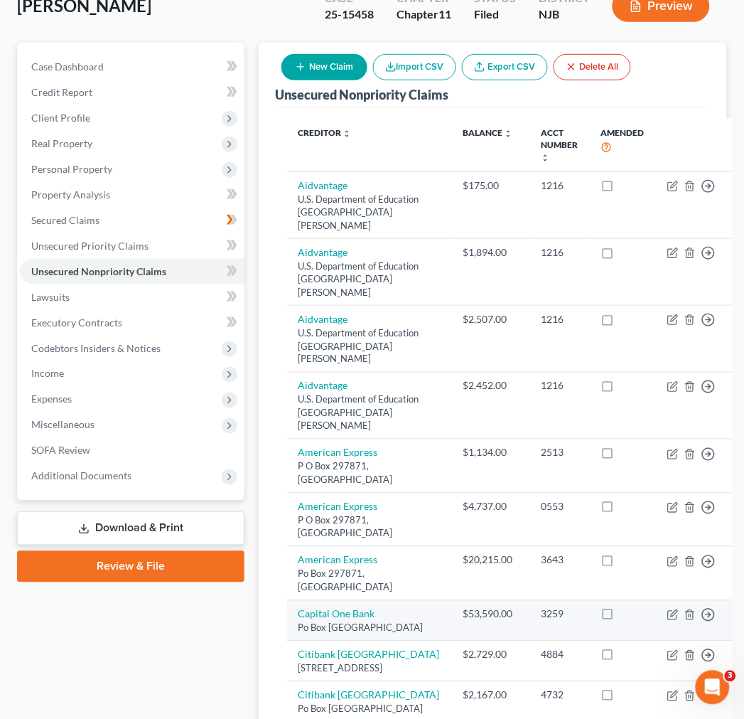
scroll to position [79, 0]
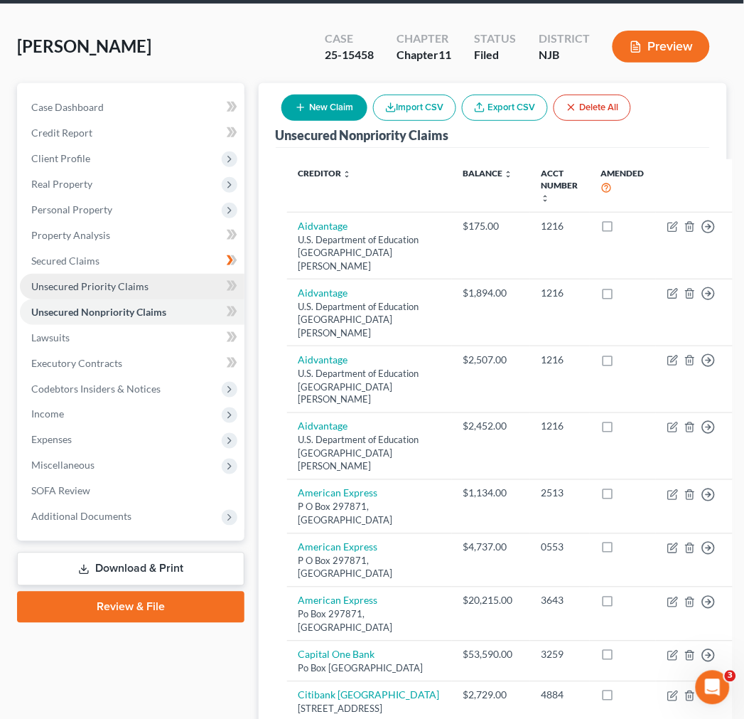
click at [149, 281] on link "Unsecured Priority Claims" at bounding box center [132, 287] width 225 height 26
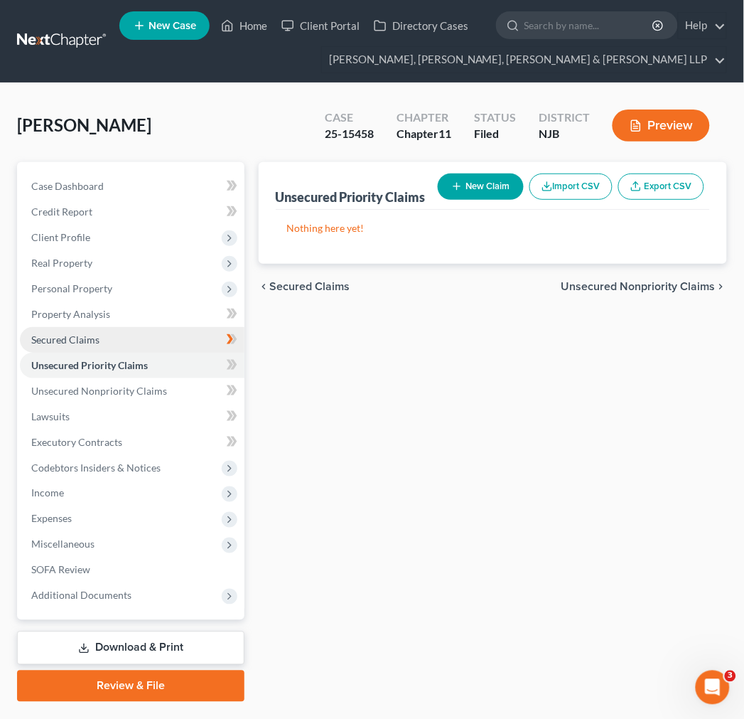
click at [145, 343] on link "Secured Claims" at bounding box center [132, 340] width 225 height 26
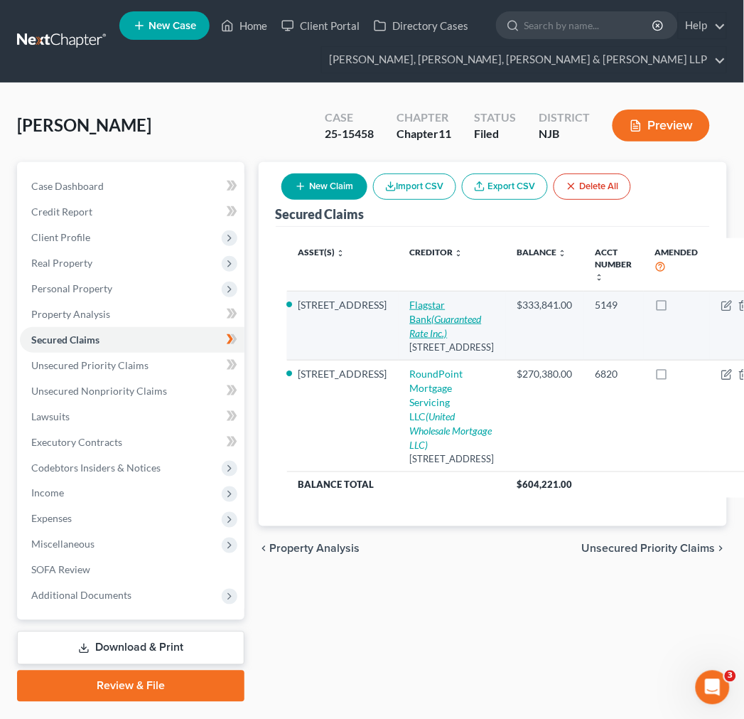
click at [410, 329] on icon "(Guaranteed Rate Inc.)" at bounding box center [446, 326] width 72 height 26
select select "23"
select select "2"
select select "0"
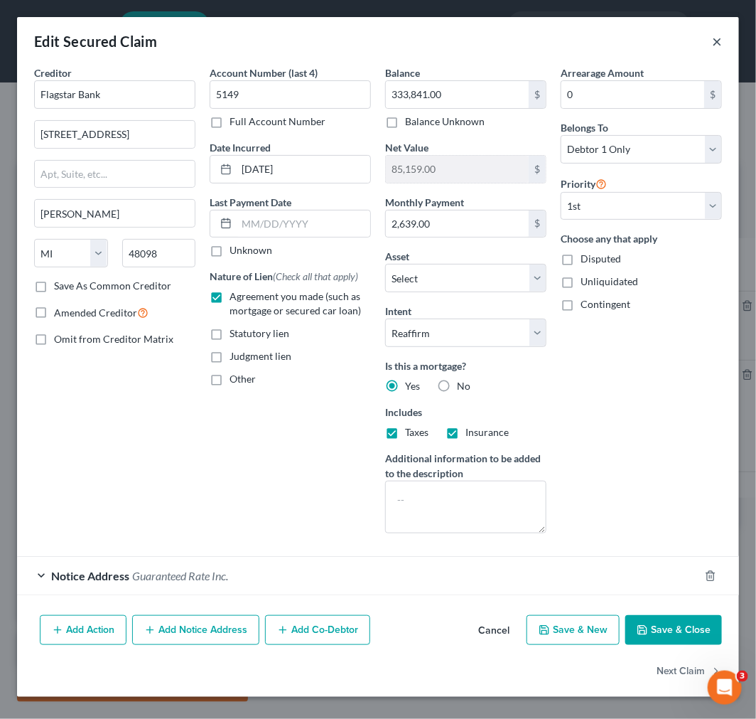
click at [716, 40] on button "×" at bounding box center [717, 41] width 10 height 17
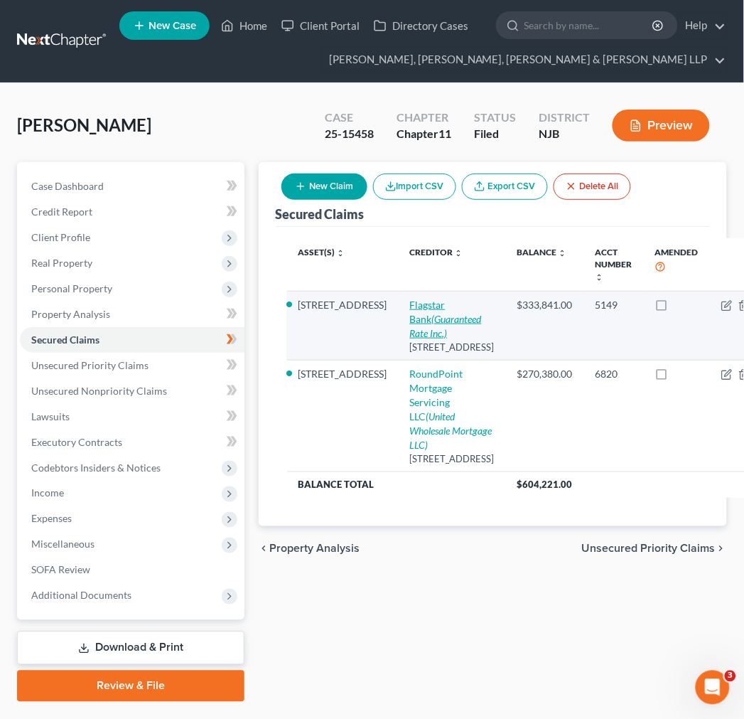
click at [410, 333] on icon "(Guaranteed Rate Inc.)" at bounding box center [446, 326] width 72 height 26
select select "23"
select select "2"
select select "0"
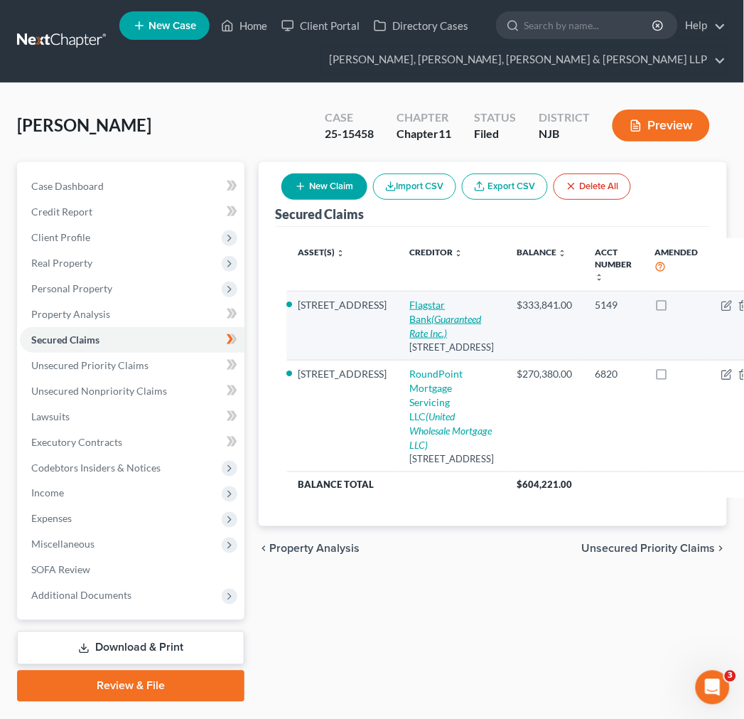
select select "0"
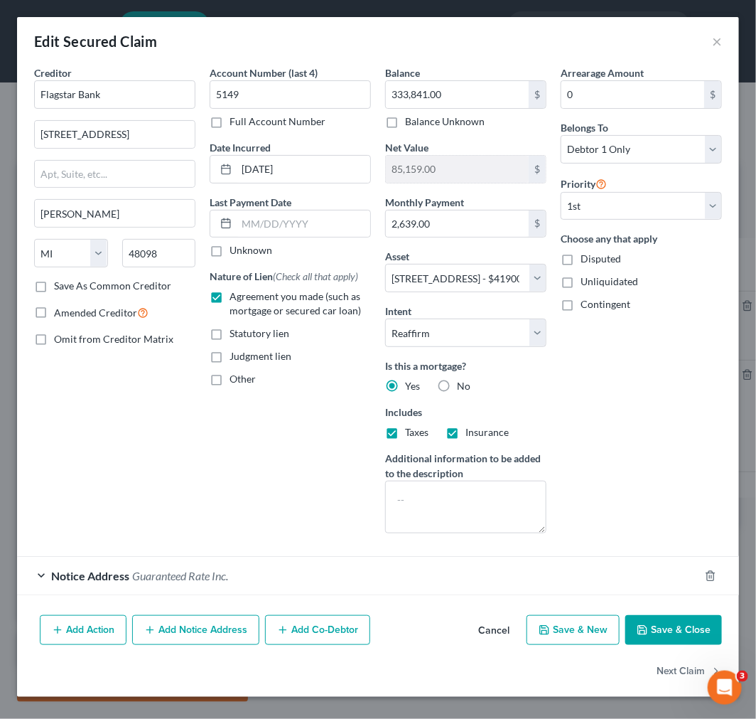
click at [725, 38] on div "Edit Secured Claim ×" at bounding box center [378, 41] width 722 height 48
click at [719, 38] on button "×" at bounding box center [717, 41] width 10 height 17
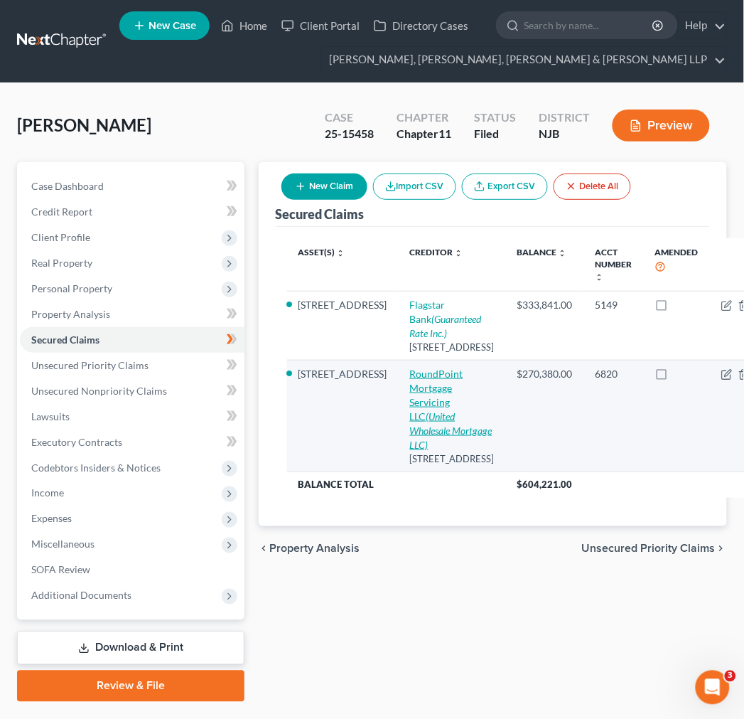
click at [410, 451] on link "RoundPoint Mortgage Servicing LLC (United Wholesale Mortgage LLC)" at bounding box center [451, 408] width 82 height 83
select select "42"
select select "8"
select select "2"
select select "3"
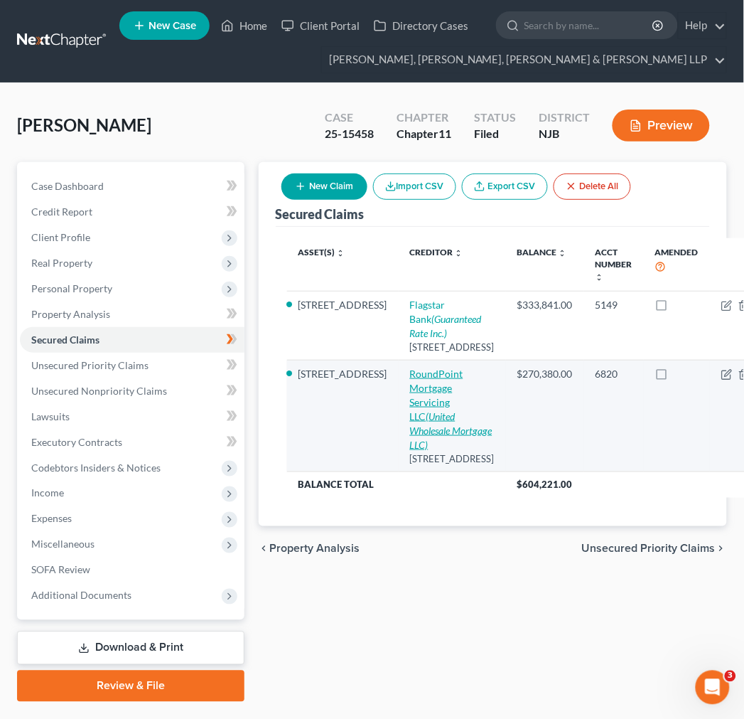
select select "0"
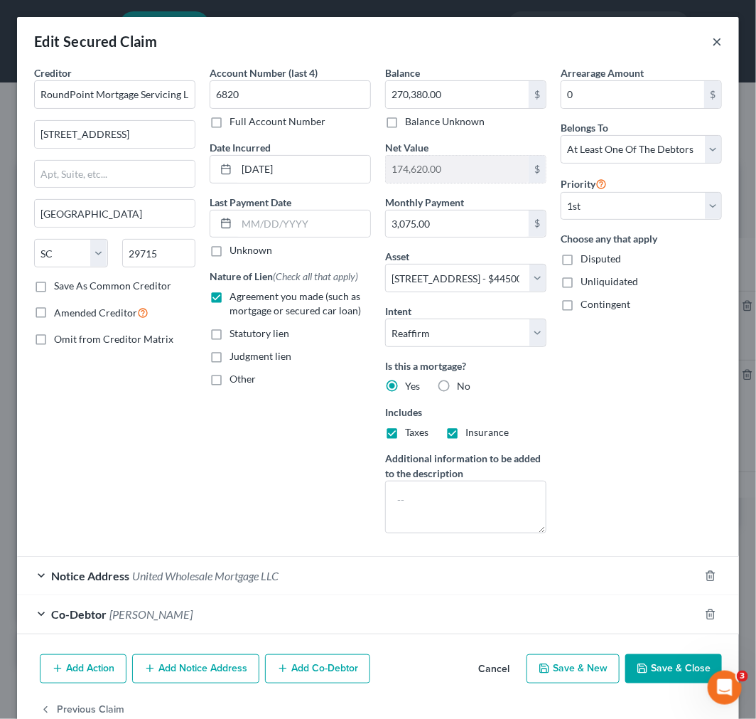
click at [712, 41] on button "×" at bounding box center [717, 41] width 10 height 17
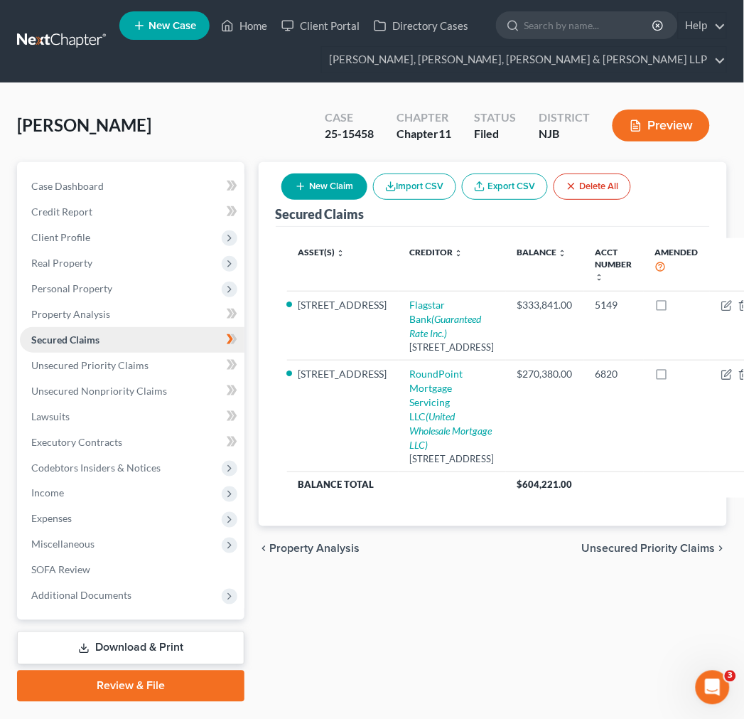
click at [121, 349] on link "Secured Claims" at bounding box center [132, 340] width 225 height 26
click at [127, 372] on link "Unsecured Priority Claims" at bounding box center [132, 366] width 225 height 26
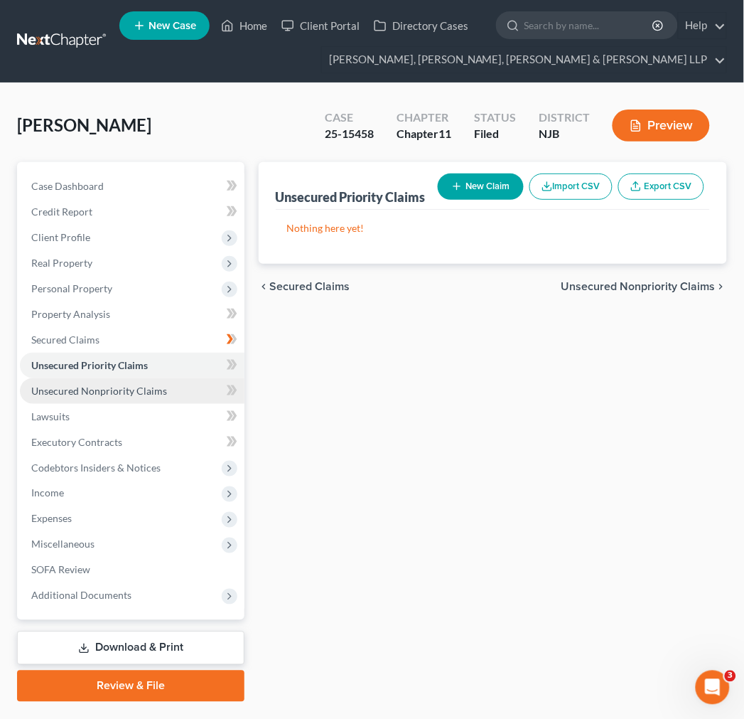
click at [93, 384] on span "Unsecured Nonpriority Claims" at bounding box center [99, 390] width 136 height 12
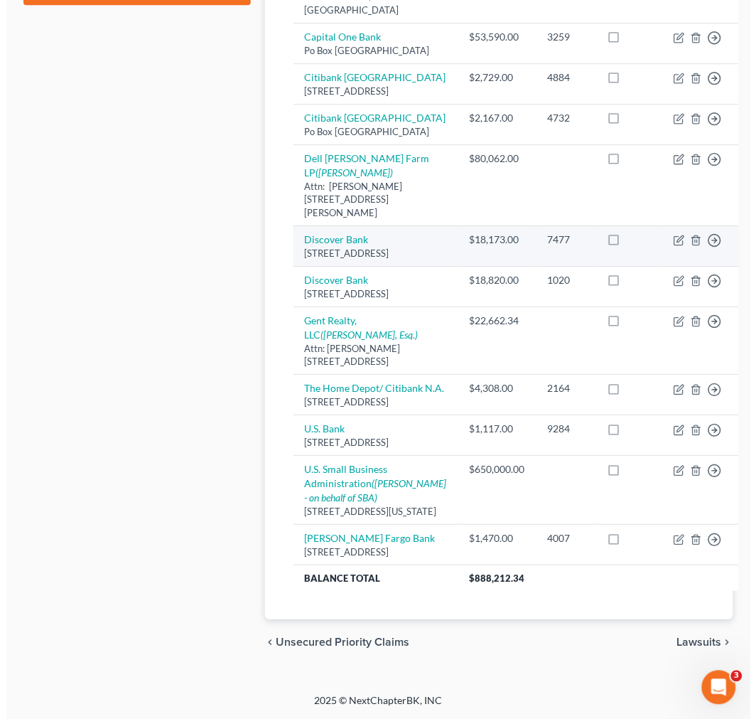
scroll to position [868, 0]
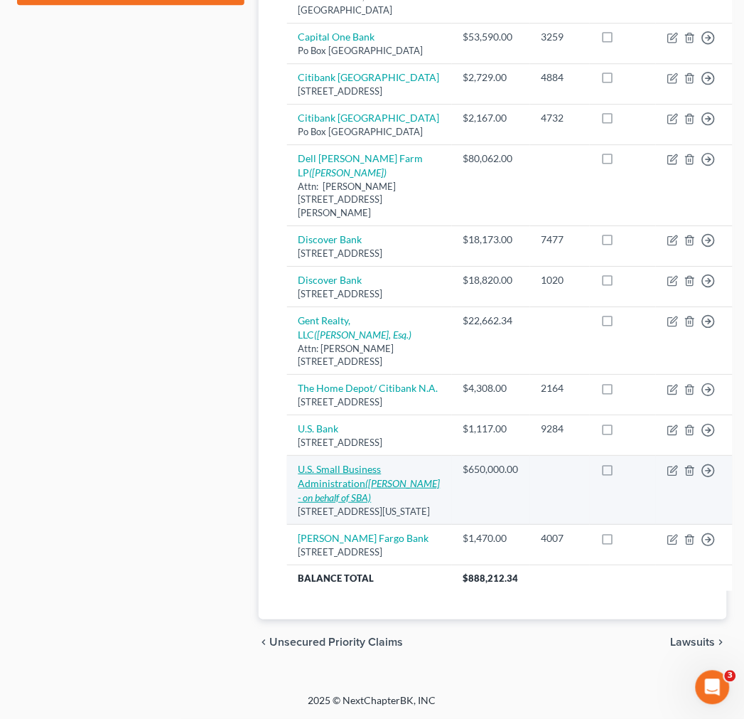
click at [341, 481] on icon "([PERSON_NAME] - on behalf of SBA)" at bounding box center [369, 490] width 142 height 26
select select "8"
select select "14"
select select "3"
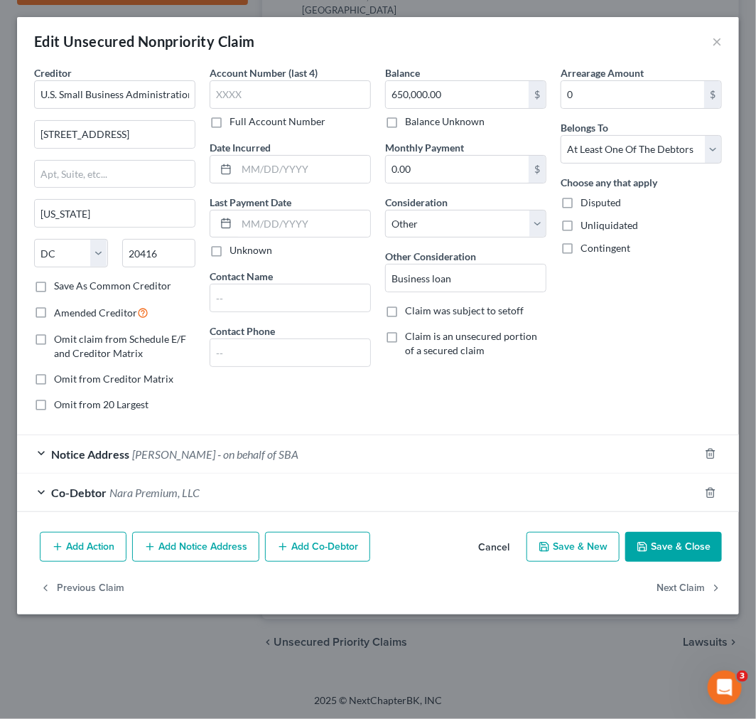
click at [711, 44] on div "Edit Unsecured Nonpriority Claim ×" at bounding box center [378, 41] width 722 height 48
click at [714, 43] on button "×" at bounding box center [717, 41] width 10 height 17
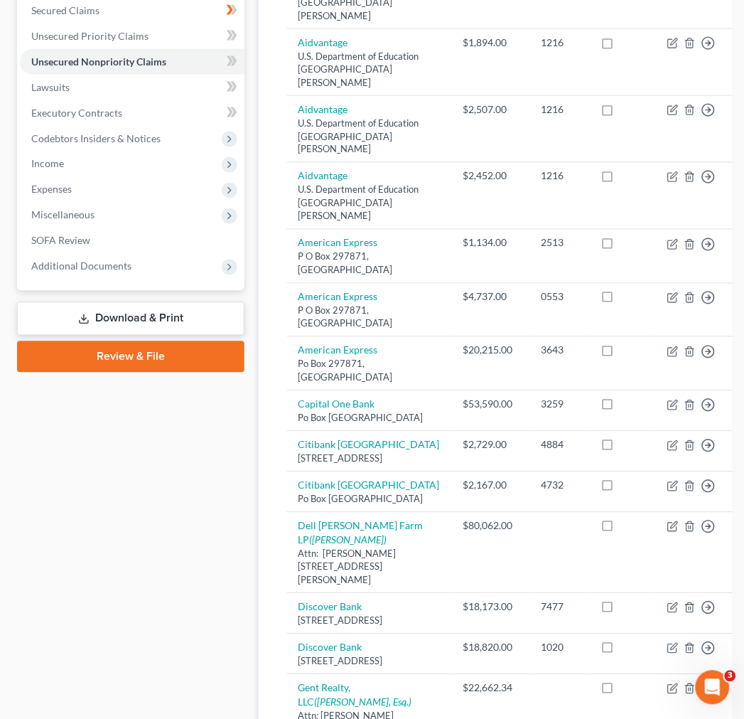
scroll to position [316, 0]
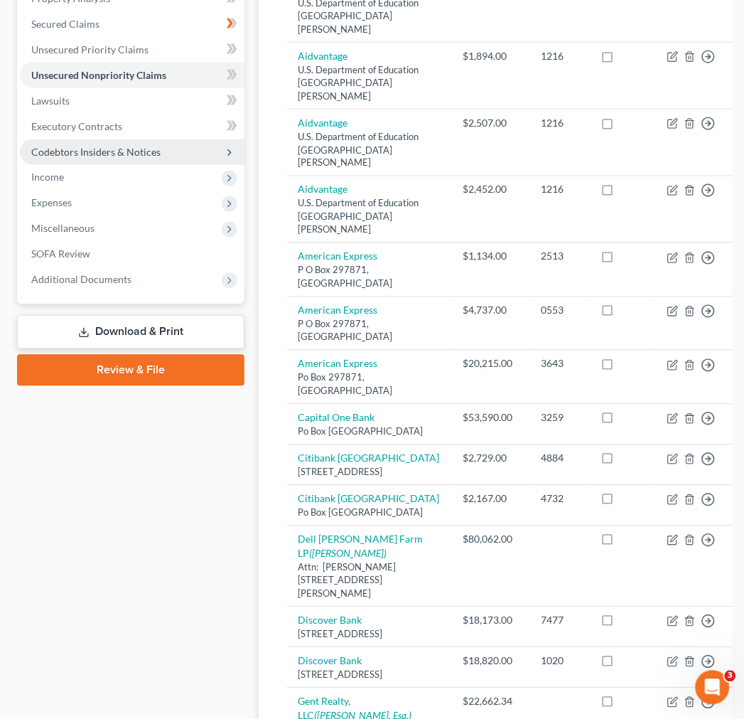
click at [107, 152] on span "Codebtors Insiders & Notices" at bounding box center [95, 152] width 129 height 12
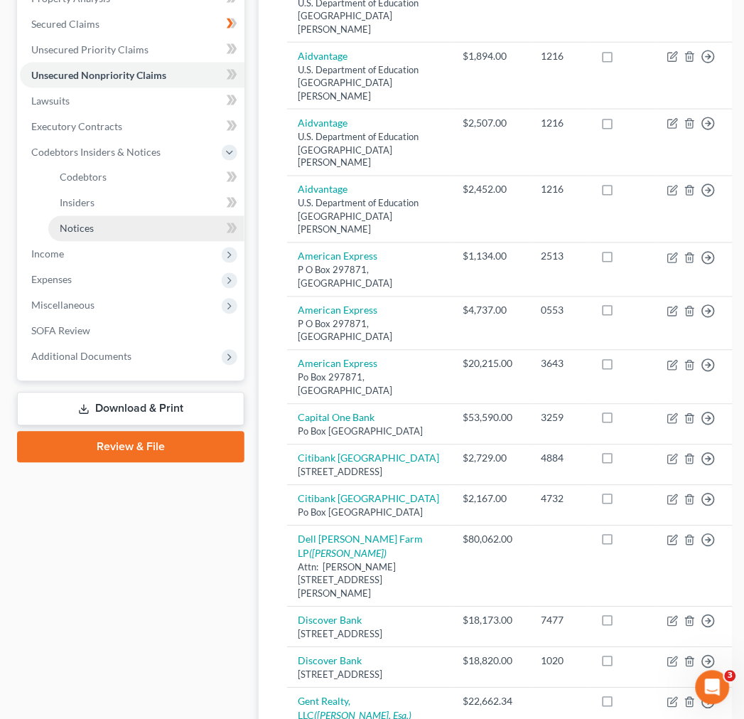
click at [147, 222] on link "Notices" at bounding box center [146, 229] width 196 height 26
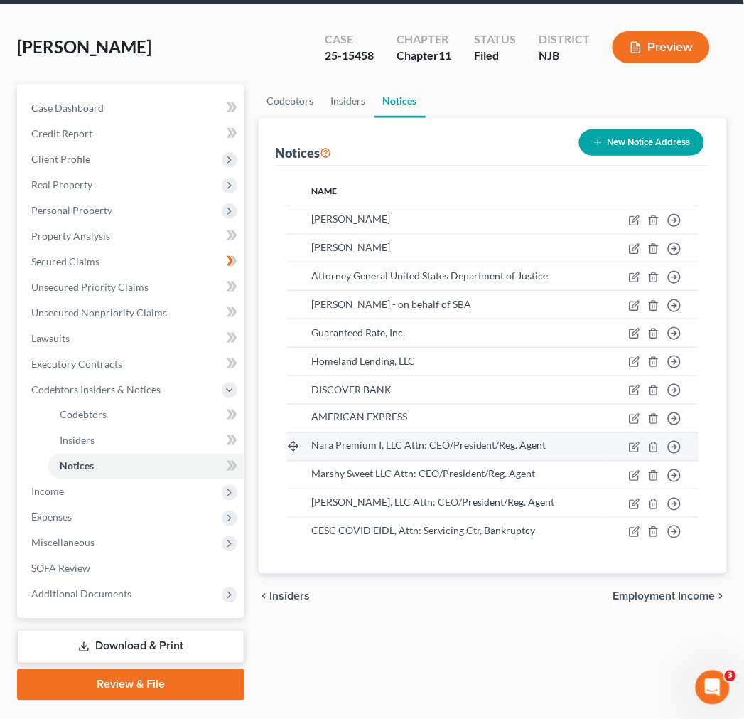
scroll to position [79, 0]
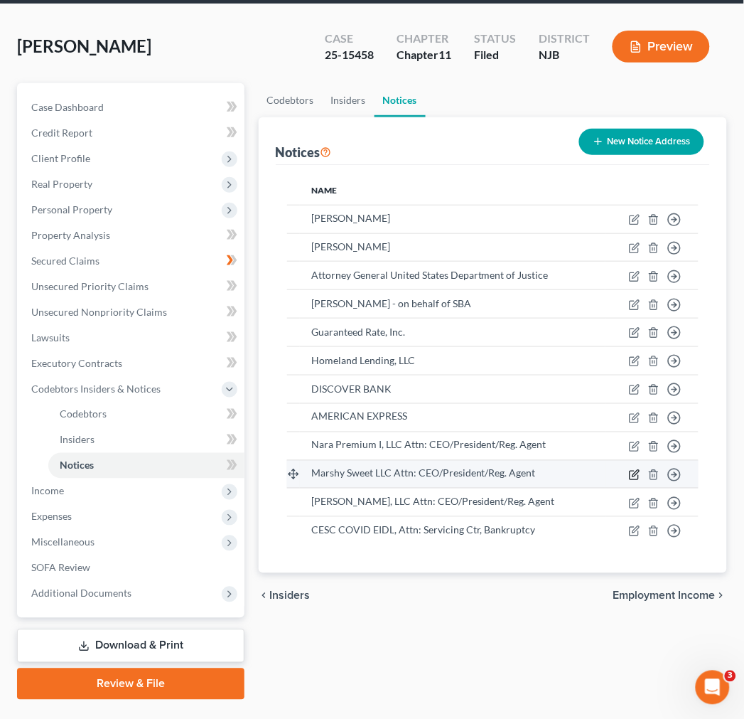
click at [636, 470] on icon "button" at bounding box center [634, 474] width 11 height 11
select select "33"
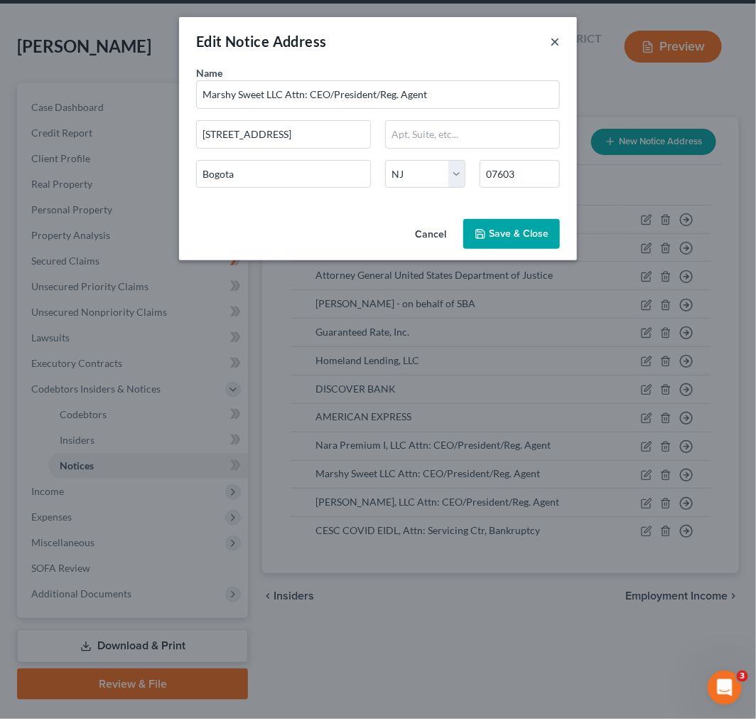
click at [553, 33] on button "×" at bounding box center [555, 41] width 10 height 17
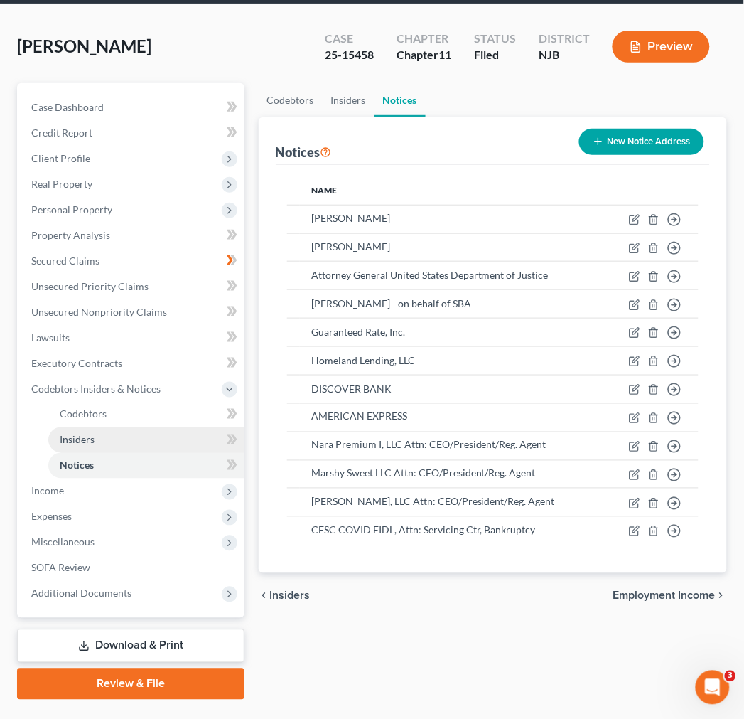
click at [116, 439] on link "Insiders" at bounding box center [146, 440] width 196 height 26
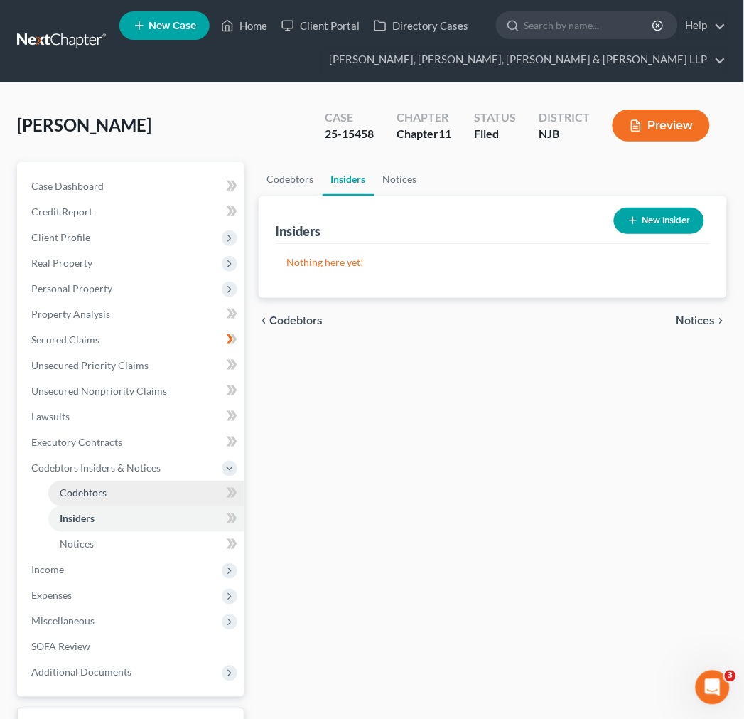
click at [183, 483] on link "Codebtors" at bounding box center [146, 493] width 196 height 26
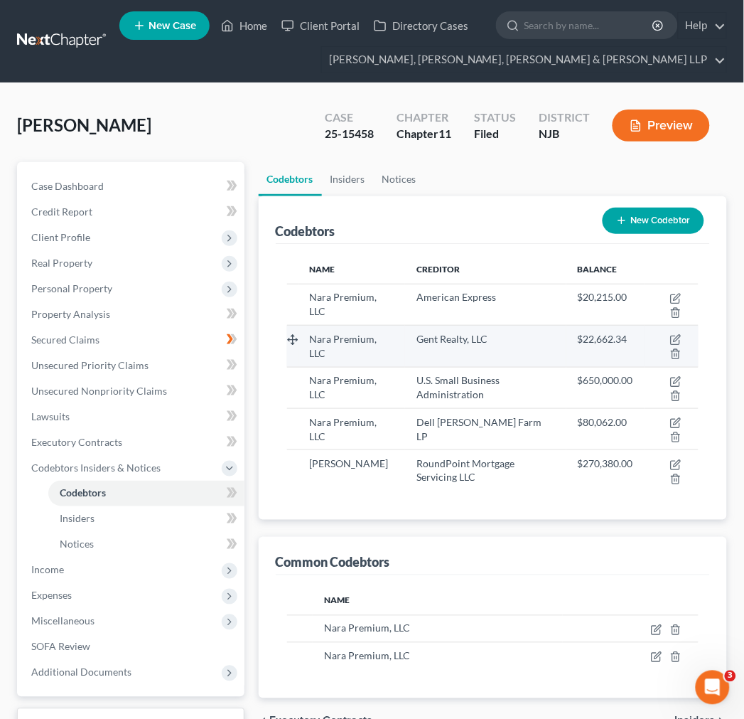
scroll to position [79, 0]
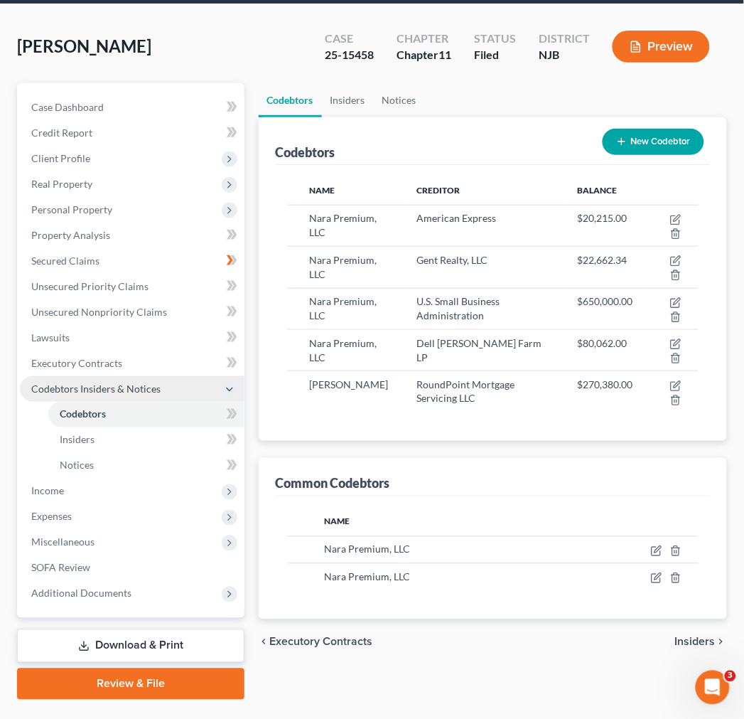
click at [146, 377] on span "Codebtors Insiders & Notices" at bounding box center [132, 389] width 225 height 26
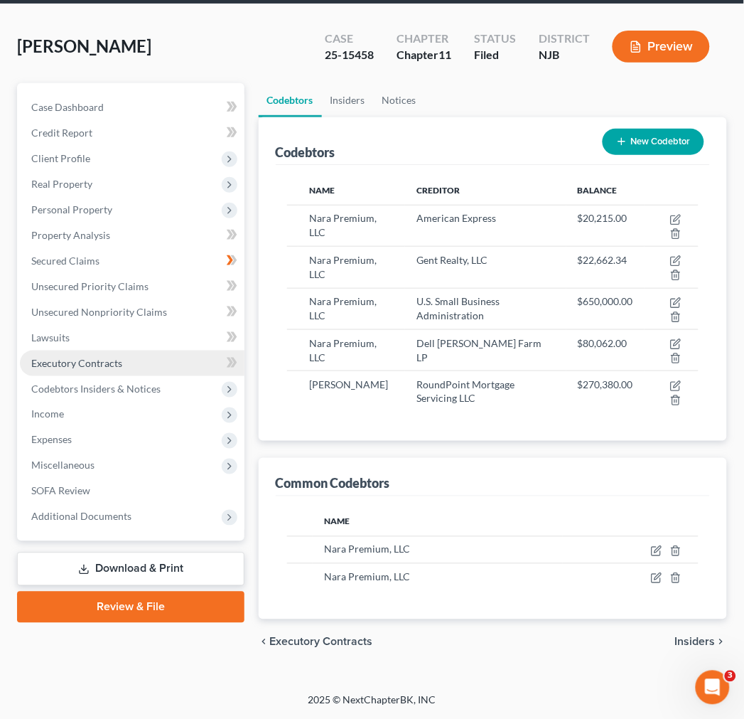
click at [144, 360] on link "Executory Contracts" at bounding box center [132, 363] width 225 height 26
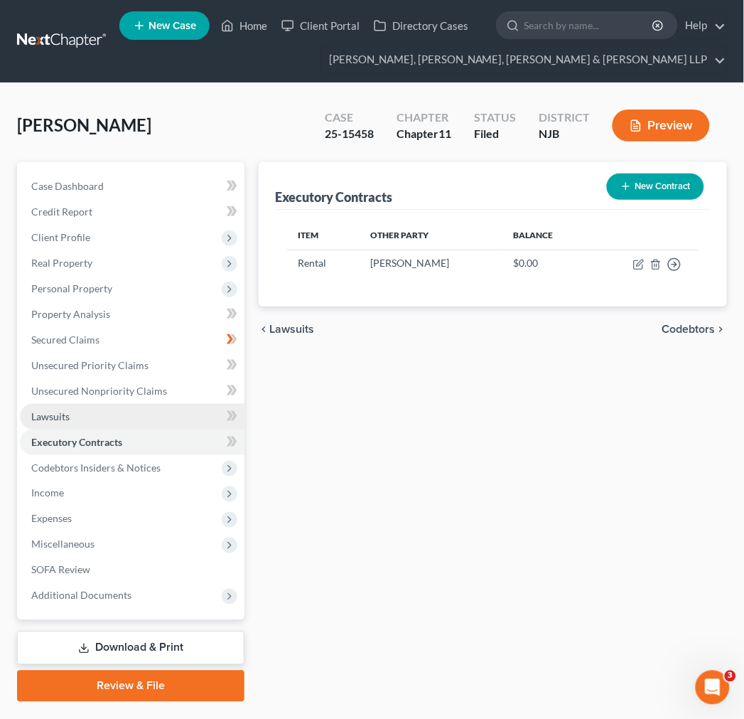
click at [130, 407] on link "Lawsuits" at bounding box center [132, 417] width 225 height 26
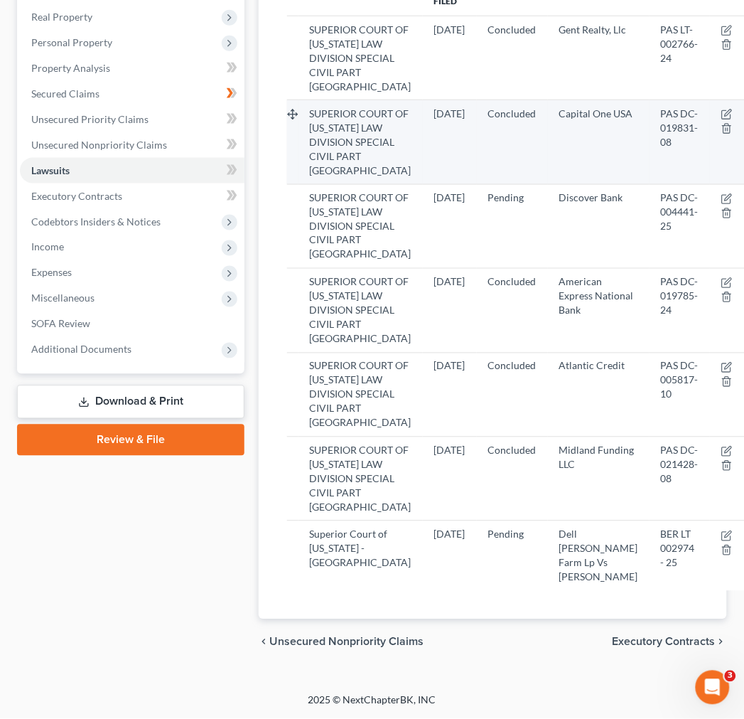
scroll to position [473, 0]
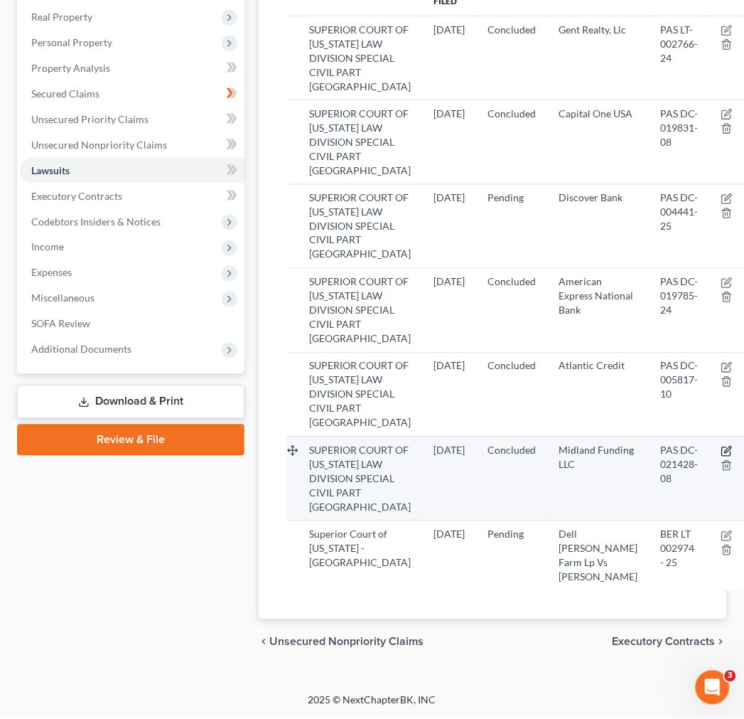
click at [721, 457] on icon "button" at bounding box center [726, 451] width 11 height 11
select select "33"
select select "2"
select select "4"
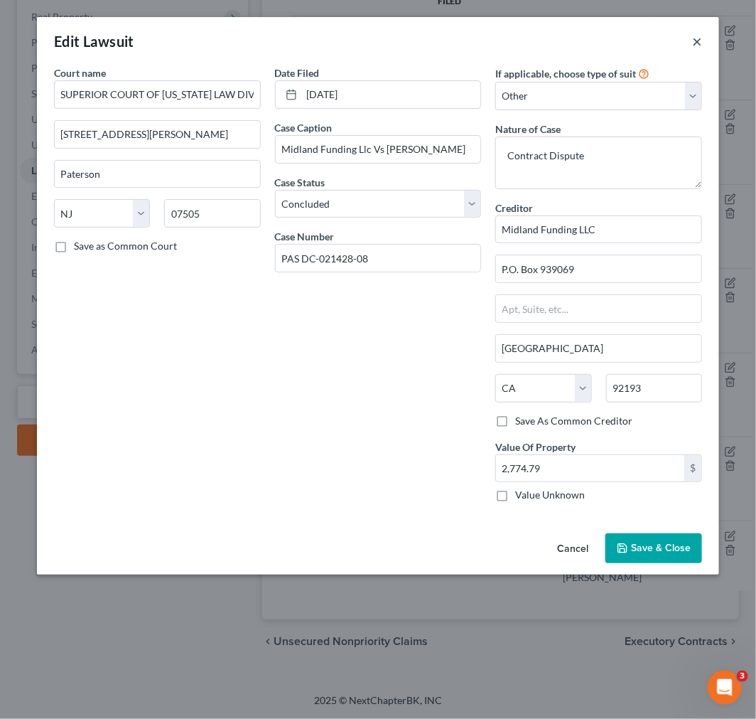
click at [696, 38] on button "×" at bounding box center [697, 41] width 10 height 17
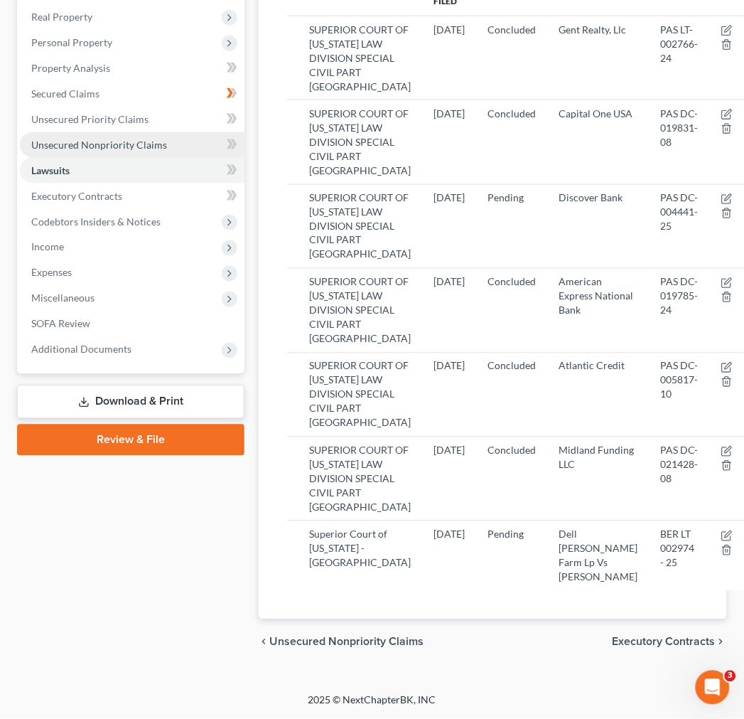
click at [155, 139] on span "Unsecured Nonpriority Claims" at bounding box center [99, 145] width 136 height 12
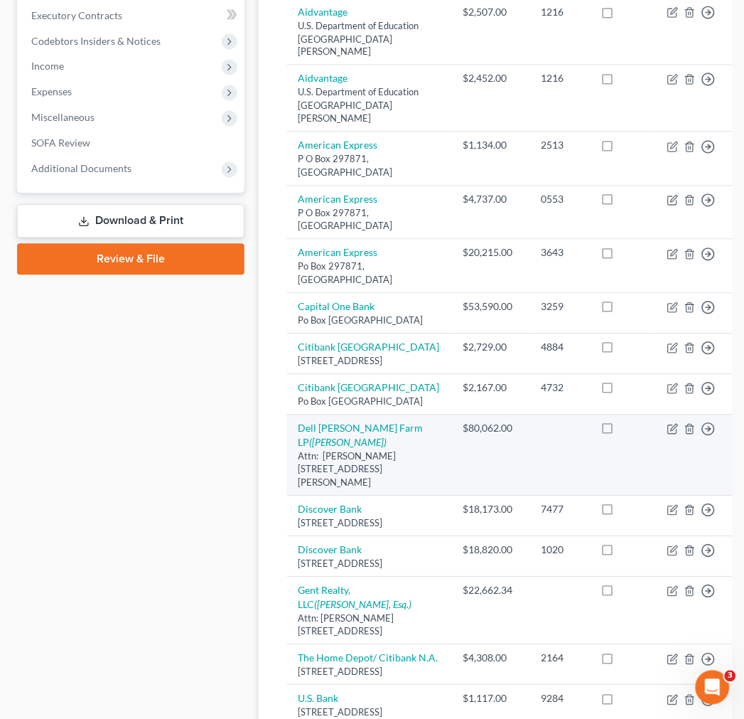
scroll to position [110, 0]
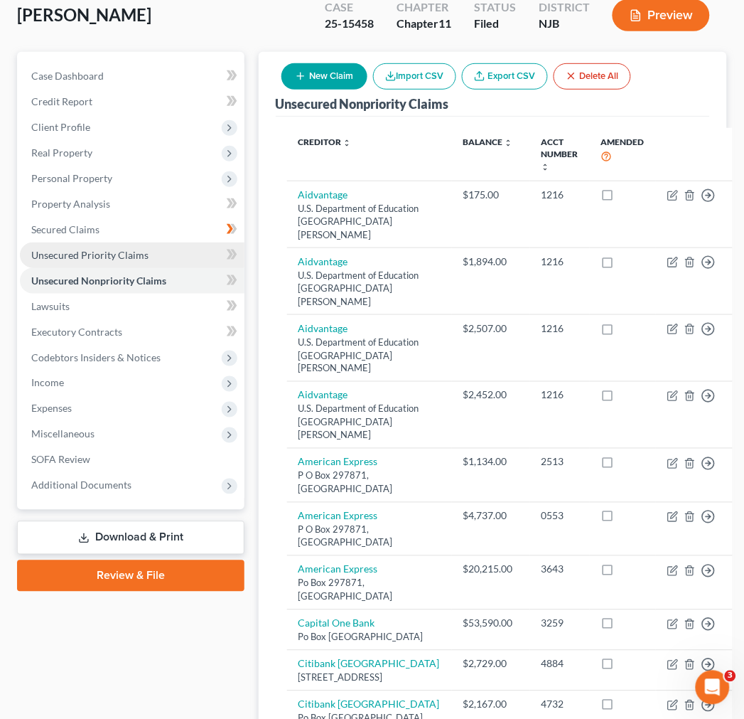
click at [168, 261] on link "Unsecured Priority Claims" at bounding box center [132, 255] width 225 height 26
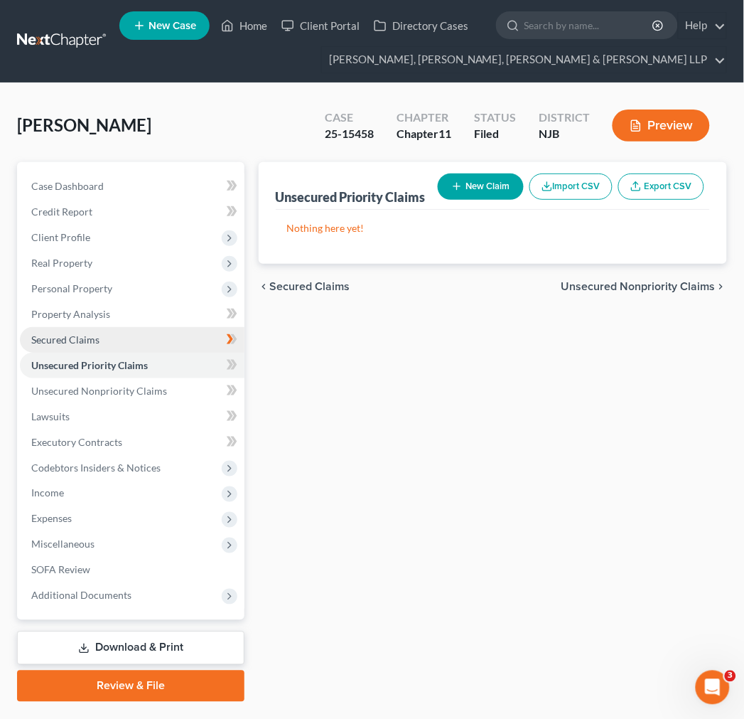
click at [175, 331] on link "Secured Claims" at bounding box center [132, 340] width 225 height 26
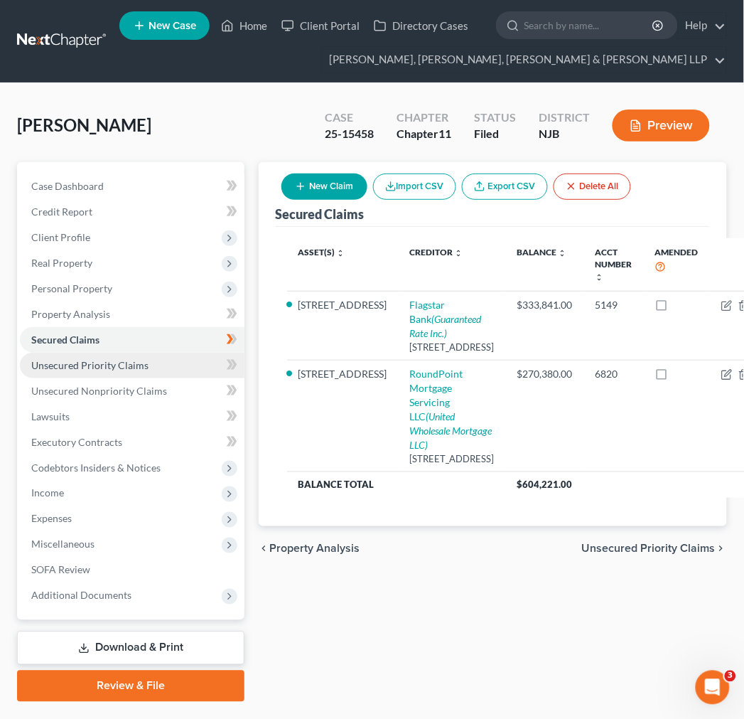
click at [158, 358] on link "Unsecured Priority Claims" at bounding box center [132, 366] width 225 height 26
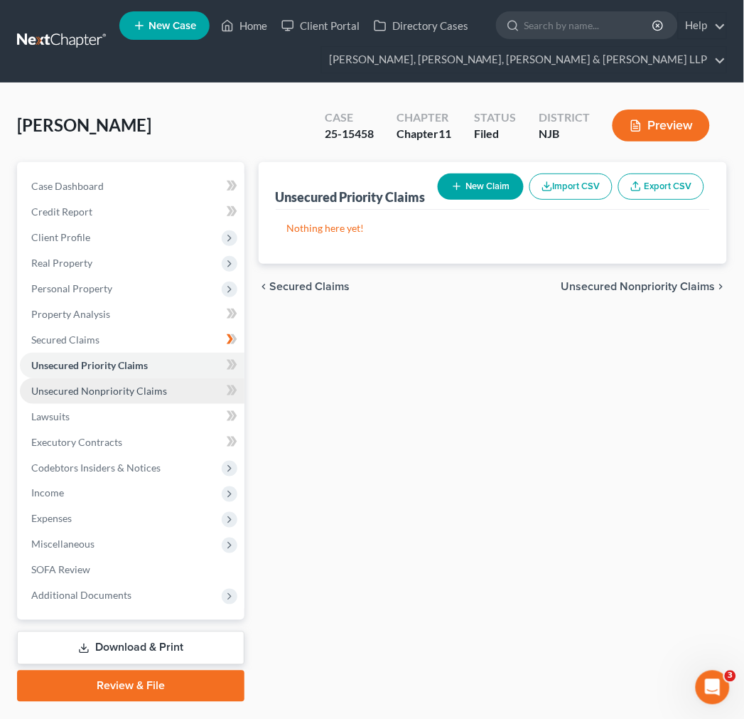
click at [167, 392] on link "Unsecured Nonpriority Claims" at bounding box center [132, 391] width 225 height 26
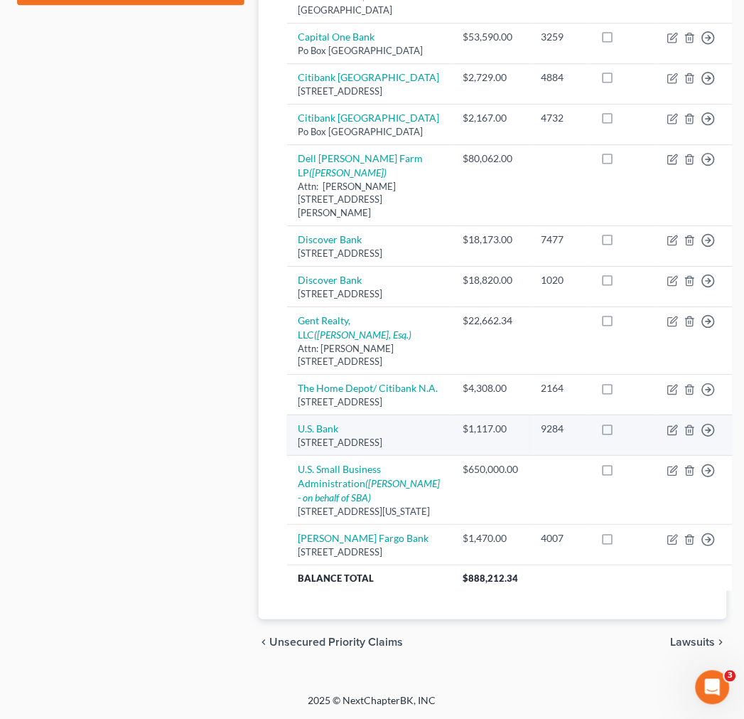
scroll to position [237, 0]
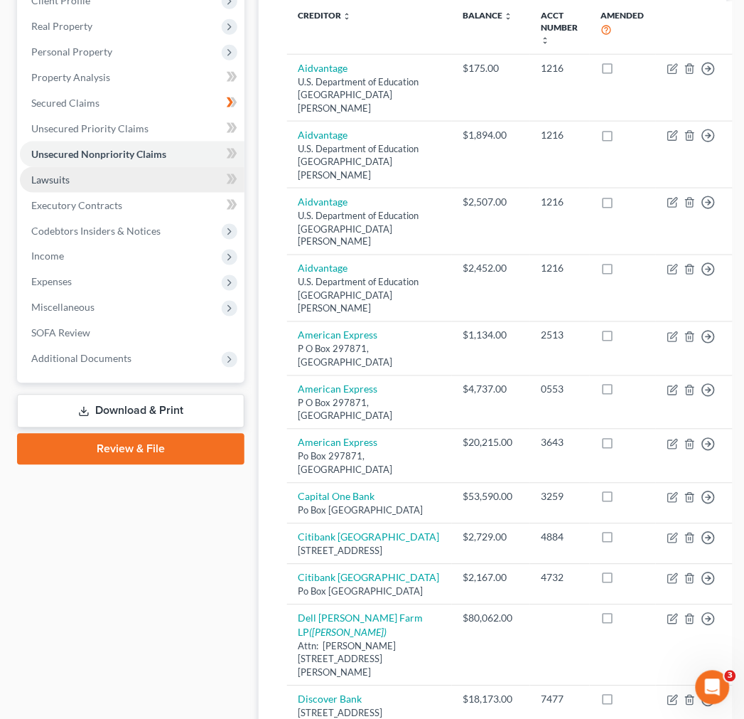
click at [168, 173] on link "Lawsuits" at bounding box center [132, 180] width 225 height 26
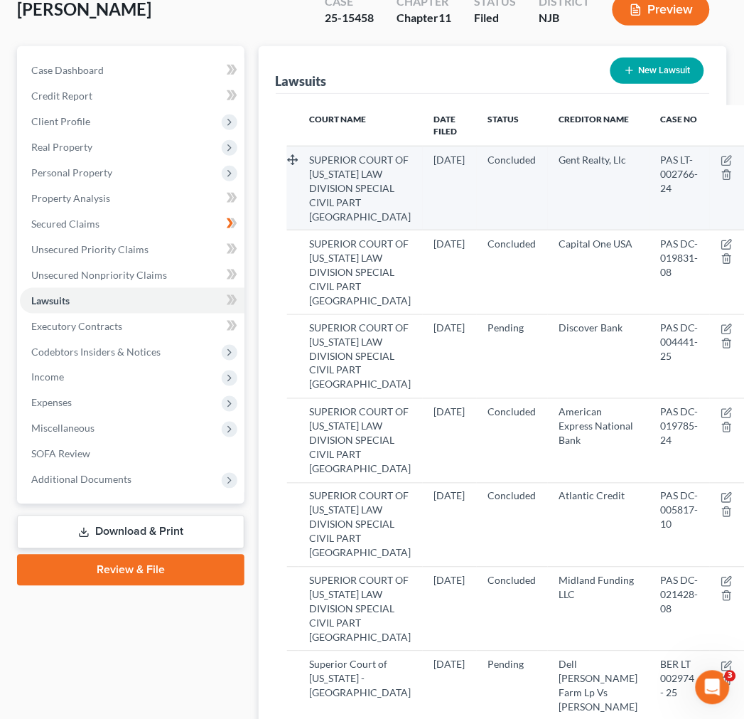
scroll to position [237, 0]
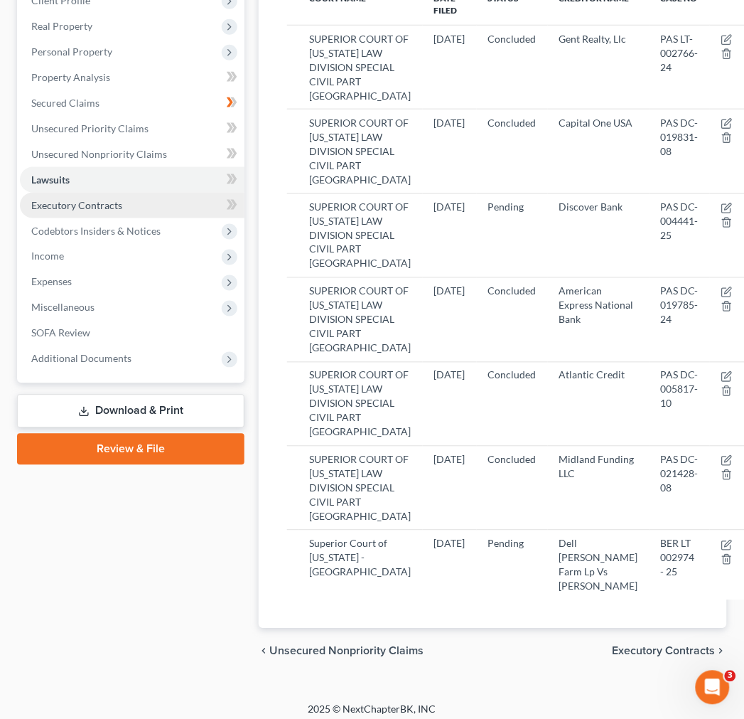
click at [179, 210] on link "Executory Contracts" at bounding box center [132, 206] width 225 height 26
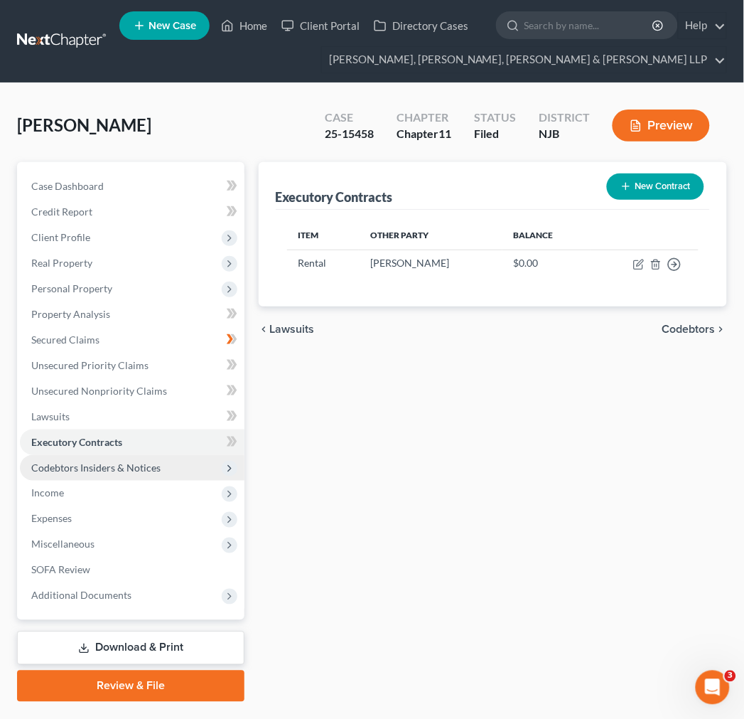
click at [138, 463] on span "Codebtors Insiders & Notices" at bounding box center [95, 467] width 129 height 12
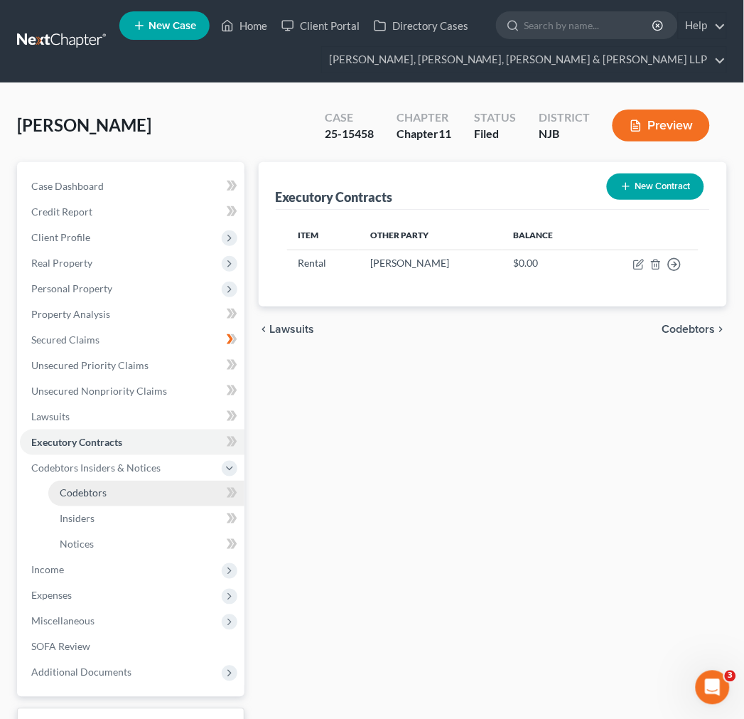
click at [147, 493] on link "Codebtors" at bounding box center [146, 493] width 196 height 26
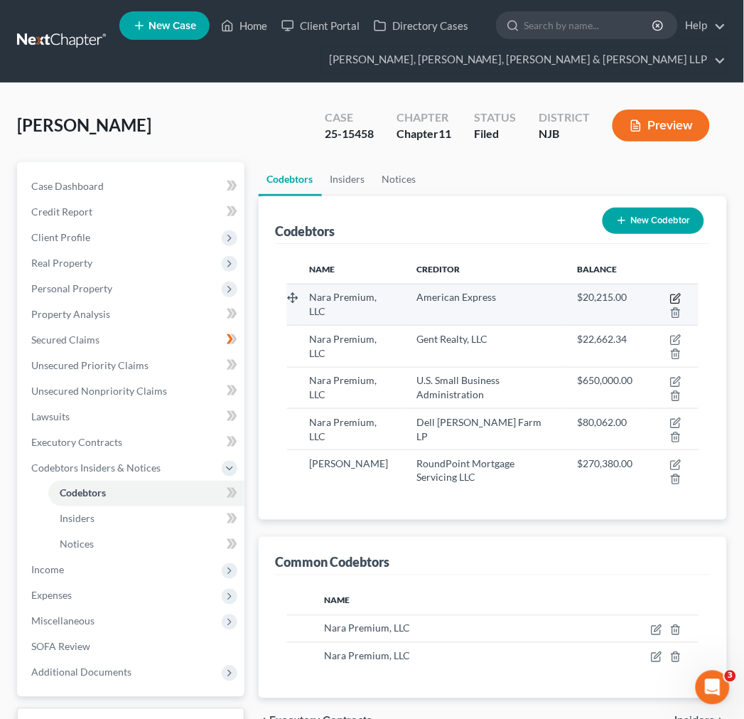
click at [676, 294] on icon "button" at bounding box center [675, 298] width 11 height 11
select select "33"
select select "10"
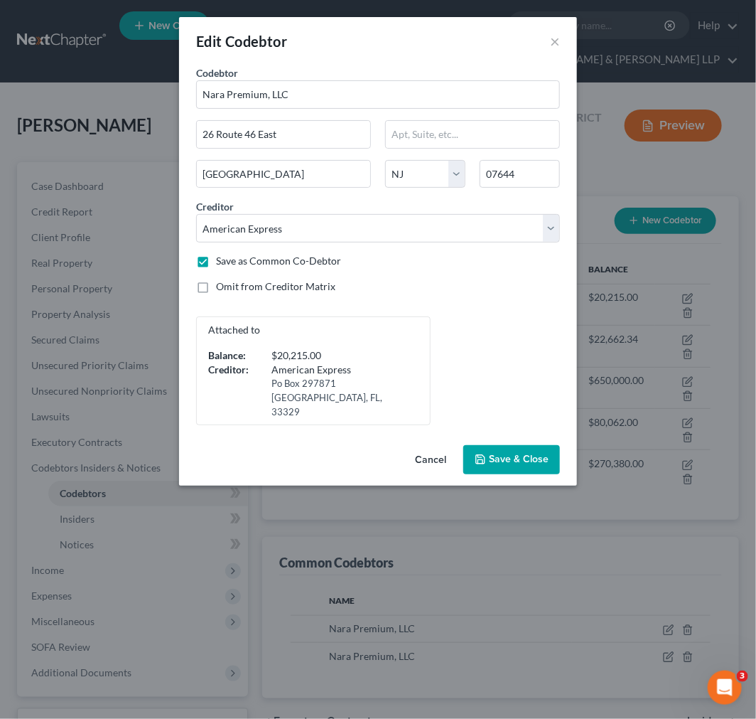
click at [426, 446] on button "Cancel" at bounding box center [431, 460] width 54 height 28
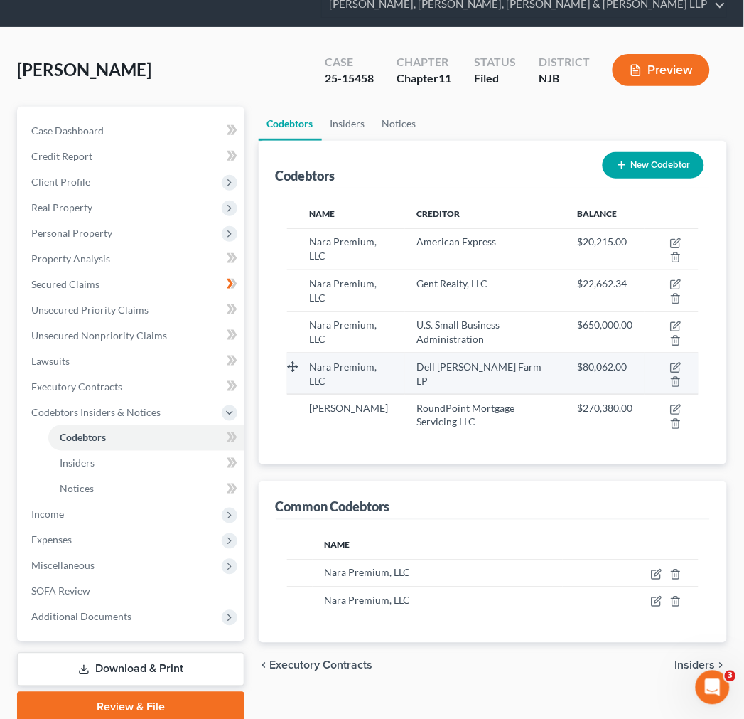
scroll to position [112, 0]
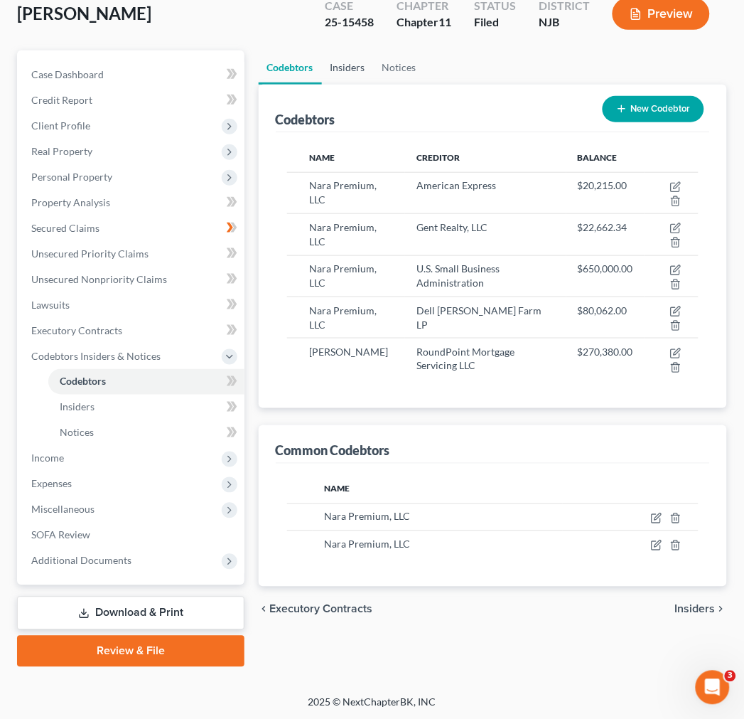
click at [371, 80] on link "Insiders" at bounding box center [348, 67] width 52 height 34
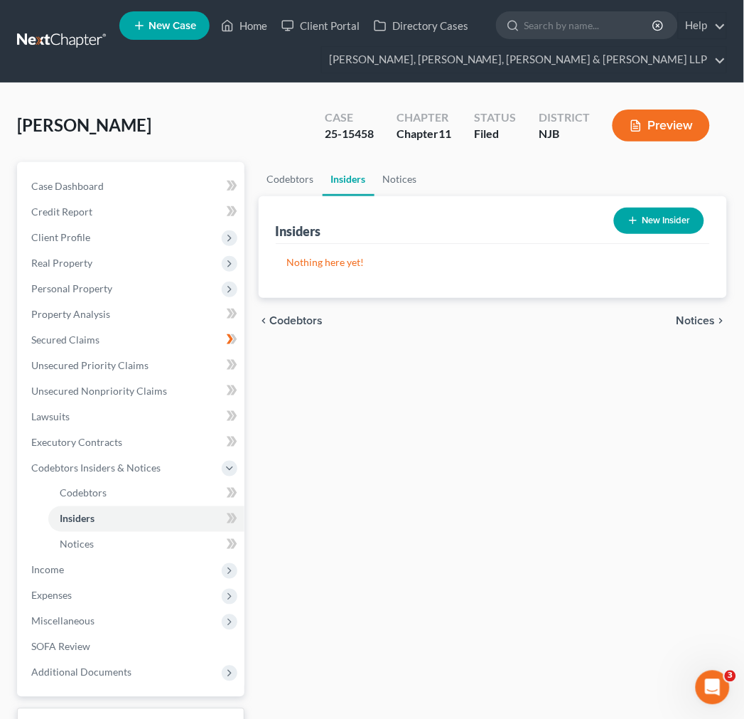
drag, startPoint x: 410, startPoint y: 136, endPoint x: 421, endPoint y: 166, distance: 31.9
click at [410, 140] on div "Chapter 11" at bounding box center [424, 134] width 55 height 16
click at [421, 166] on link "Notices" at bounding box center [400, 179] width 51 height 34
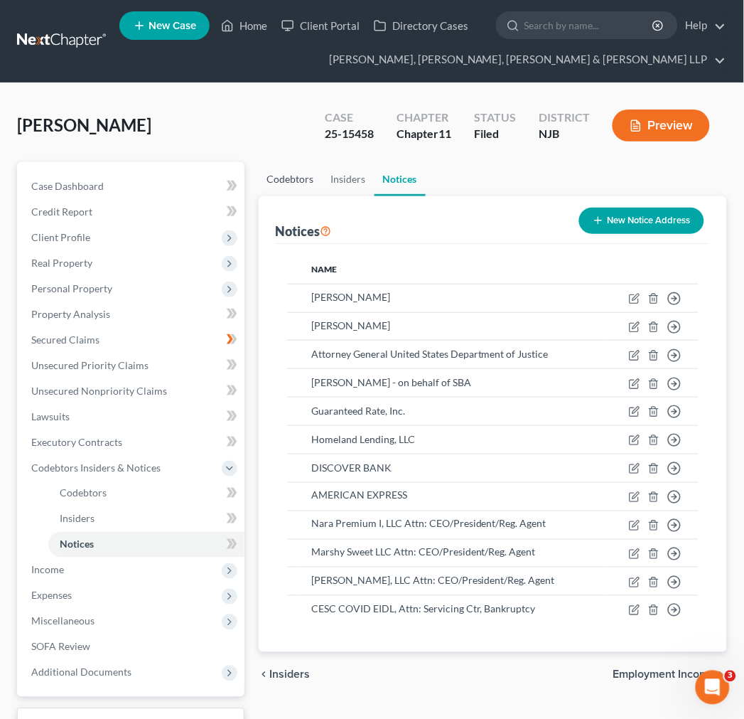
click at [296, 188] on link "Codebtors" at bounding box center [291, 179] width 64 height 34
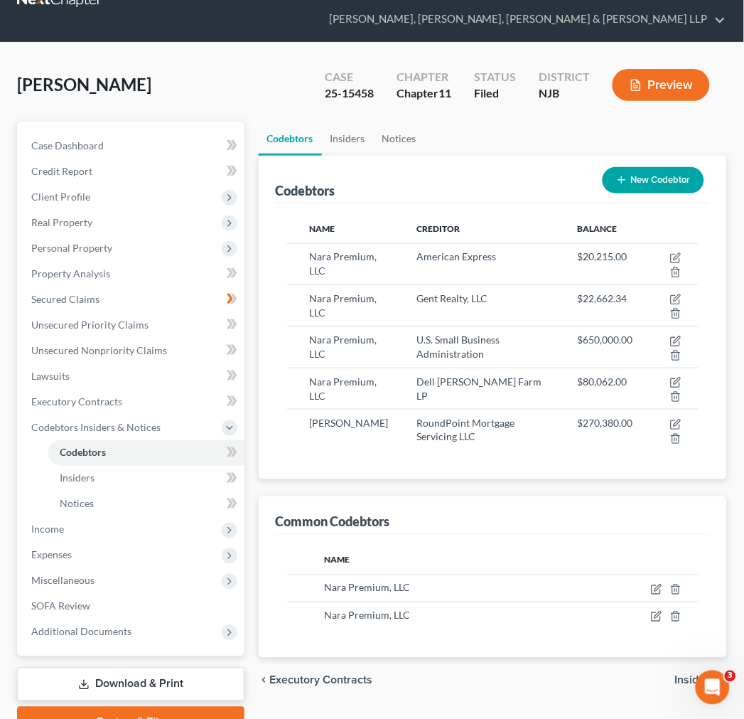
scroll to position [79, 0]
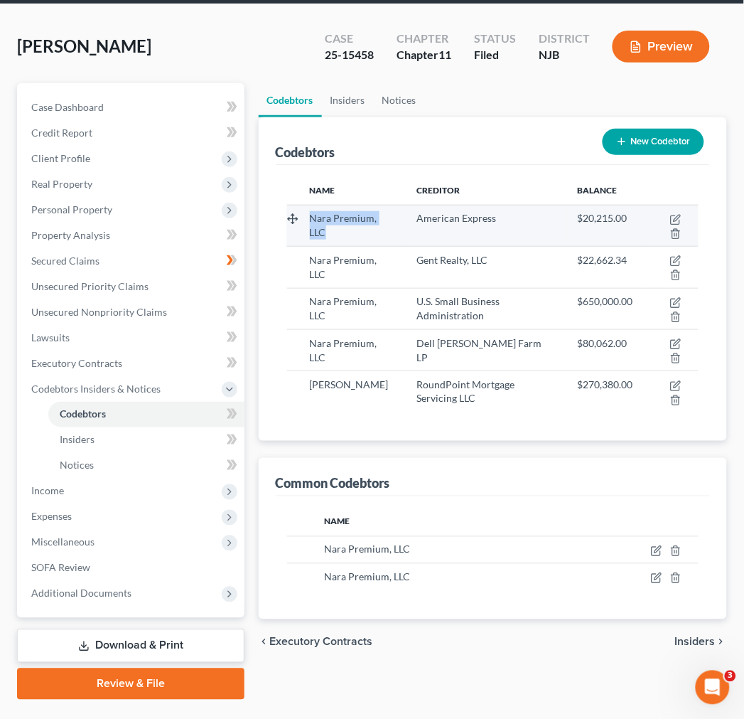
drag, startPoint x: 405, startPoint y: 222, endPoint x: 304, endPoint y: 221, distance: 100.9
click at [304, 221] on td "Nara Premium, LLC" at bounding box center [351, 225] width 107 height 41
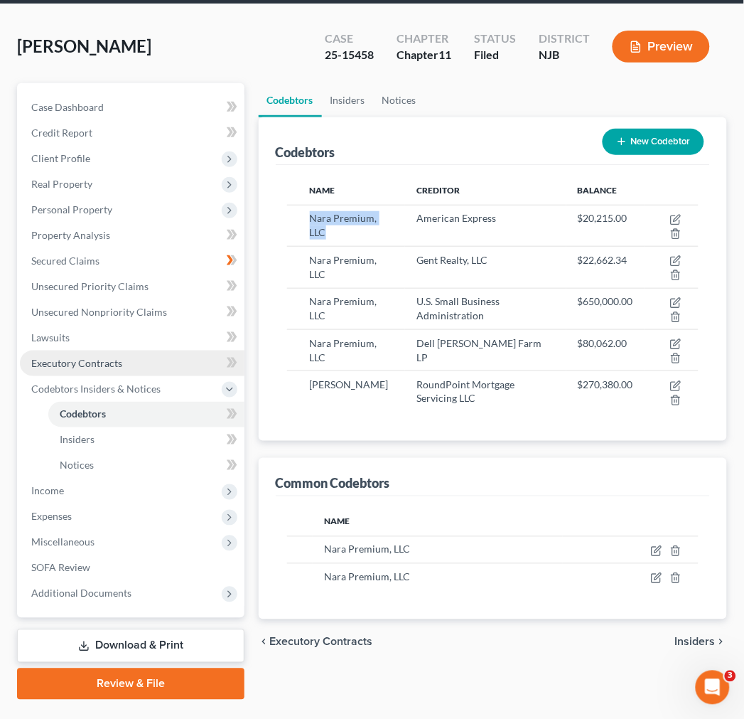
click at [112, 370] on link "Executory Contracts" at bounding box center [132, 363] width 225 height 26
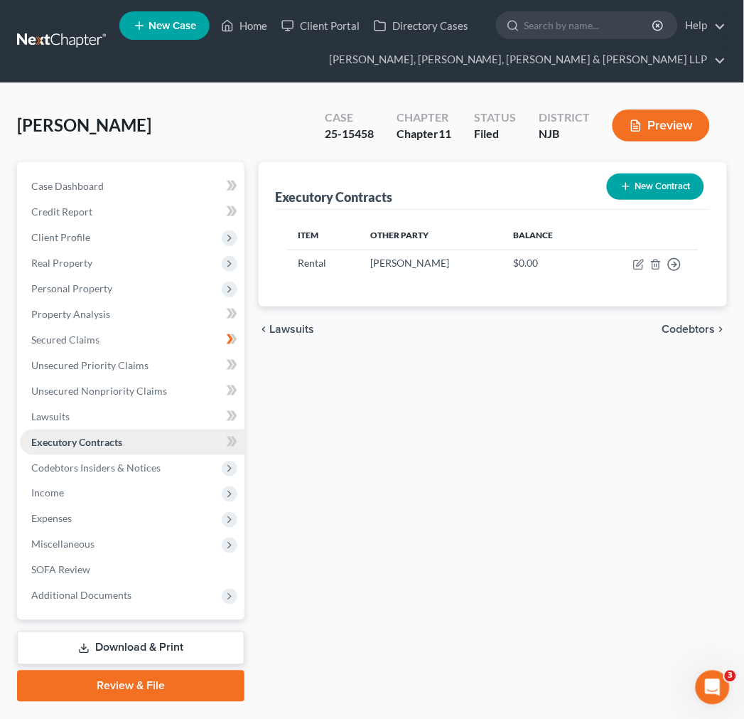
click at [136, 431] on link "Executory Contracts" at bounding box center [132, 442] width 225 height 26
click at [136, 419] on link "Lawsuits" at bounding box center [132, 417] width 225 height 26
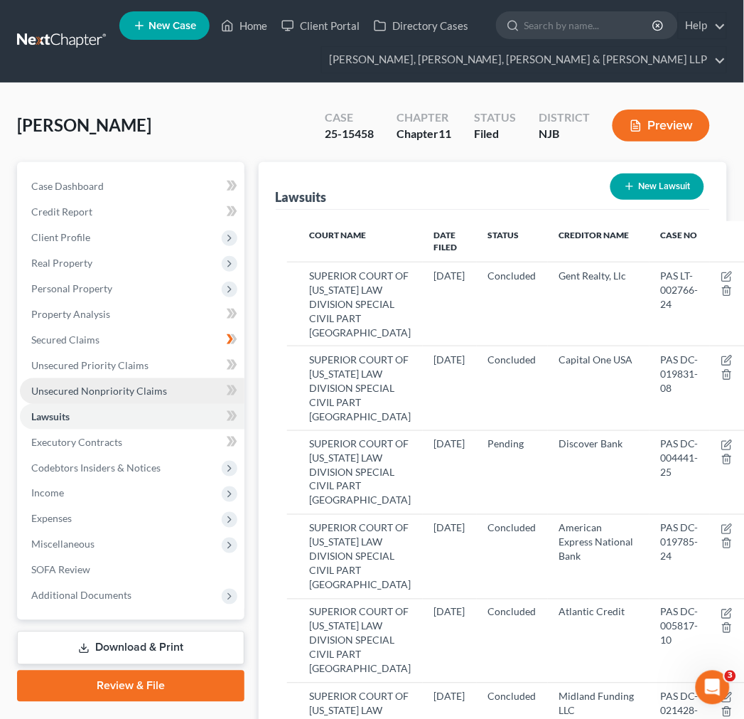
click at [133, 384] on span "Unsecured Nonpriority Claims" at bounding box center [99, 390] width 136 height 12
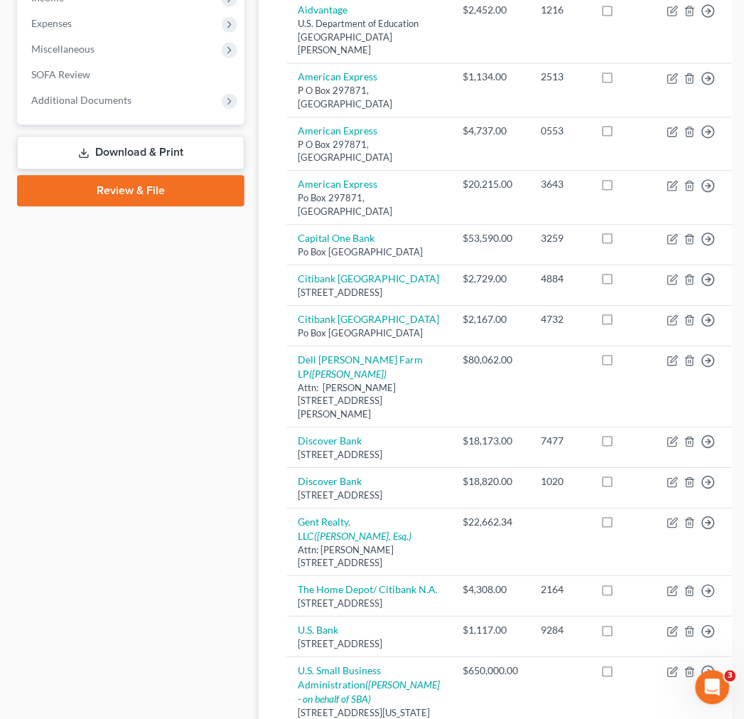
scroll to position [110, 0]
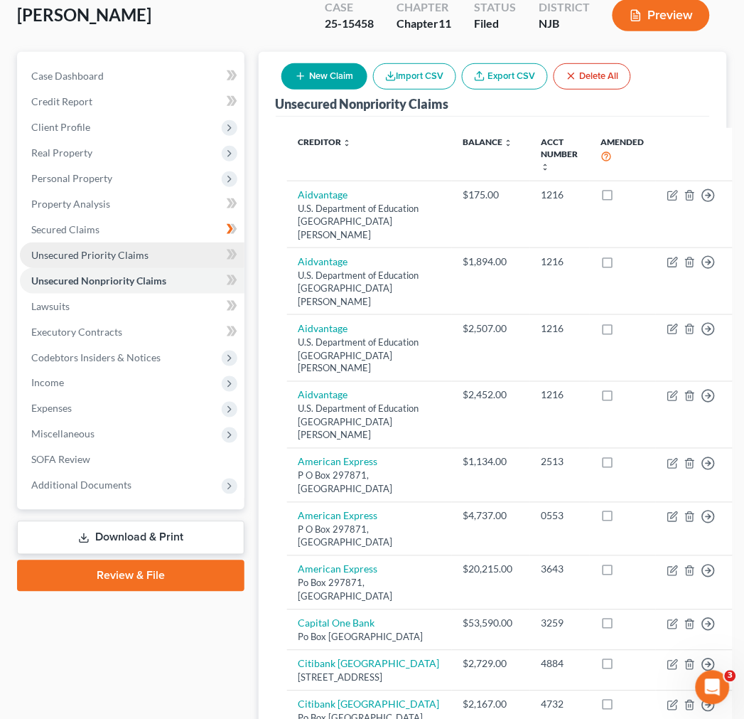
click at [97, 257] on span "Unsecured Priority Claims" at bounding box center [89, 255] width 117 height 12
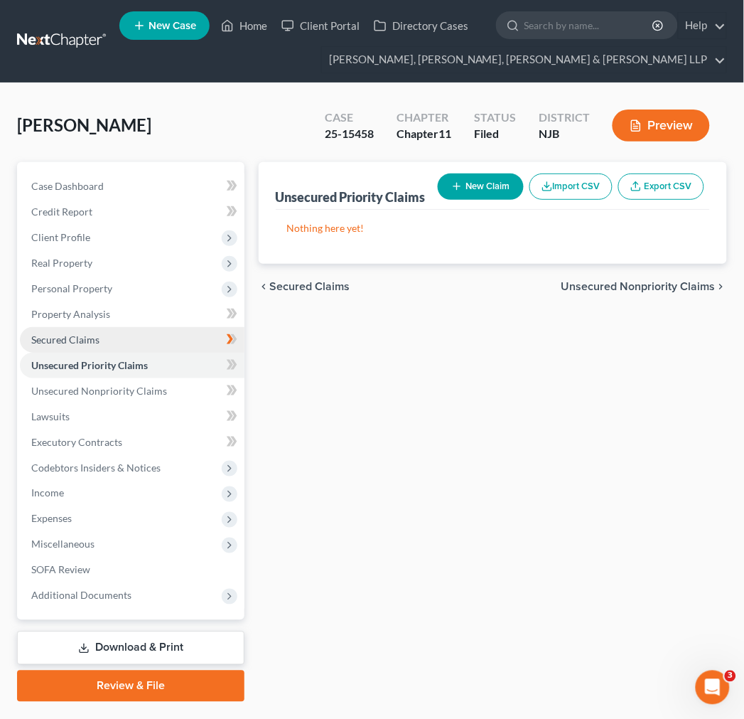
click at [144, 343] on link "Secured Claims" at bounding box center [132, 340] width 225 height 26
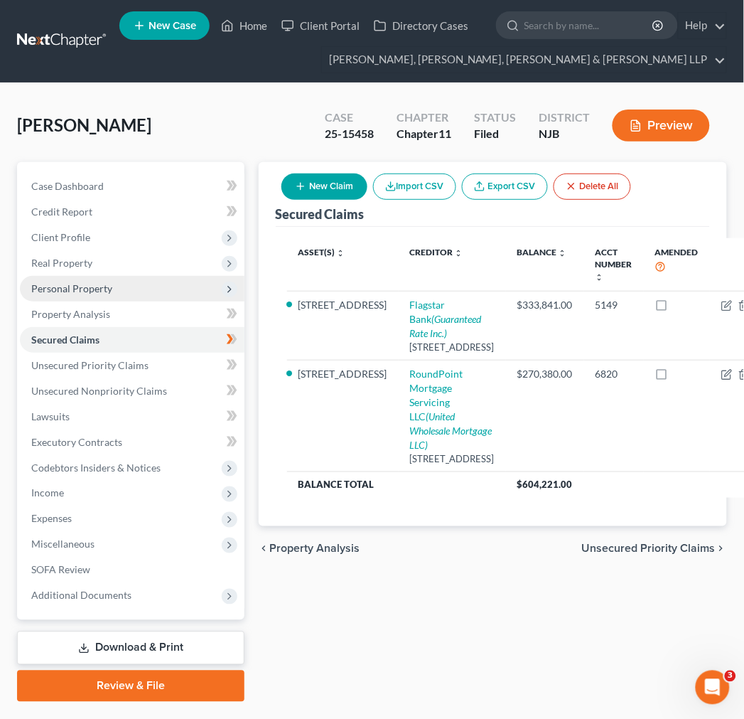
click at [131, 299] on span "Personal Property" at bounding box center [132, 289] width 225 height 26
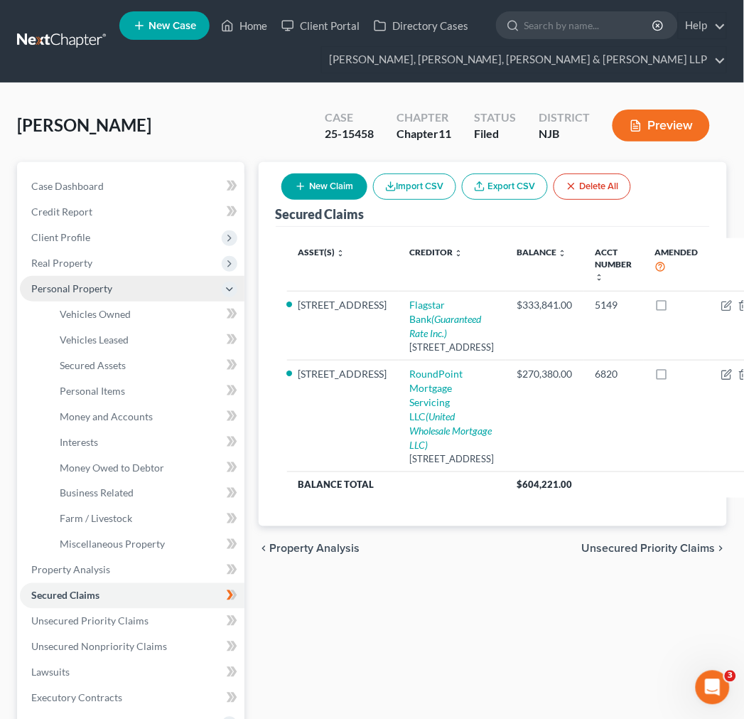
click at [102, 290] on span "Personal Property" at bounding box center [71, 288] width 81 height 12
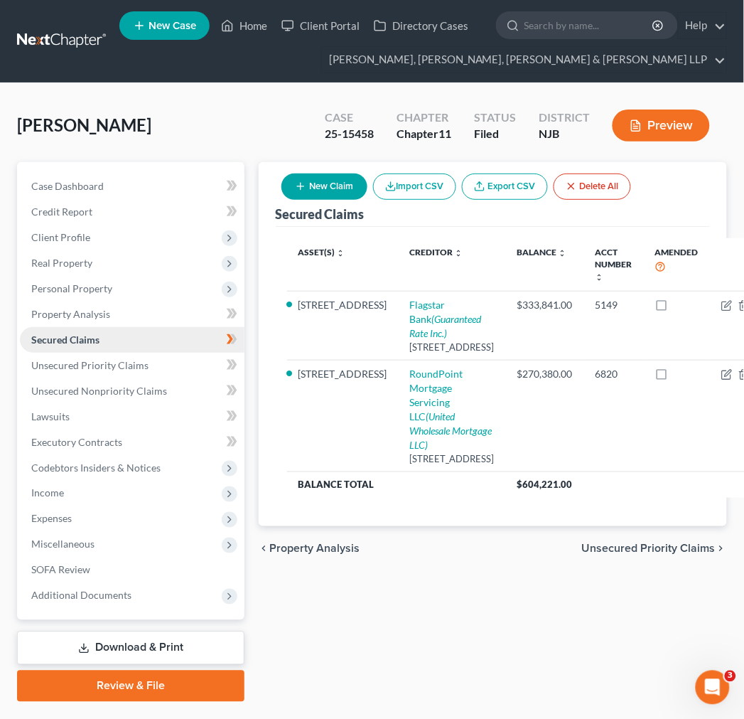
click at [110, 350] on link "Secured Claims" at bounding box center [132, 340] width 225 height 26
click at [125, 368] on span "Unsecured Priority Claims" at bounding box center [89, 365] width 117 height 12
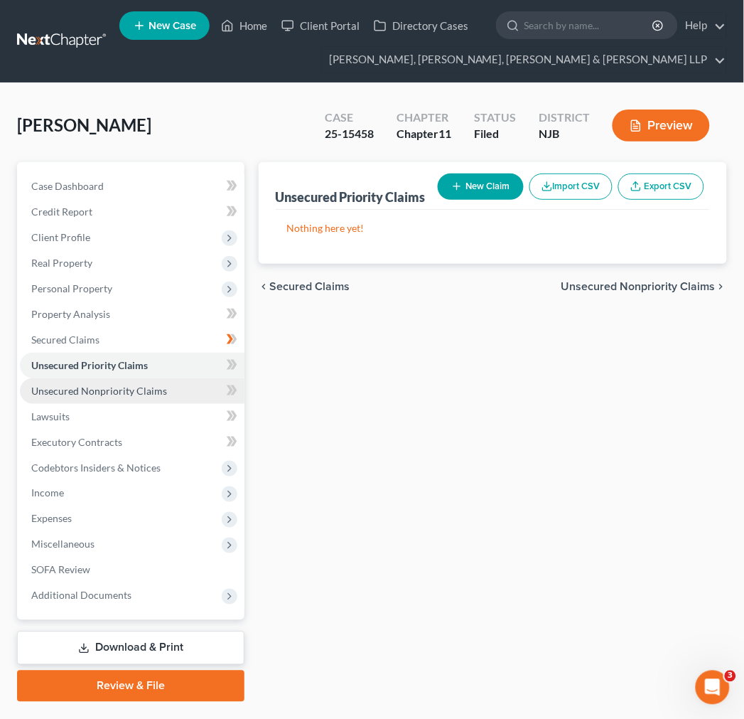
click at [136, 400] on link "Unsecured Nonpriority Claims" at bounding box center [132, 391] width 225 height 26
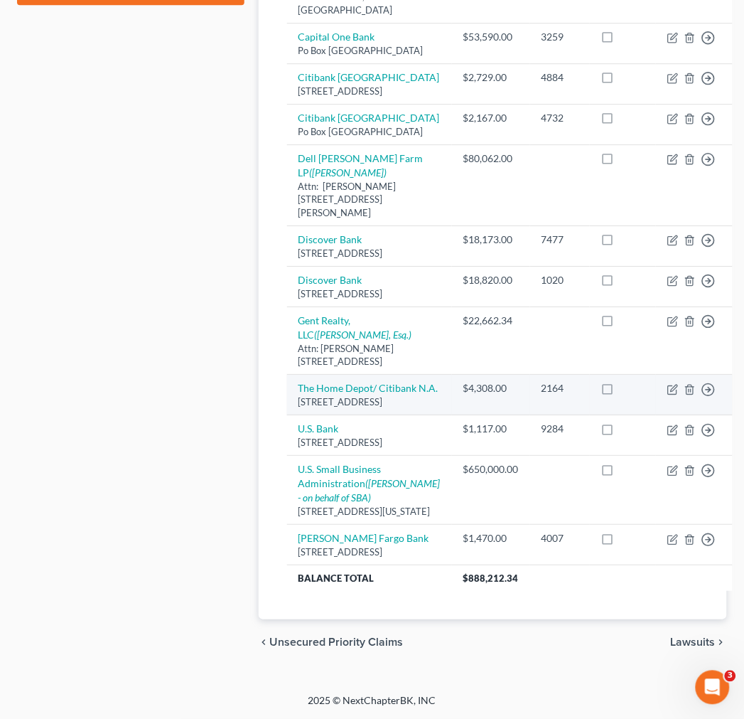
scroll to position [868, 0]
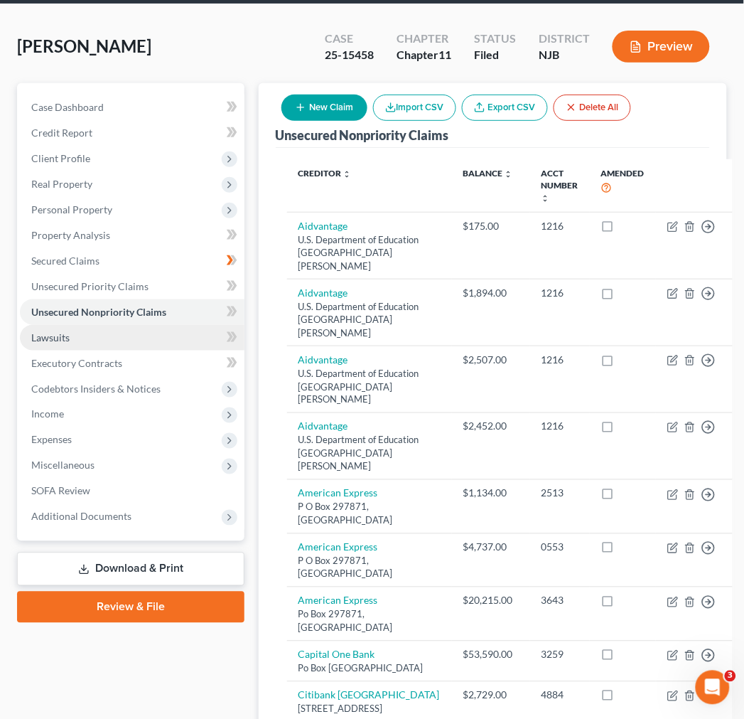
click at [139, 335] on link "Lawsuits" at bounding box center [132, 338] width 225 height 26
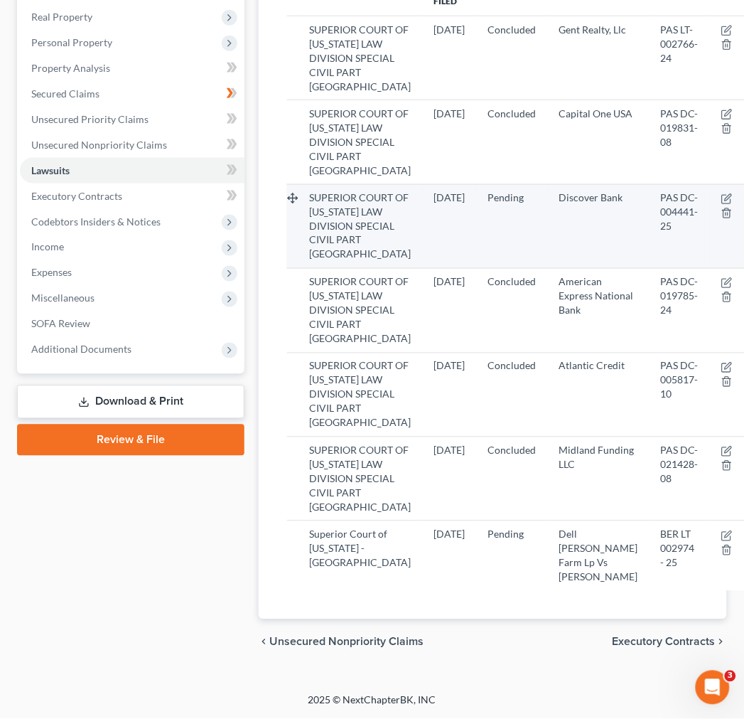
scroll to position [126, 0]
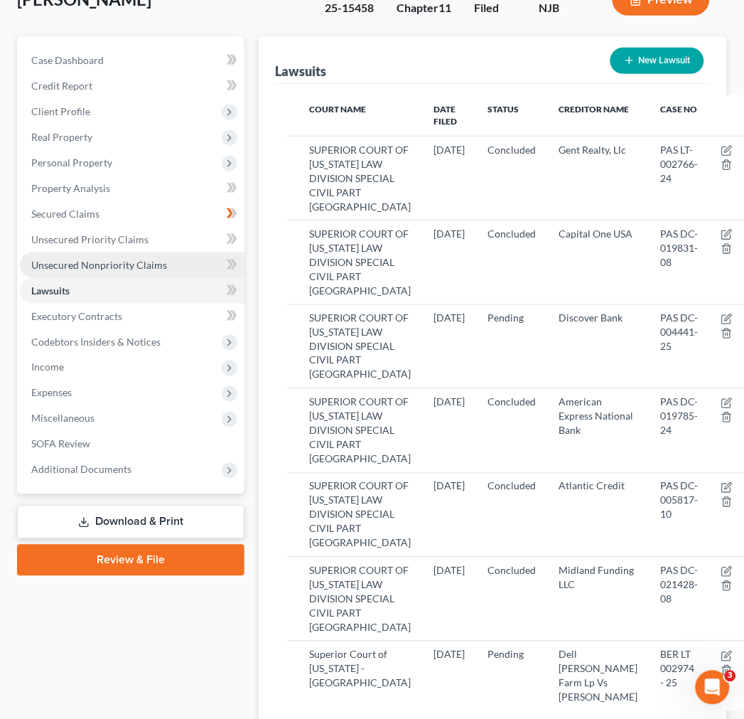
click at [79, 265] on span "Unsecured Nonpriority Claims" at bounding box center [99, 265] width 136 height 12
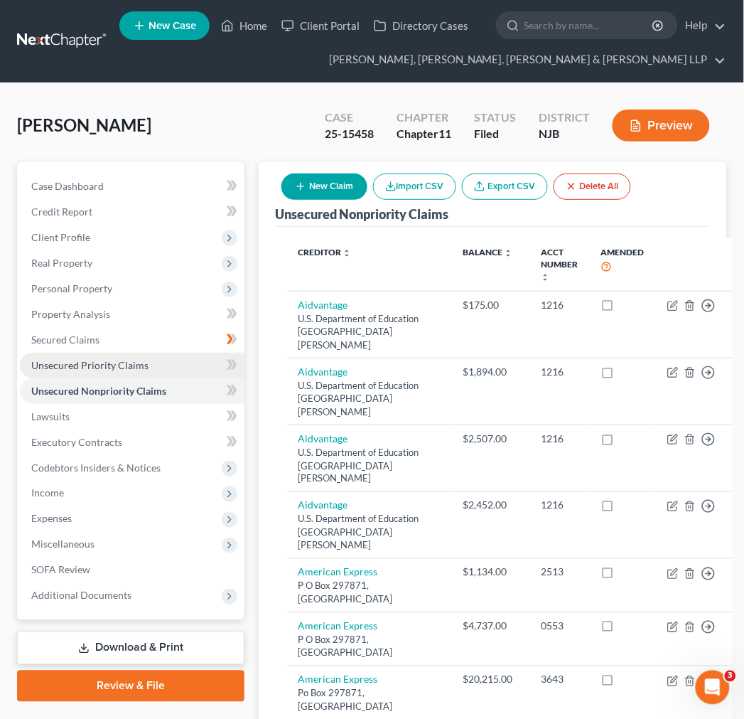
click at [146, 365] on link "Unsecured Priority Claims" at bounding box center [132, 366] width 225 height 26
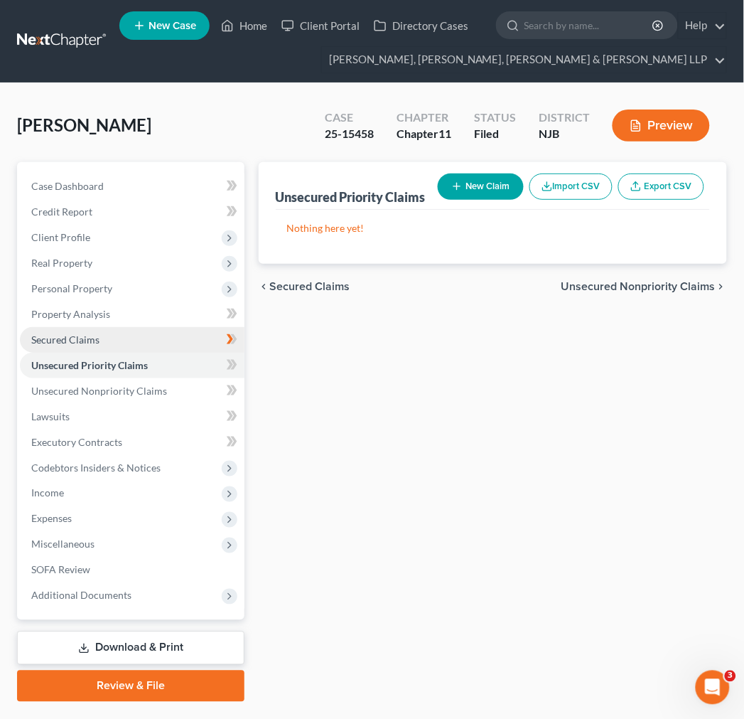
click at [139, 333] on link "Secured Claims" at bounding box center [132, 340] width 225 height 26
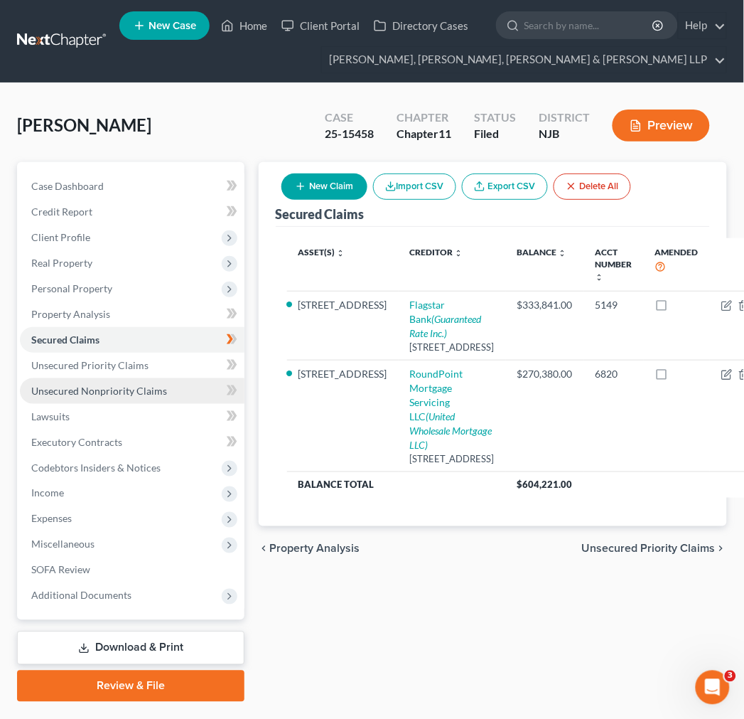
click at [175, 378] on link "Unsecured Nonpriority Claims" at bounding box center [132, 391] width 225 height 26
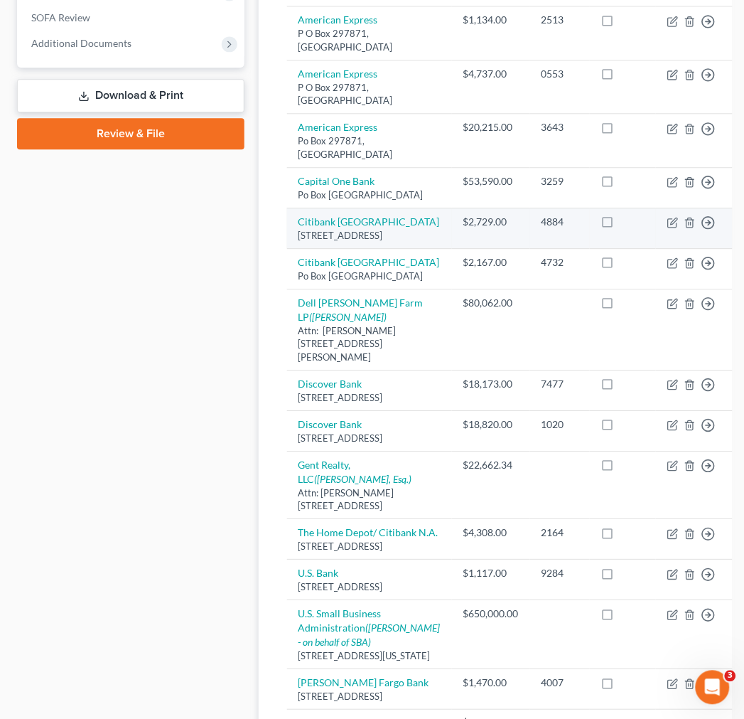
scroll to position [900, 0]
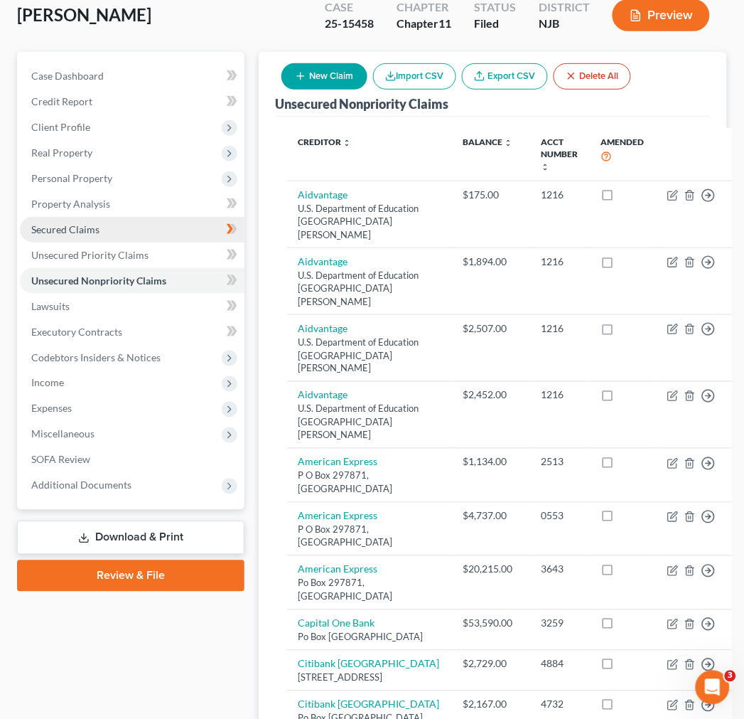
click at [144, 228] on link "Secured Claims" at bounding box center [132, 230] width 225 height 26
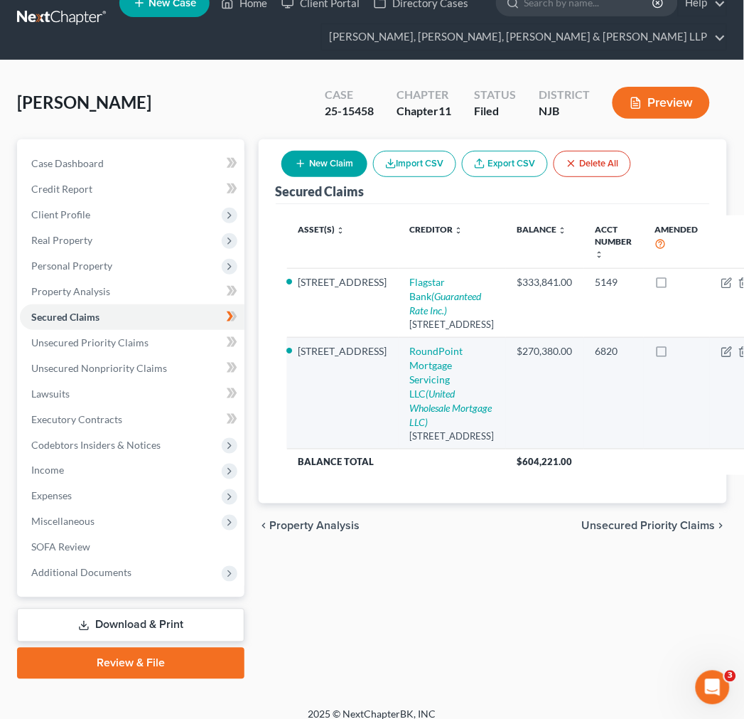
scroll to position [36, 0]
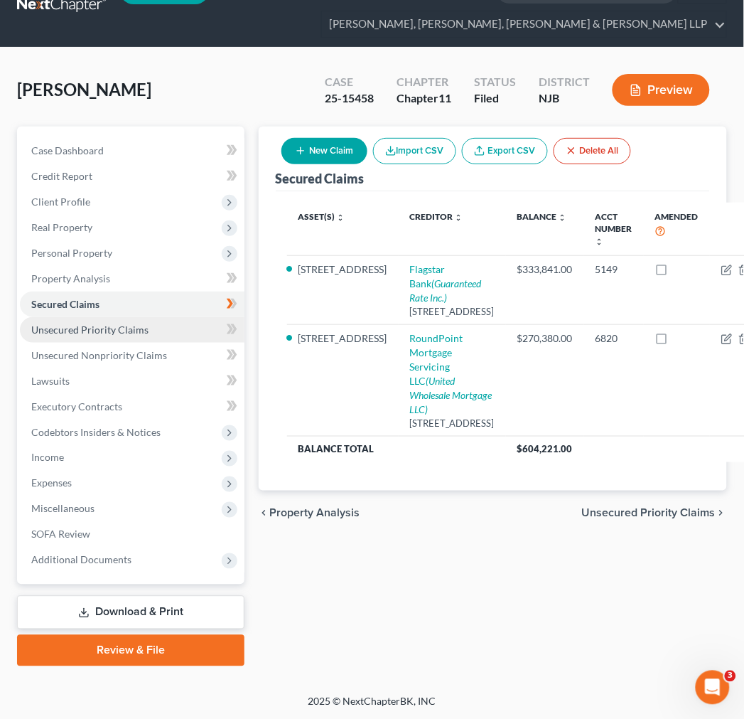
click at [148, 328] on link "Unsecured Priority Claims" at bounding box center [132, 330] width 225 height 26
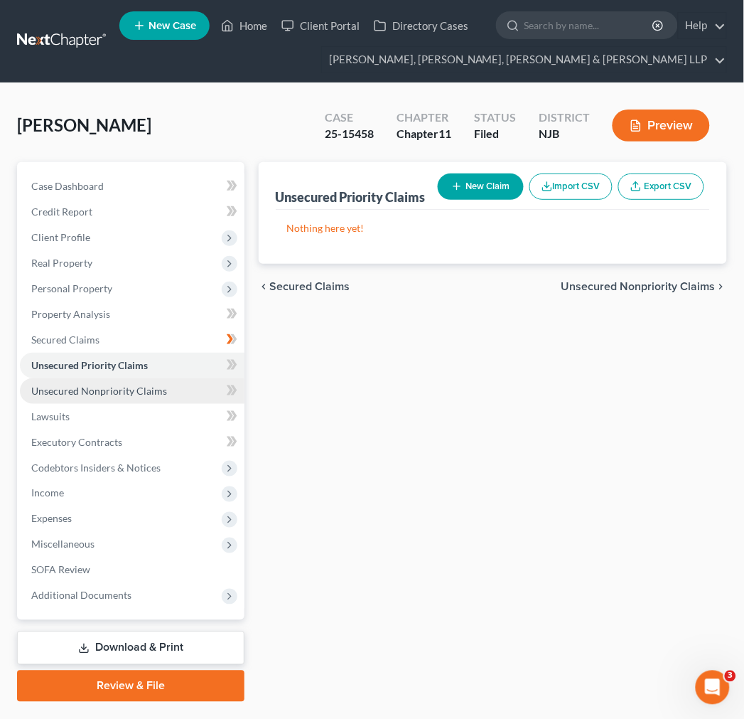
click at [163, 395] on link "Unsecured Nonpriority Claims" at bounding box center [132, 391] width 225 height 26
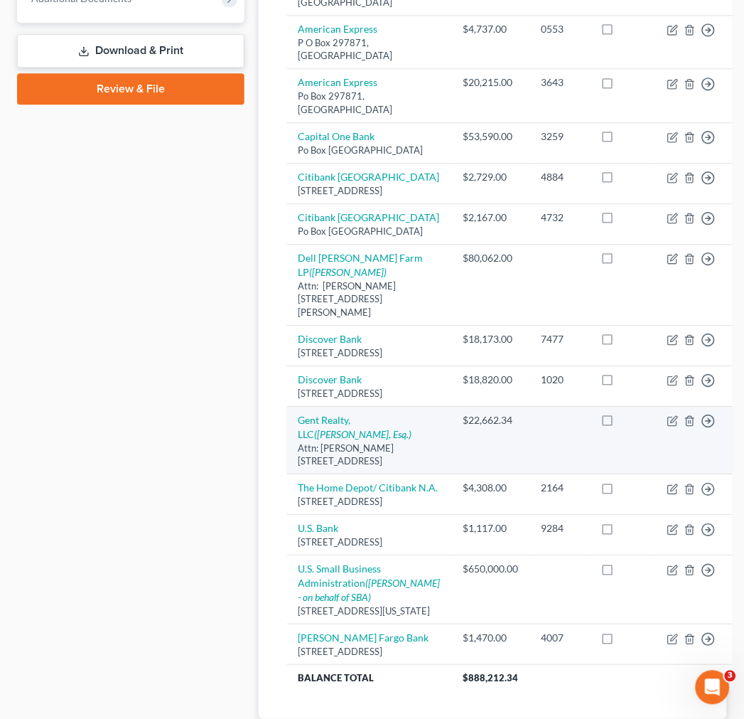
scroll to position [505, 0]
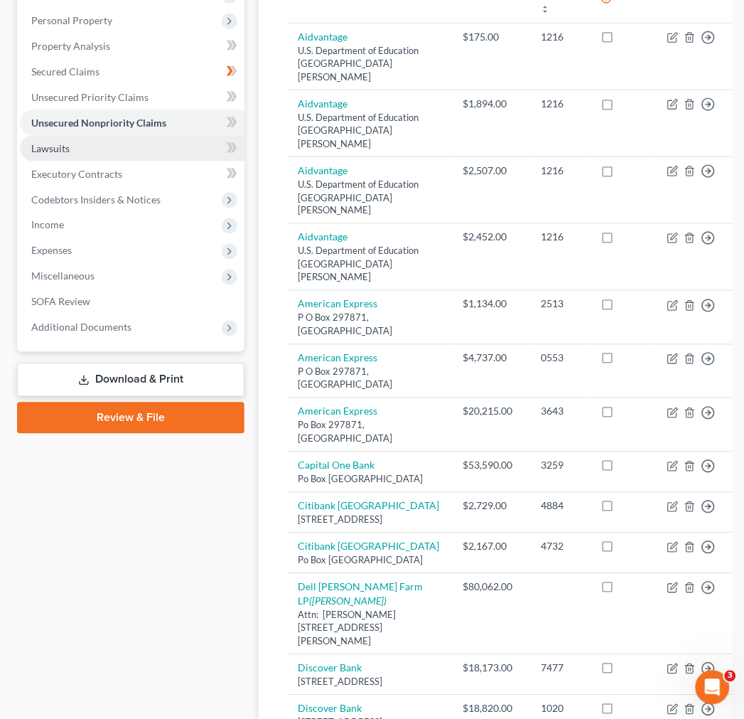
click at [122, 152] on link "Lawsuits" at bounding box center [132, 149] width 225 height 26
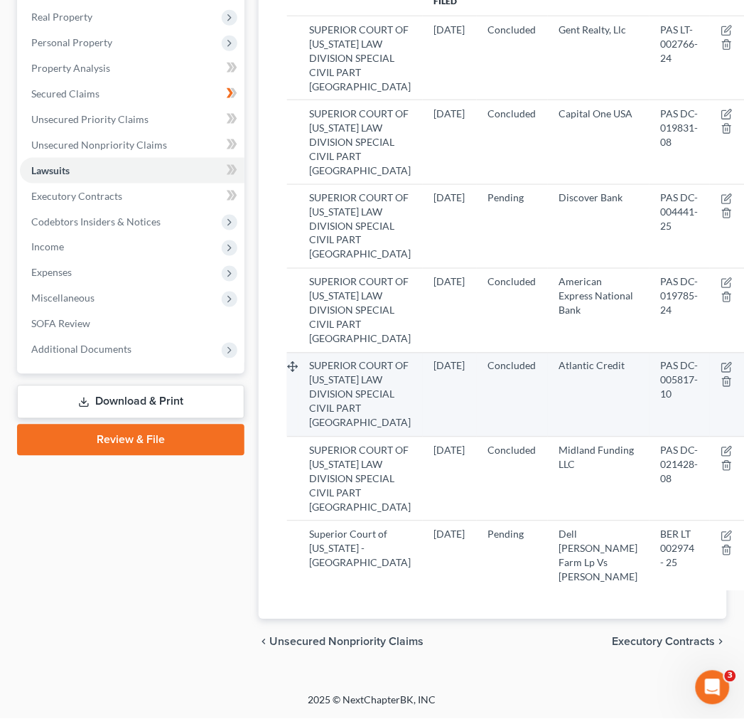
scroll to position [600, 0]
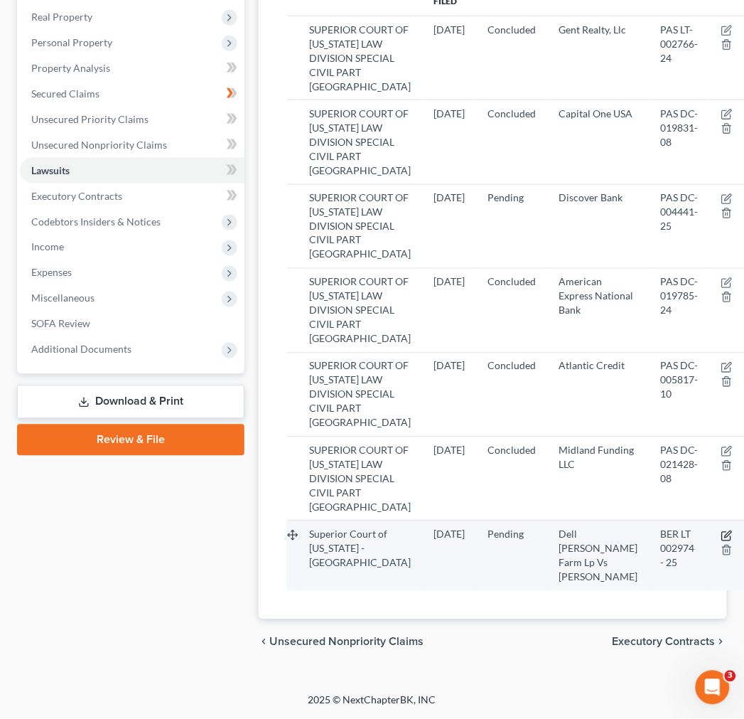
click at [725, 531] on icon "button" at bounding box center [728, 534] width 6 height 6
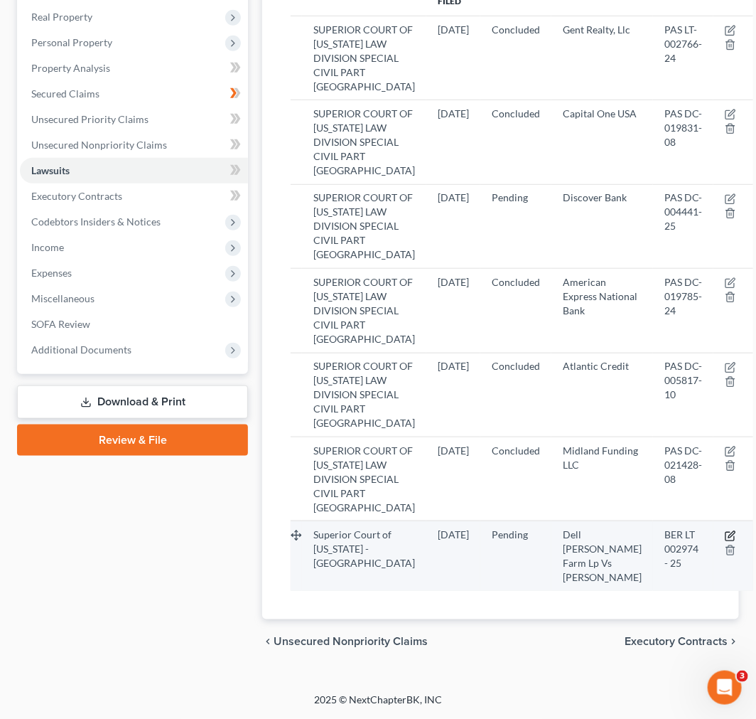
select select "33"
select select "0"
select select "33"
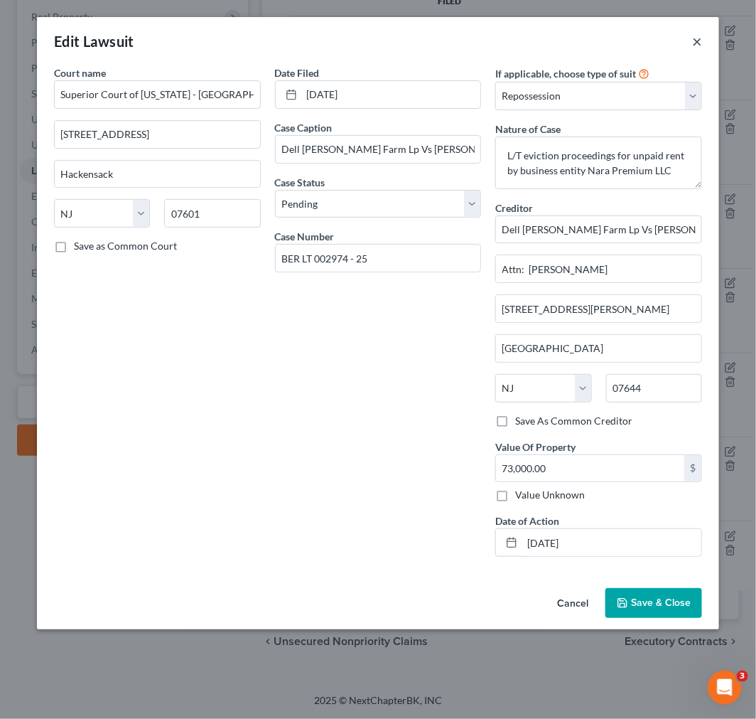
click at [700, 41] on button "×" at bounding box center [697, 41] width 10 height 17
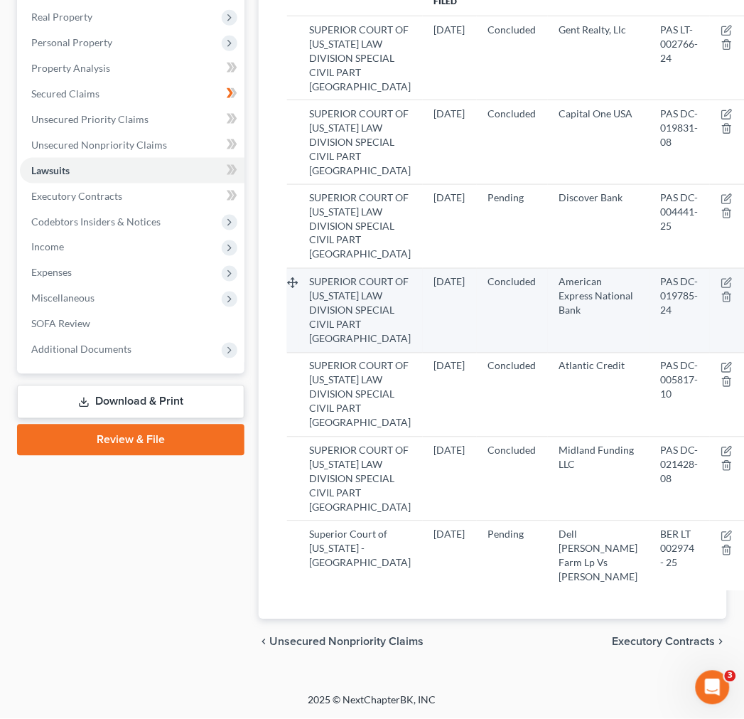
drag, startPoint x: 481, startPoint y: 217, endPoint x: 621, endPoint y: 165, distance: 149.6
click at [485, 269] on td "Concluded" at bounding box center [512, 311] width 71 height 84
click at [721, 277] on icon "button" at bounding box center [726, 282] width 11 height 11
select select "33"
select select "2"
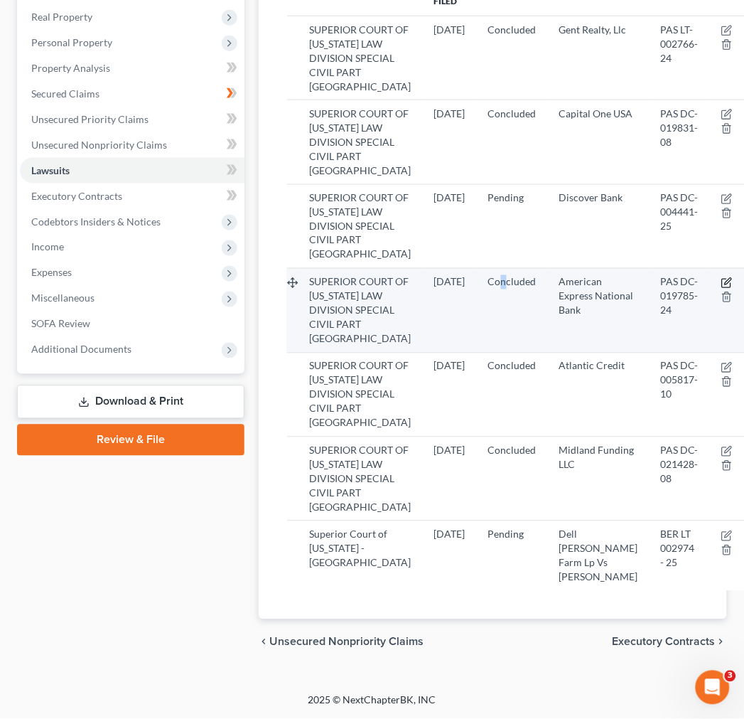
select select "4"
select select "45"
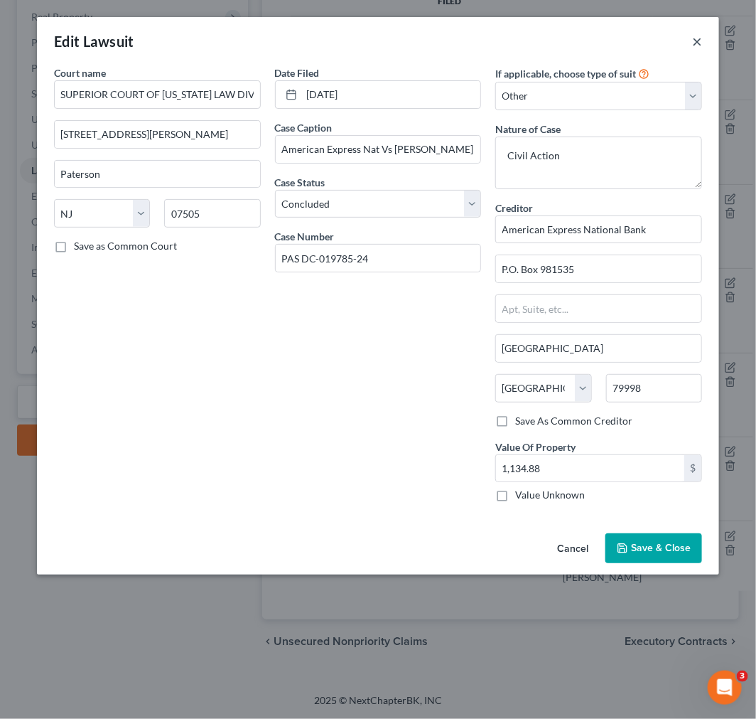
click at [698, 43] on button "×" at bounding box center [697, 41] width 10 height 17
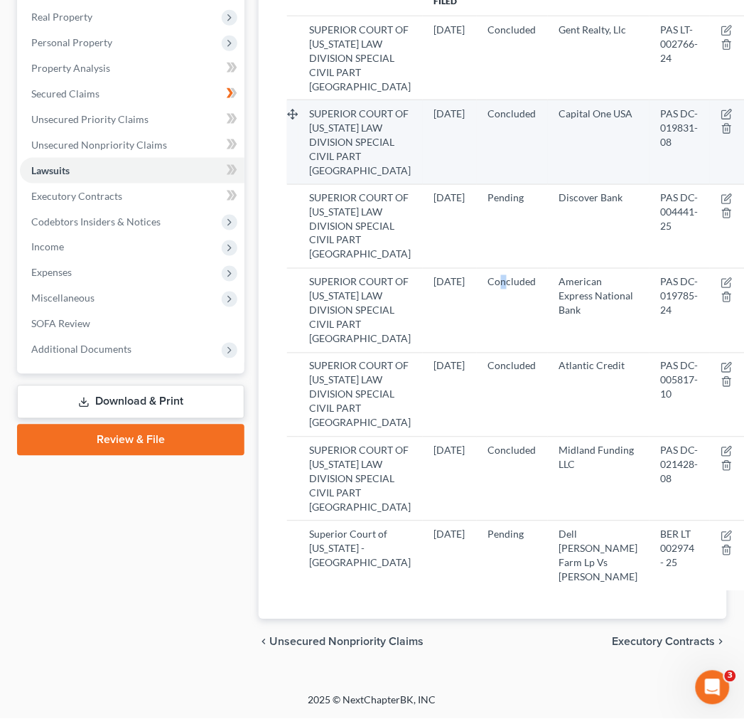
scroll to position [190, 0]
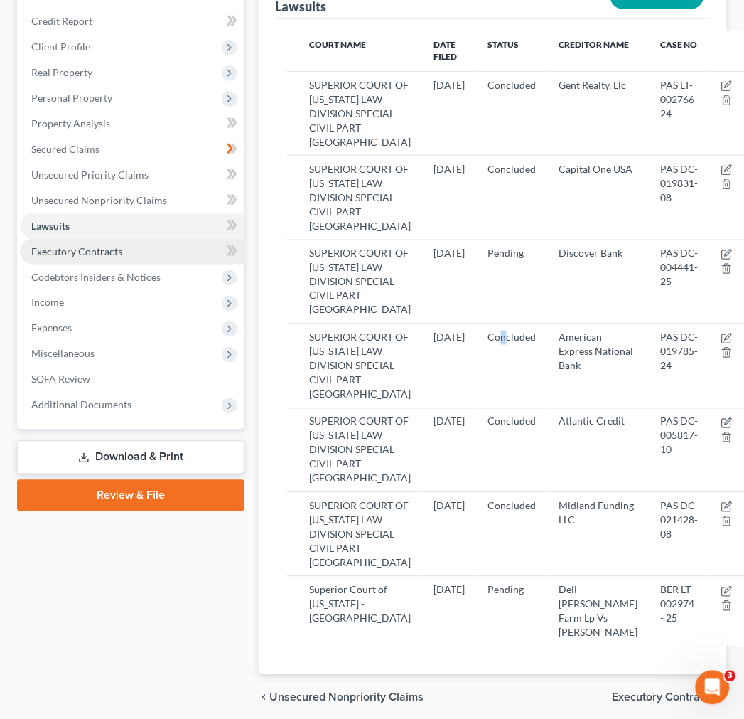
click at [158, 254] on link "Executory Contracts" at bounding box center [132, 252] width 225 height 26
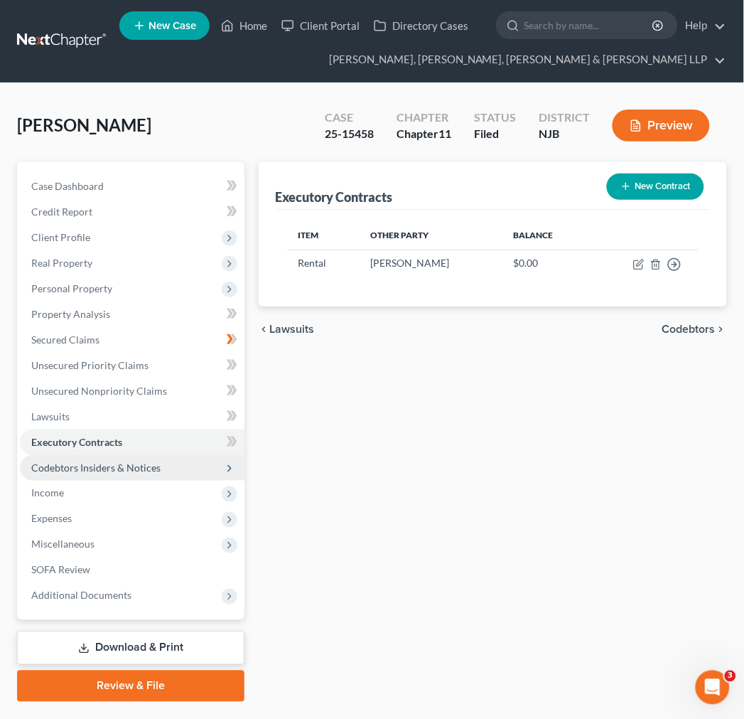
click at [128, 457] on span "Codebtors Insiders & Notices" at bounding box center [132, 468] width 225 height 26
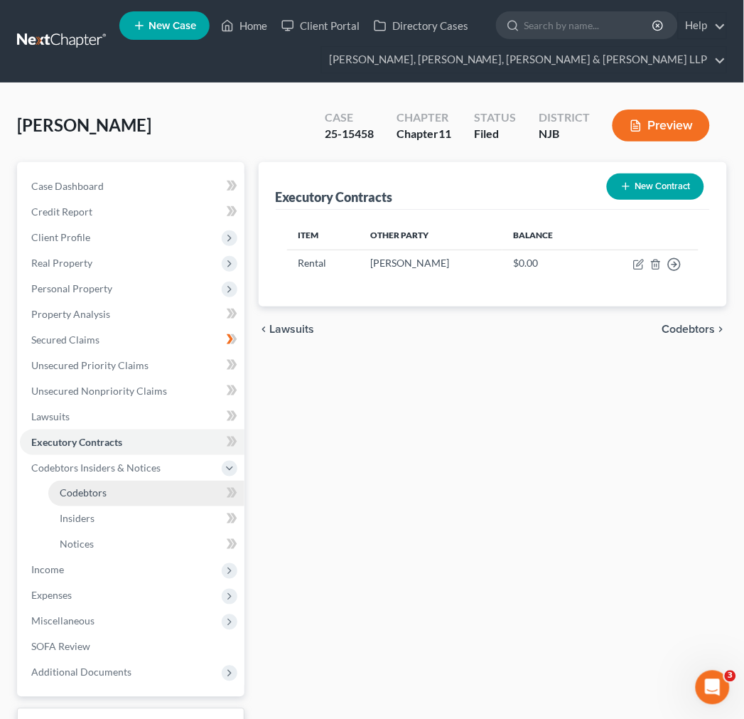
click at [151, 488] on link "Codebtors" at bounding box center [146, 493] width 196 height 26
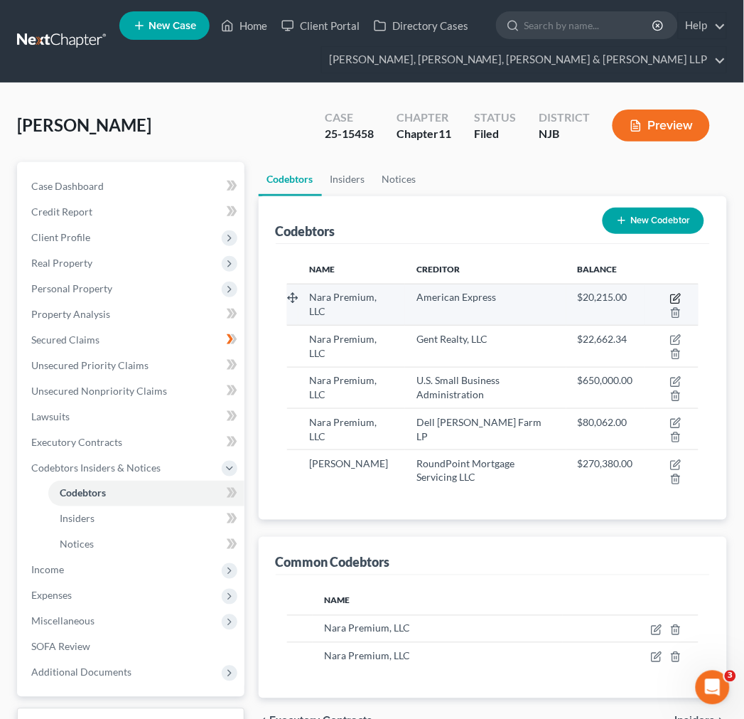
click at [678, 295] on icon "button" at bounding box center [675, 298] width 11 height 11
select select "33"
select select "10"
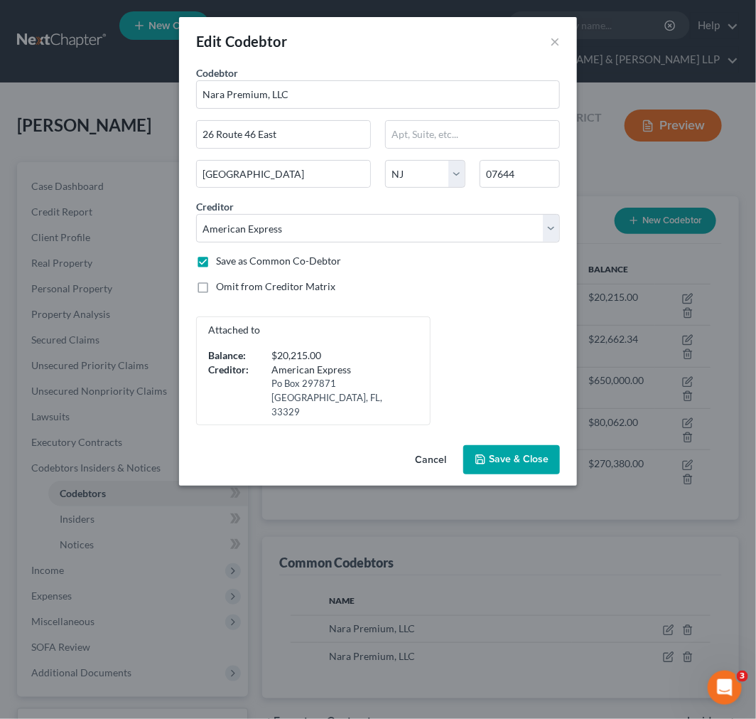
click at [414, 446] on button "Cancel" at bounding box center [431, 460] width 54 height 28
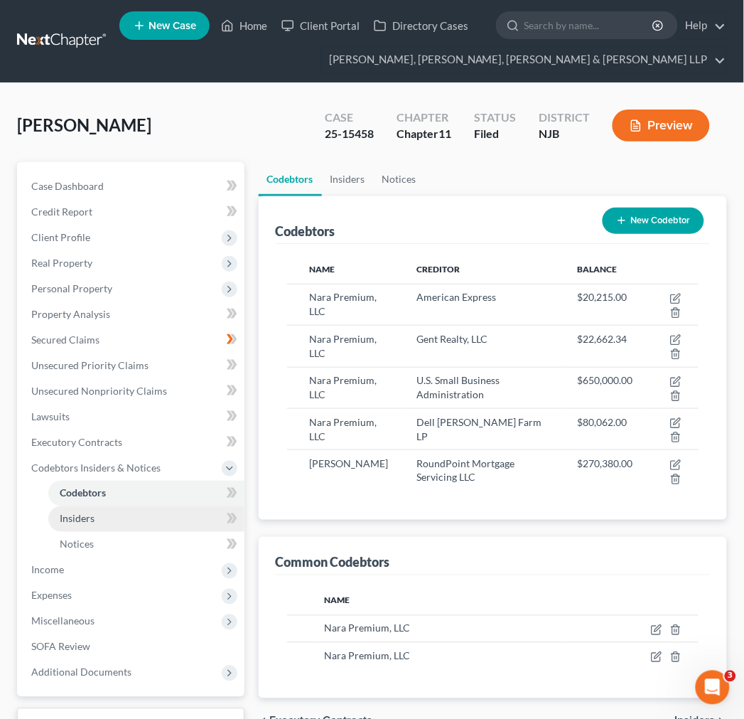
click at [109, 529] on link "Insiders" at bounding box center [146, 519] width 196 height 26
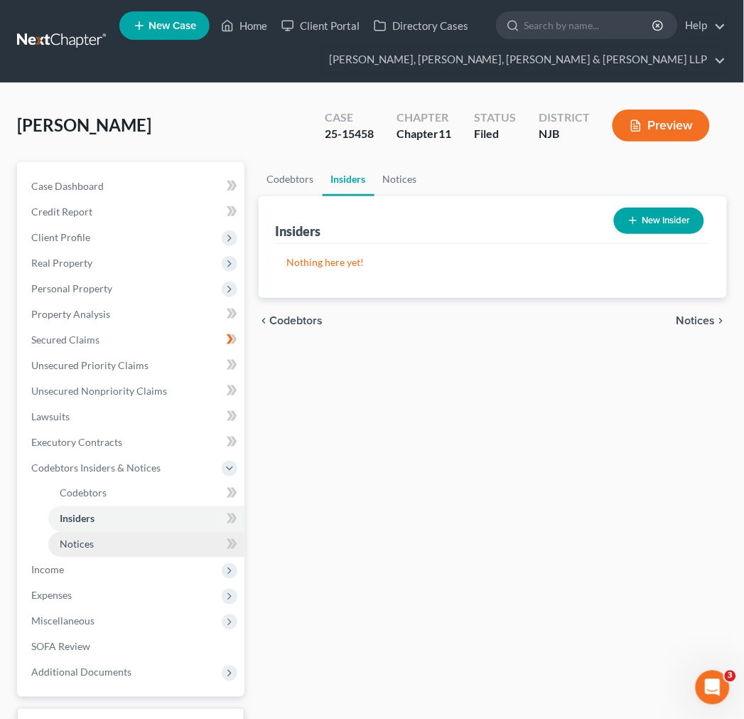
click at [119, 541] on link "Notices" at bounding box center [146, 545] width 196 height 26
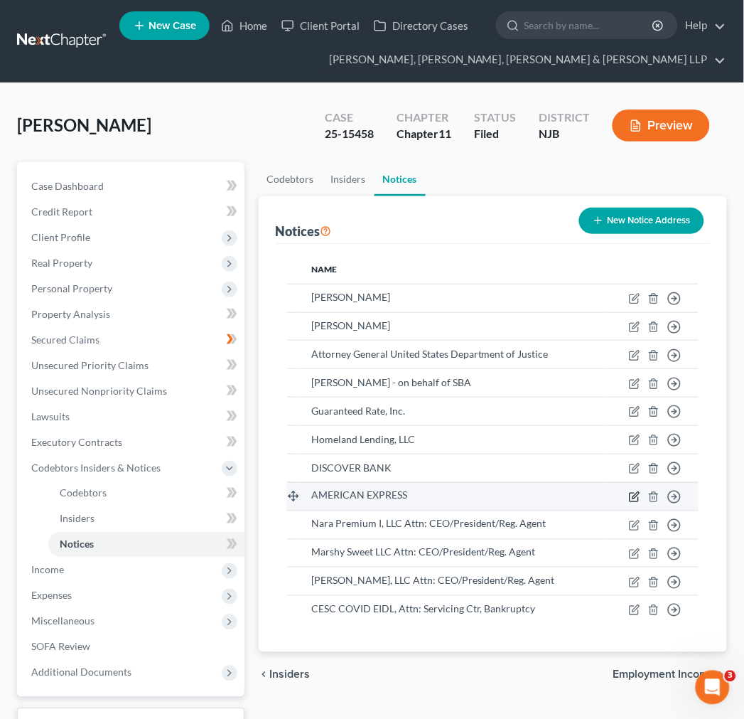
click at [640, 493] on icon "button" at bounding box center [634, 496] width 11 height 11
select select "45"
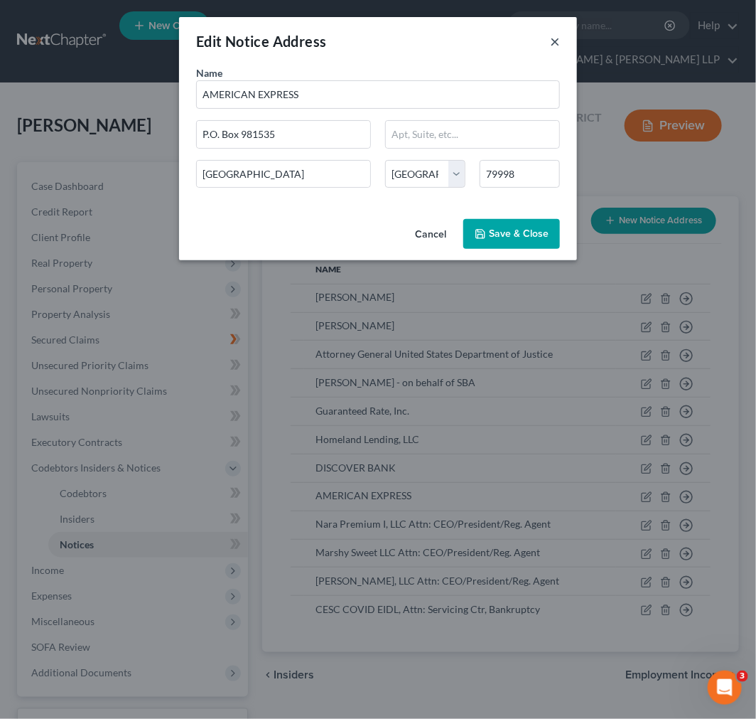
click at [551, 40] on button "×" at bounding box center [555, 41] width 10 height 17
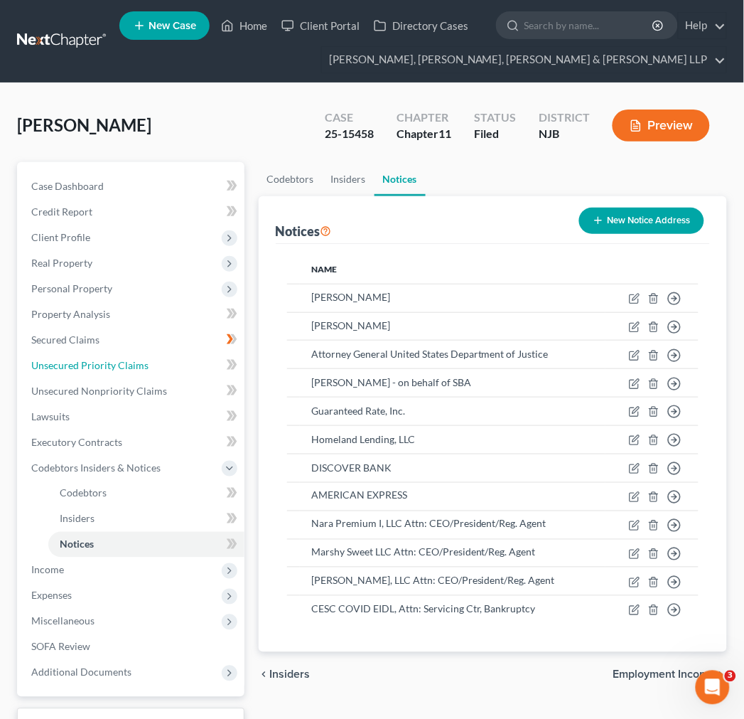
click at [150, 355] on link "Unsecured Priority Claims" at bounding box center [132, 366] width 225 height 26
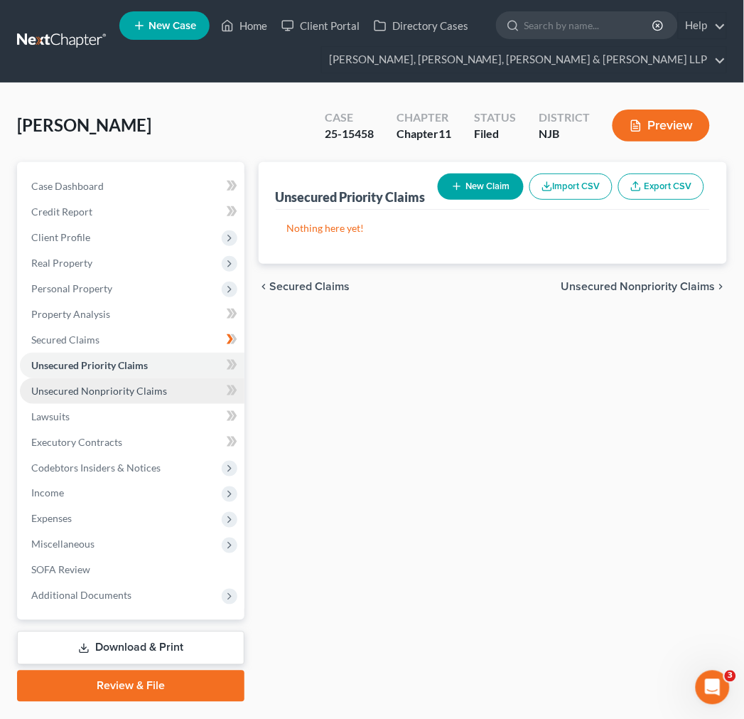
click at [150, 389] on span "Unsecured Nonpriority Claims" at bounding box center [99, 390] width 136 height 12
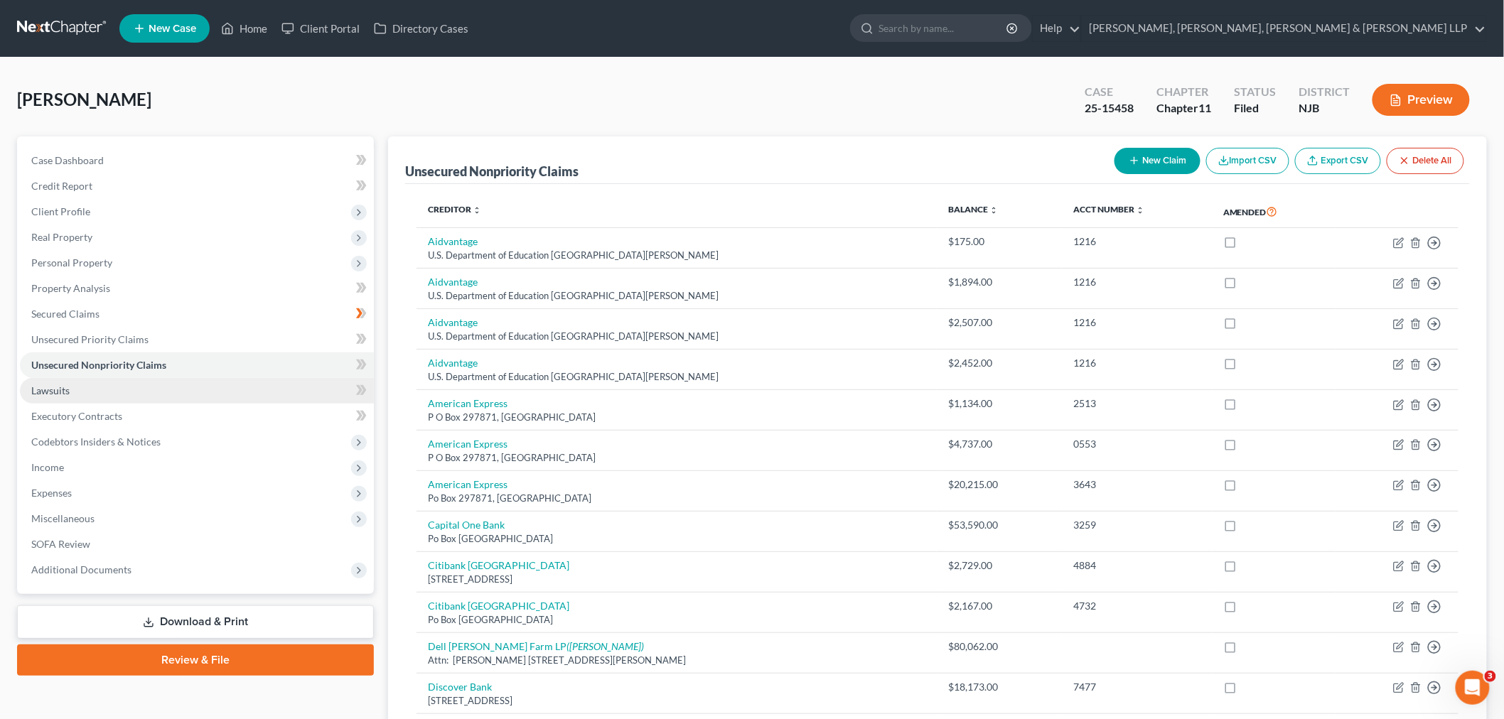
click at [128, 394] on link "Lawsuits" at bounding box center [197, 391] width 354 height 26
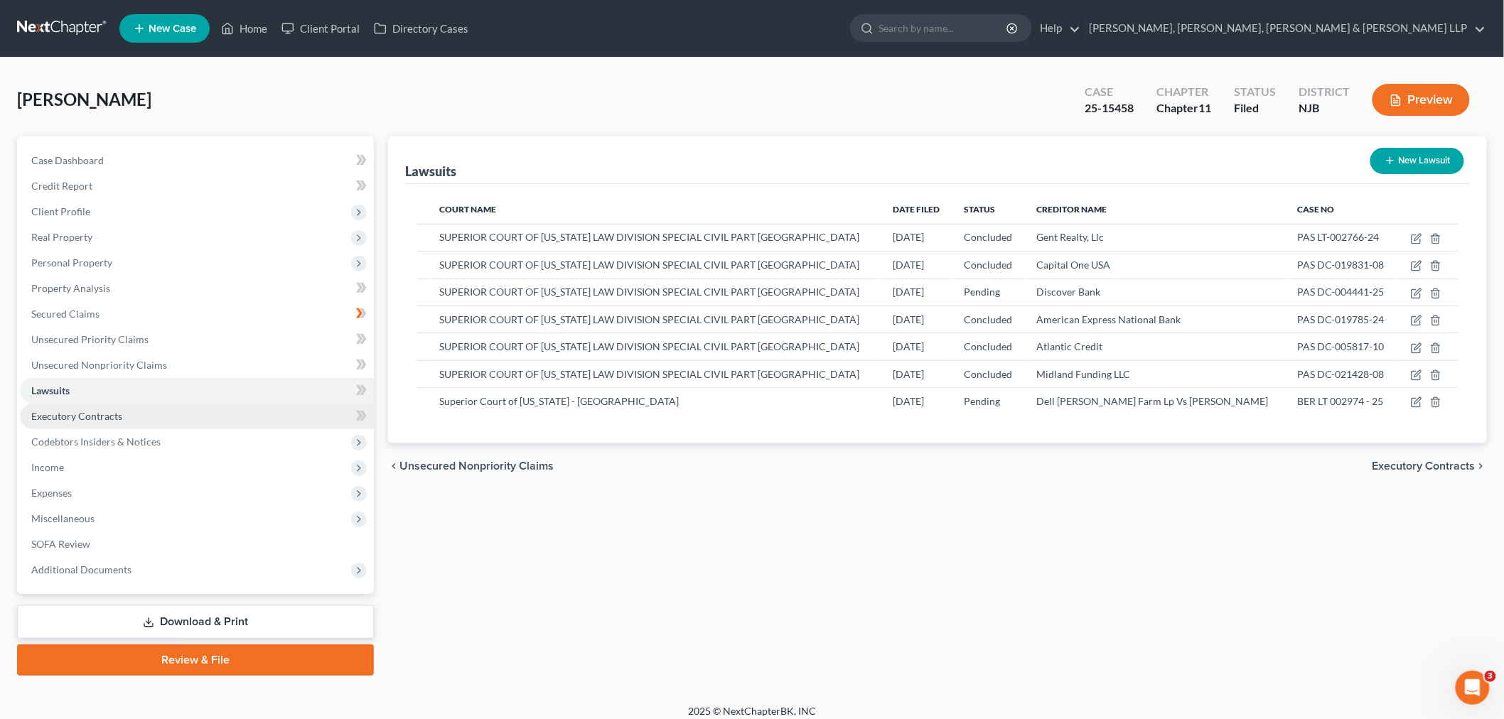
click at [155, 424] on link "Executory Contracts" at bounding box center [197, 417] width 354 height 26
